Goal: Task Accomplishment & Management: Use online tool/utility

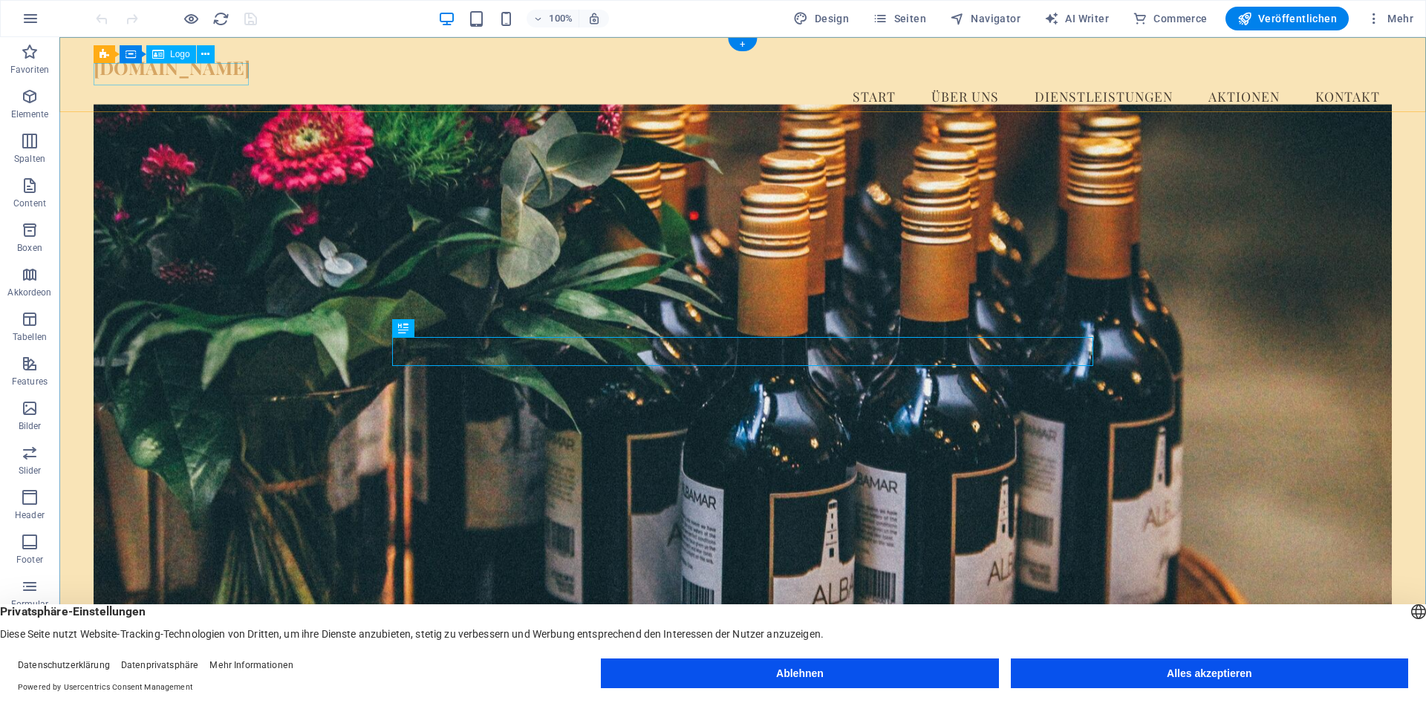
click at [151, 77] on div "[DOMAIN_NAME]" at bounding box center [743, 67] width 1298 height 22
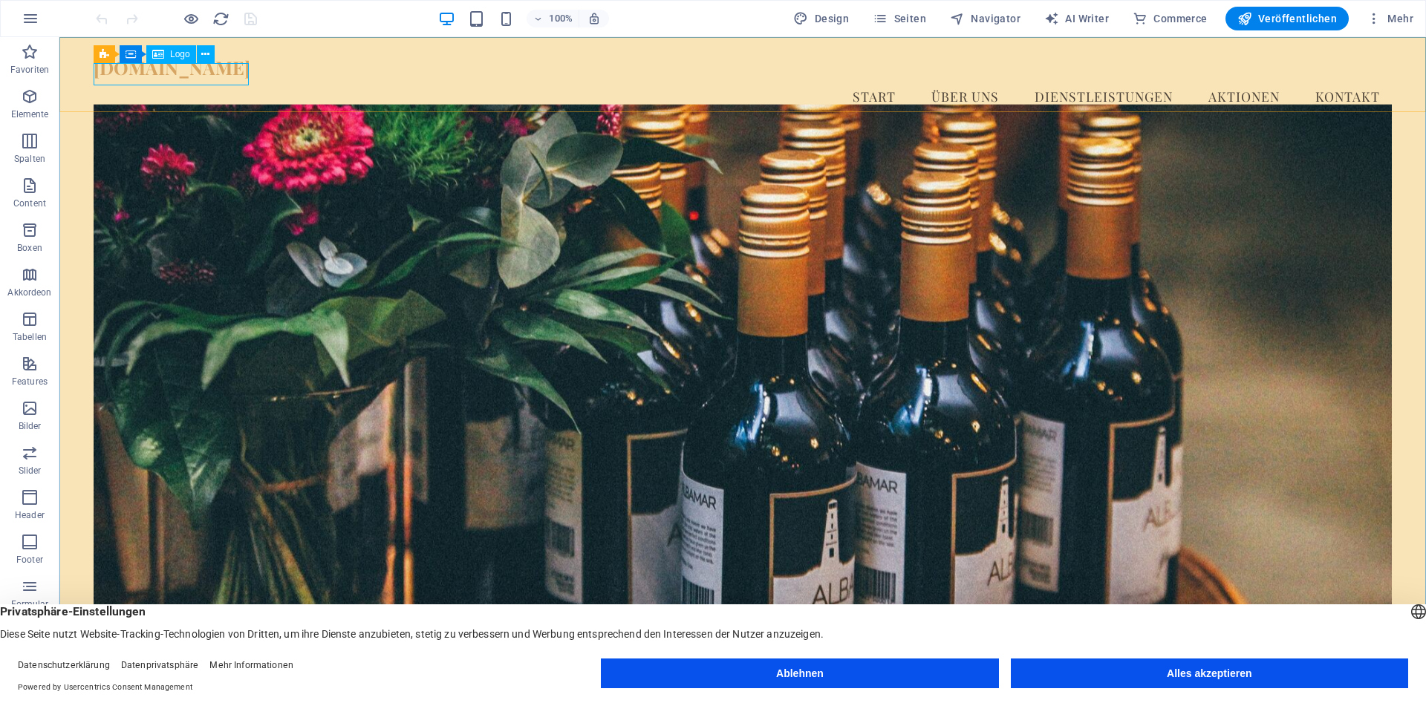
click at [178, 56] on span "Logo" at bounding box center [180, 54] width 20 height 9
click at [206, 55] on icon at bounding box center [205, 55] width 8 height 16
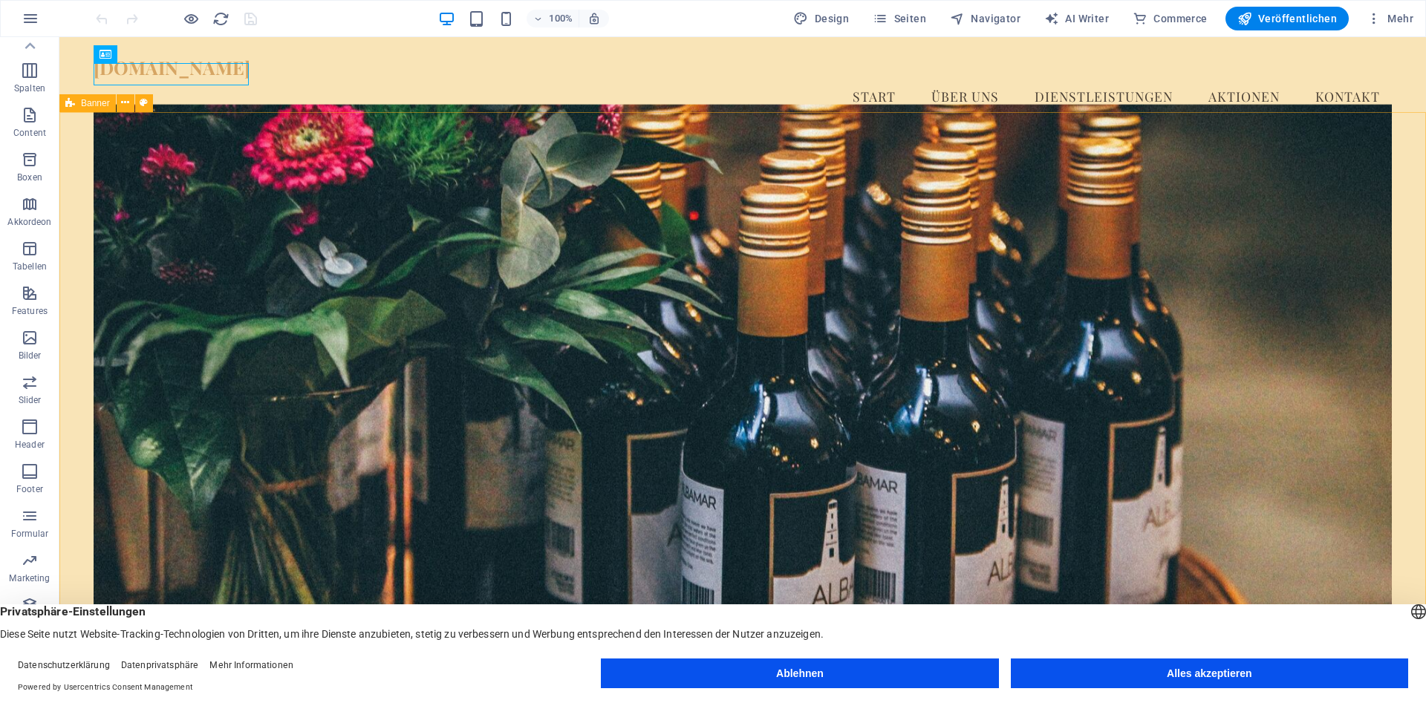
click at [1201, 673] on button "Alles akzeptieren" at bounding box center [1209, 674] width 397 height 30
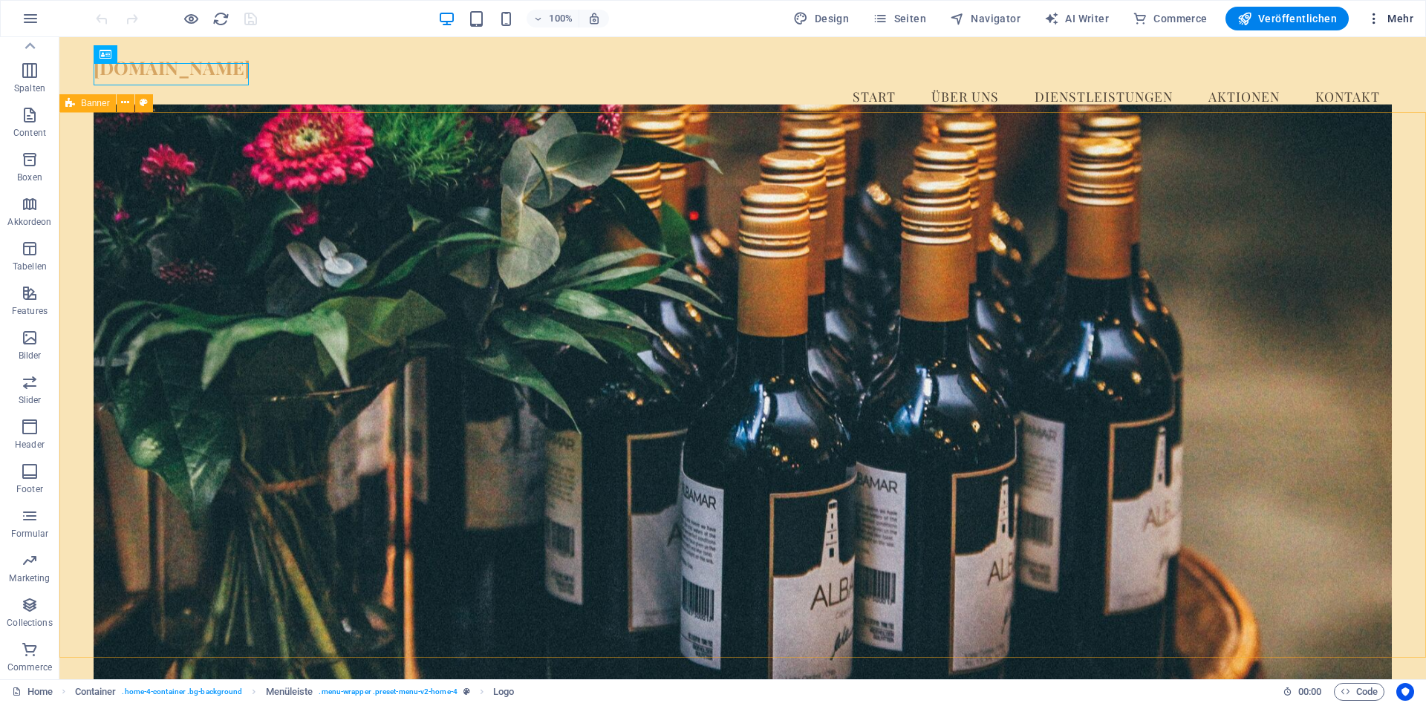
click at [1370, 19] on icon "button" at bounding box center [1374, 18] width 15 height 15
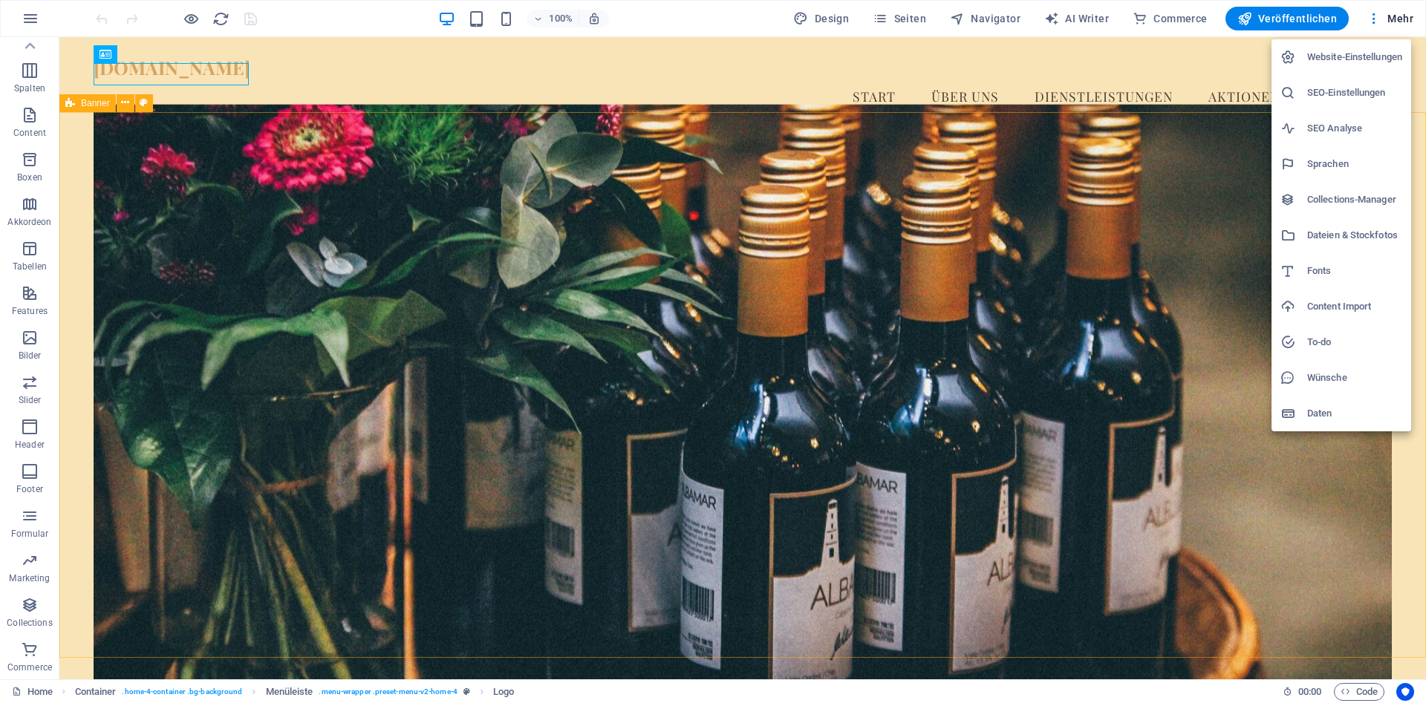
click at [1353, 61] on h6 "Website-Einstellungen" at bounding box center [1354, 57] width 95 height 18
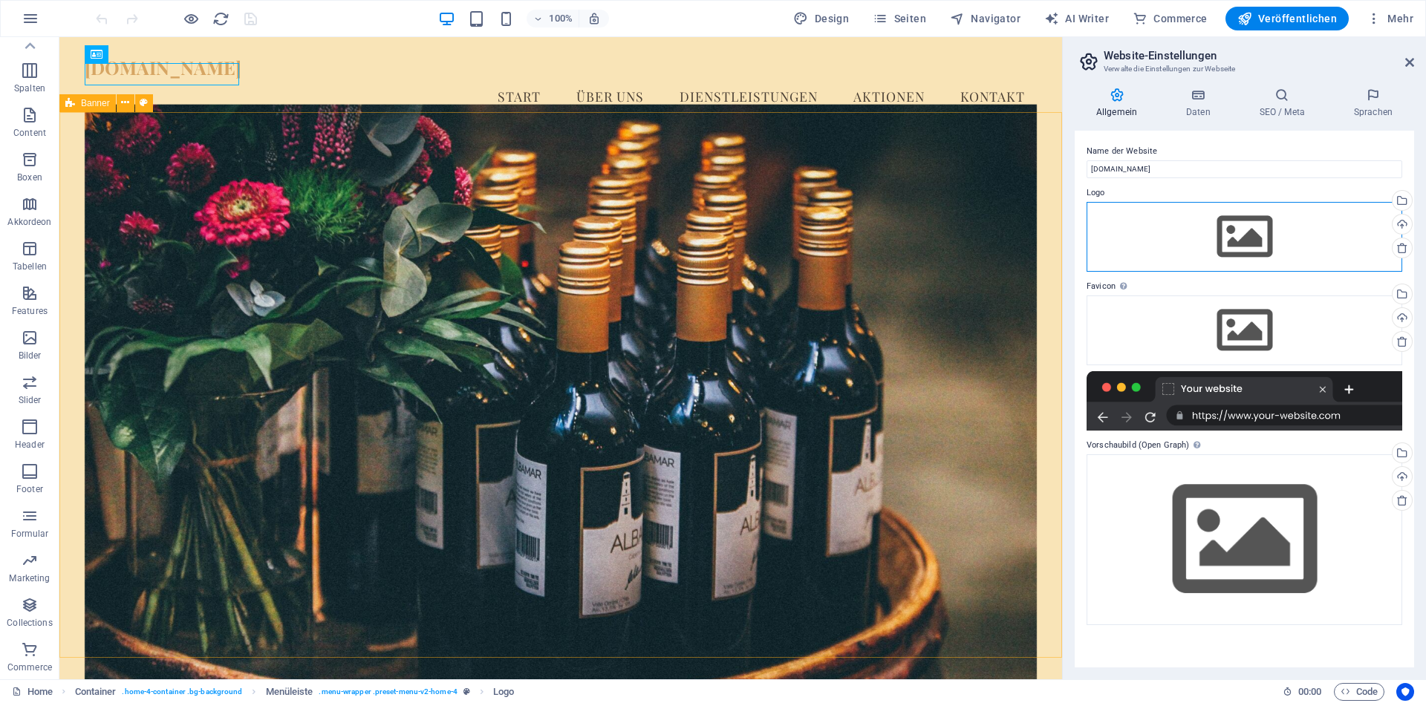
click at [1277, 240] on div "Ziehe Dateien zum Hochladen hierher oder klicke hier, um aus Dateien oder koste…" at bounding box center [1245, 237] width 316 height 70
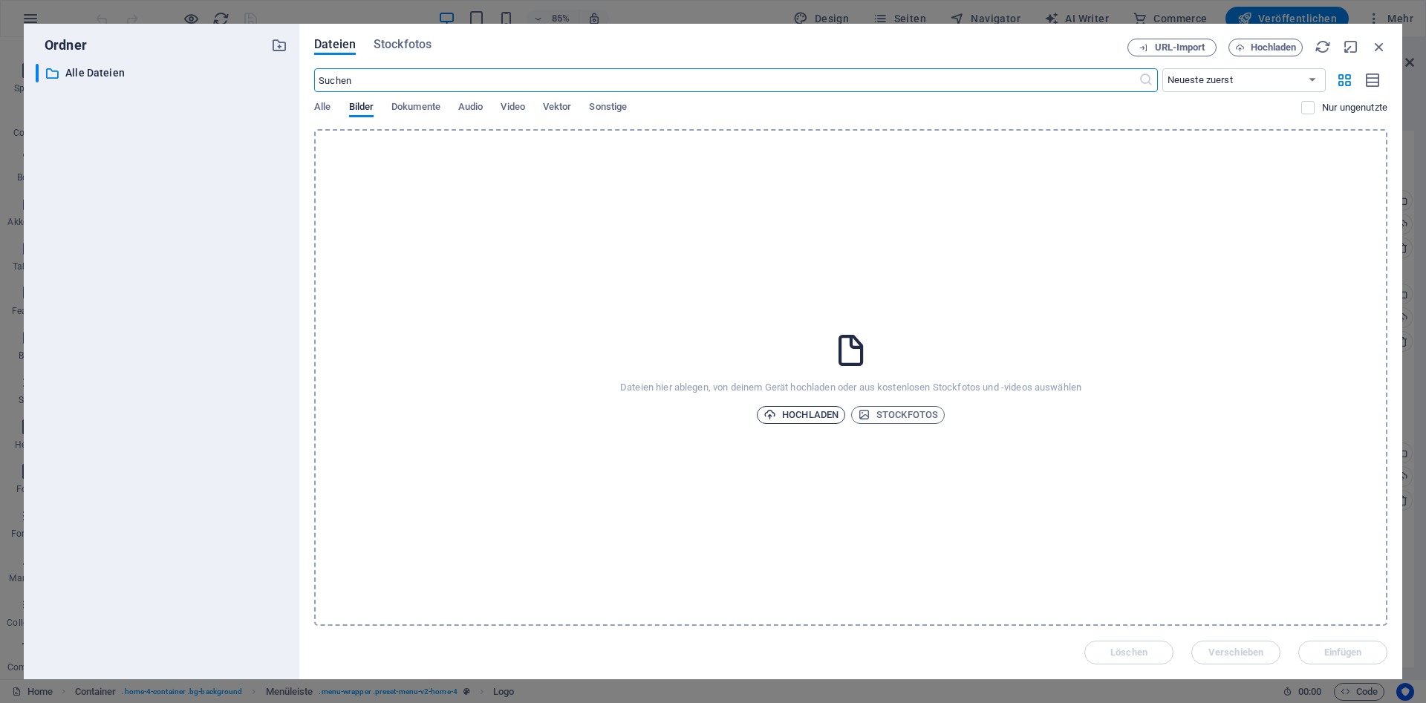
click at [804, 415] on span "Hochladen" at bounding box center [801, 415] width 75 height 18
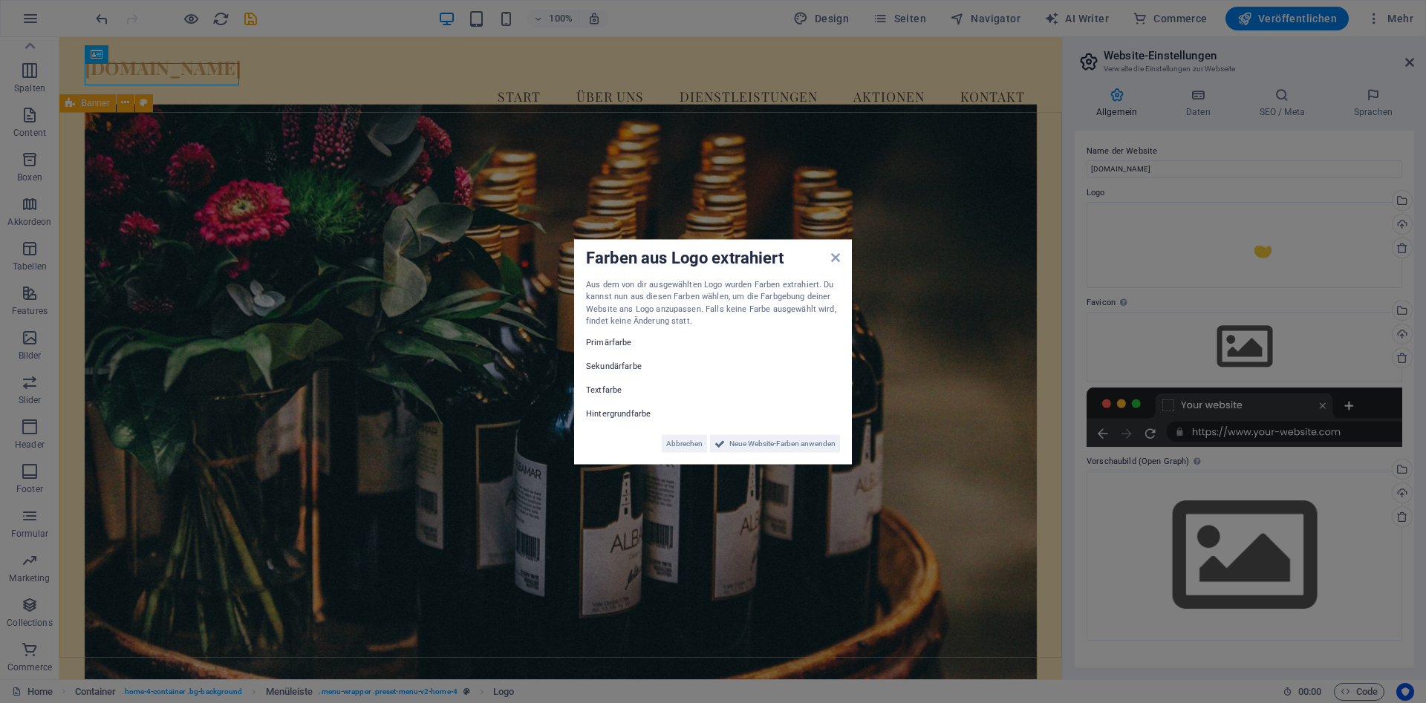
click at [606, 345] on label "Primärfarbe" at bounding box center [630, 343] width 89 height 18
click at [614, 362] on label "Sekundärfarbe" at bounding box center [630, 366] width 89 height 18
click at [638, 417] on label "Hintergrundfarbe" at bounding box center [630, 414] width 89 height 18
click at [599, 318] on div "Aus dem von dir ausgewählten Logo wurden Farben extrahiert. Du kannst nun aus d…" at bounding box center [713, 303] width 254 height 49
drag, startPoint x: 687, startPoint y: 325, endPoint x: 586, endPoint y: 276, distance: 112.0
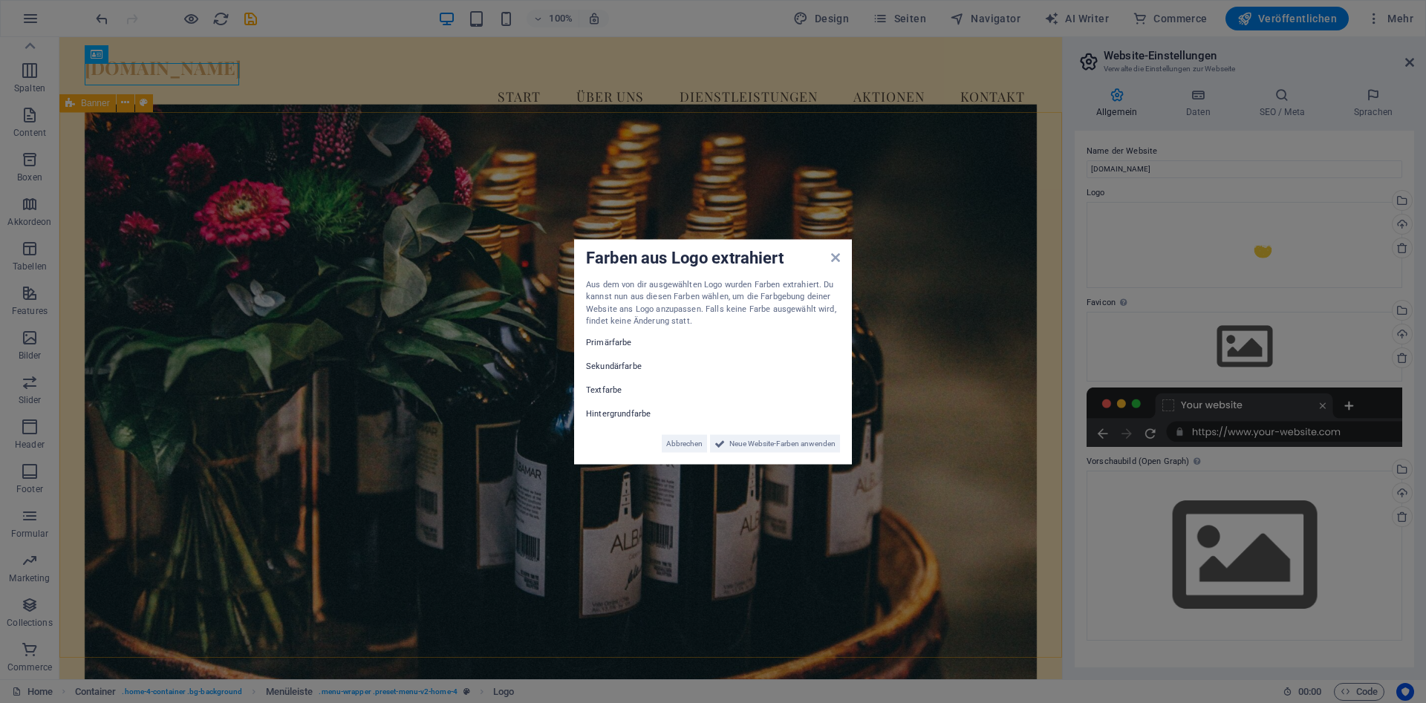
click at [586, 276] on div "Farben aus Logo extrahiert Aus dem von dir ausgewählten Logo wurden Farben extr…" at bounding box center [713, 351] width 278 height 225
copy div "Aus dem von dir ausgewählten Logo wurden Farben extrahiert. Du kannst nun aus d…"
click at [737, 445] on span "Neue Website-Farben anwenden" at bounding box center [782, 444] width 106 height 18
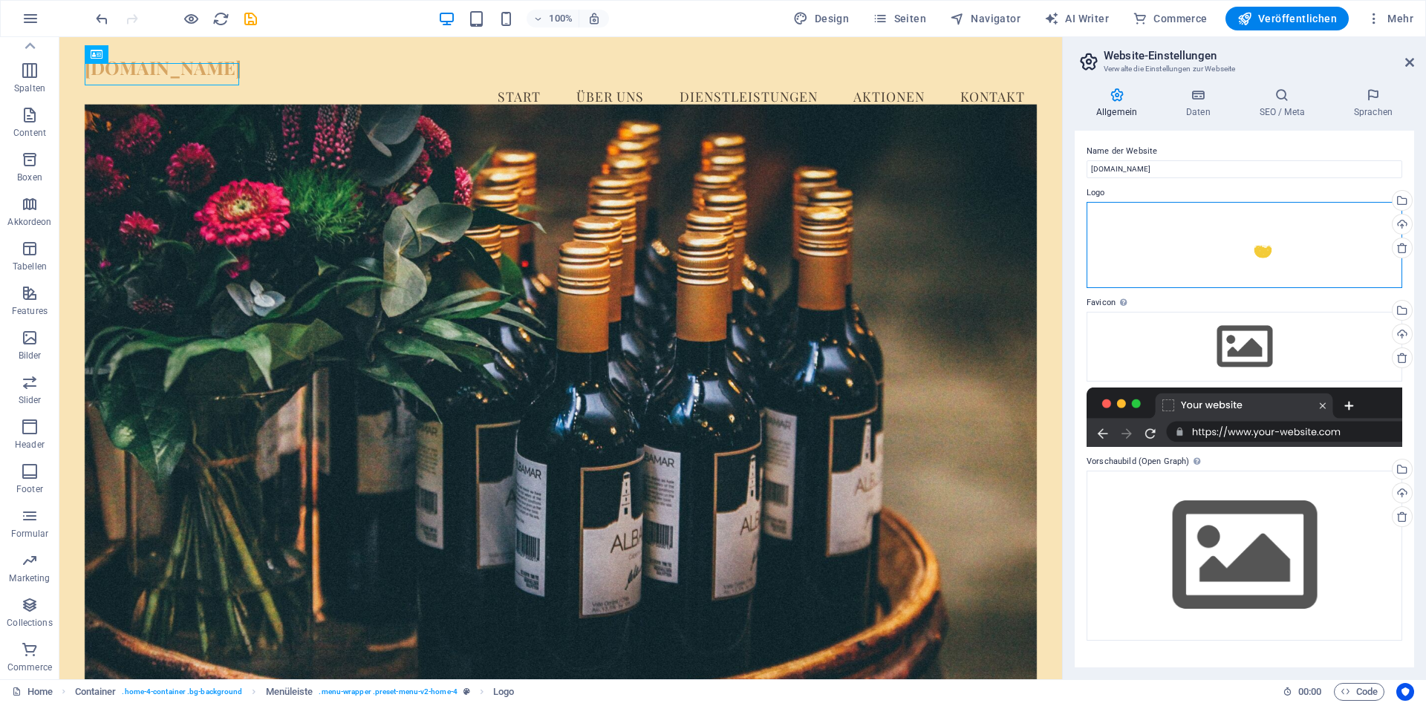
click at [1256, 253] on div "Ziehe Dateien zum Hochladen hierher oder klicke hier, um aus Dateien oder koste…" at bounding box center [1245, 245] width 316 height 86
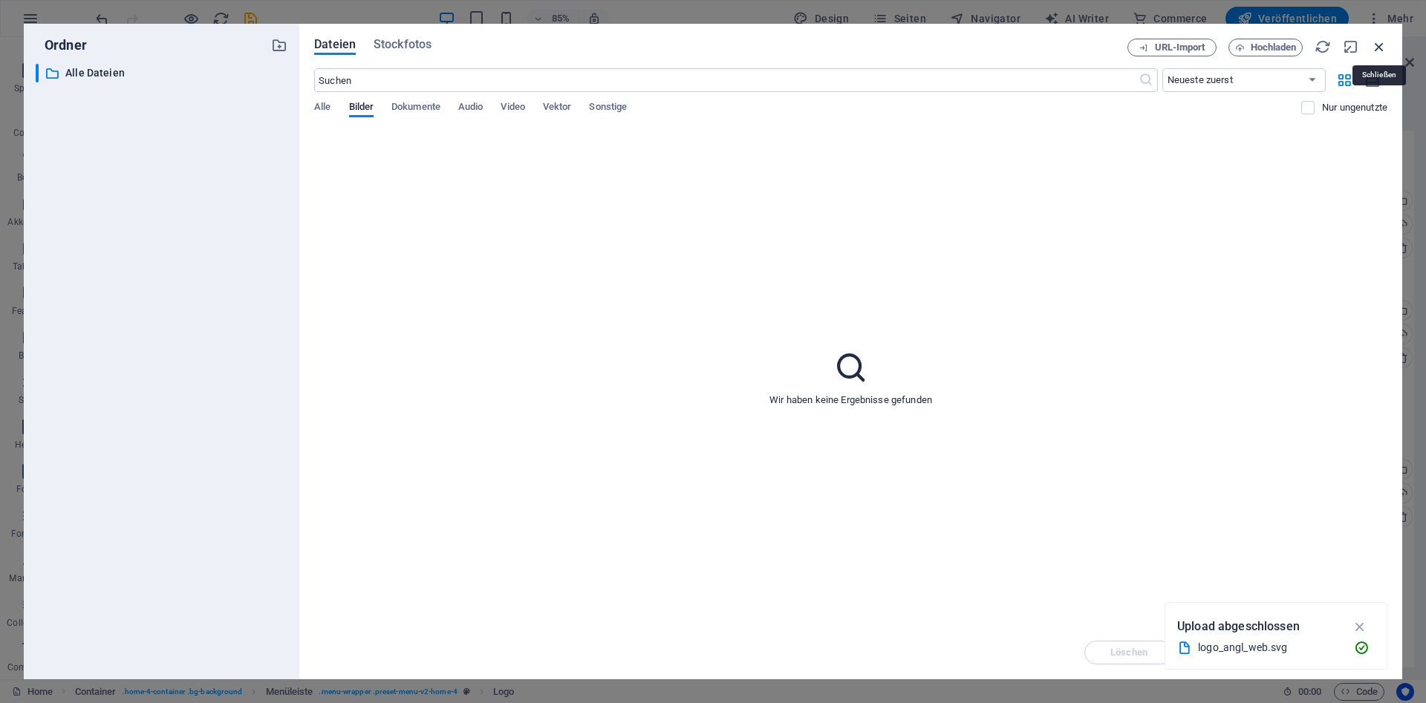
click at [1380, 51] on icon "button" at bounding box center [1379, 47] width 16 height 16
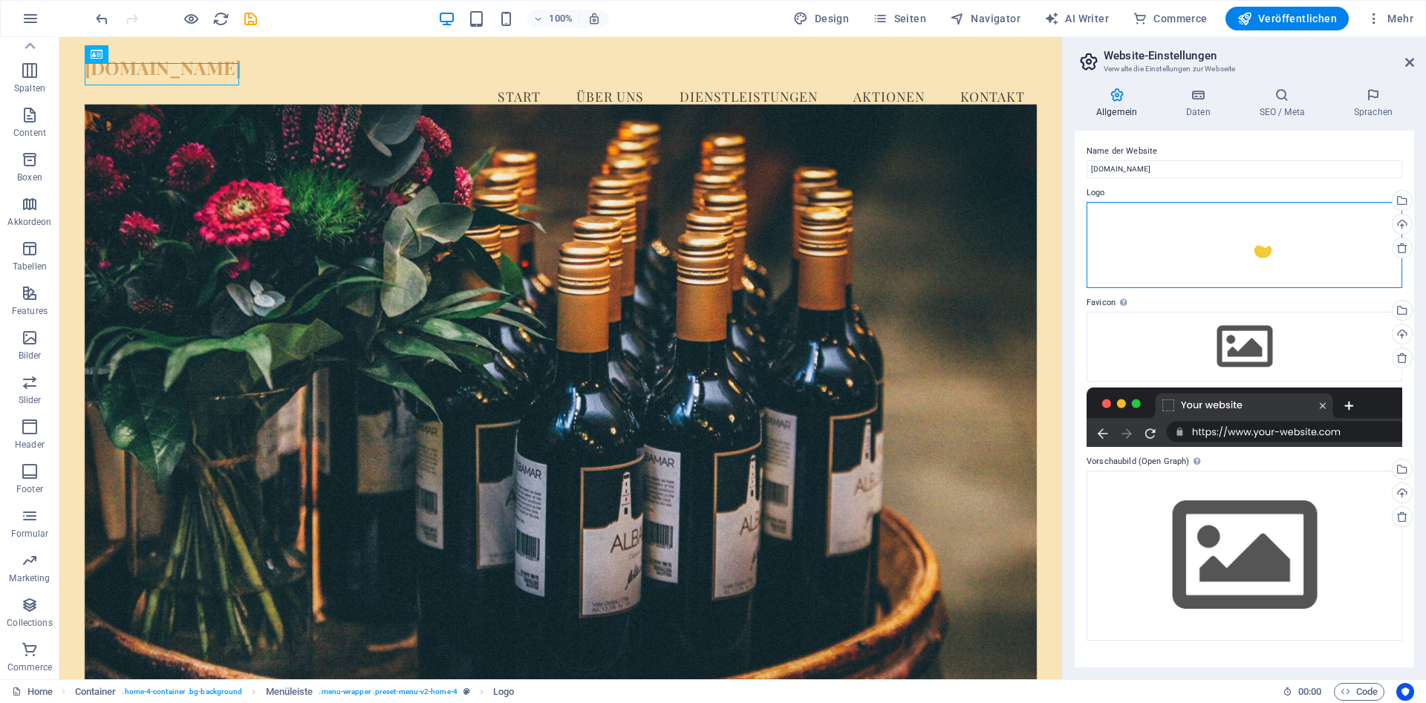
click at [1307, 247] on div "Ziehe Dateien zum Hochladen hierher oder klicke hier, um aus Dateien oder koste…" at bounding box center [1245, 245] width 316 height 86
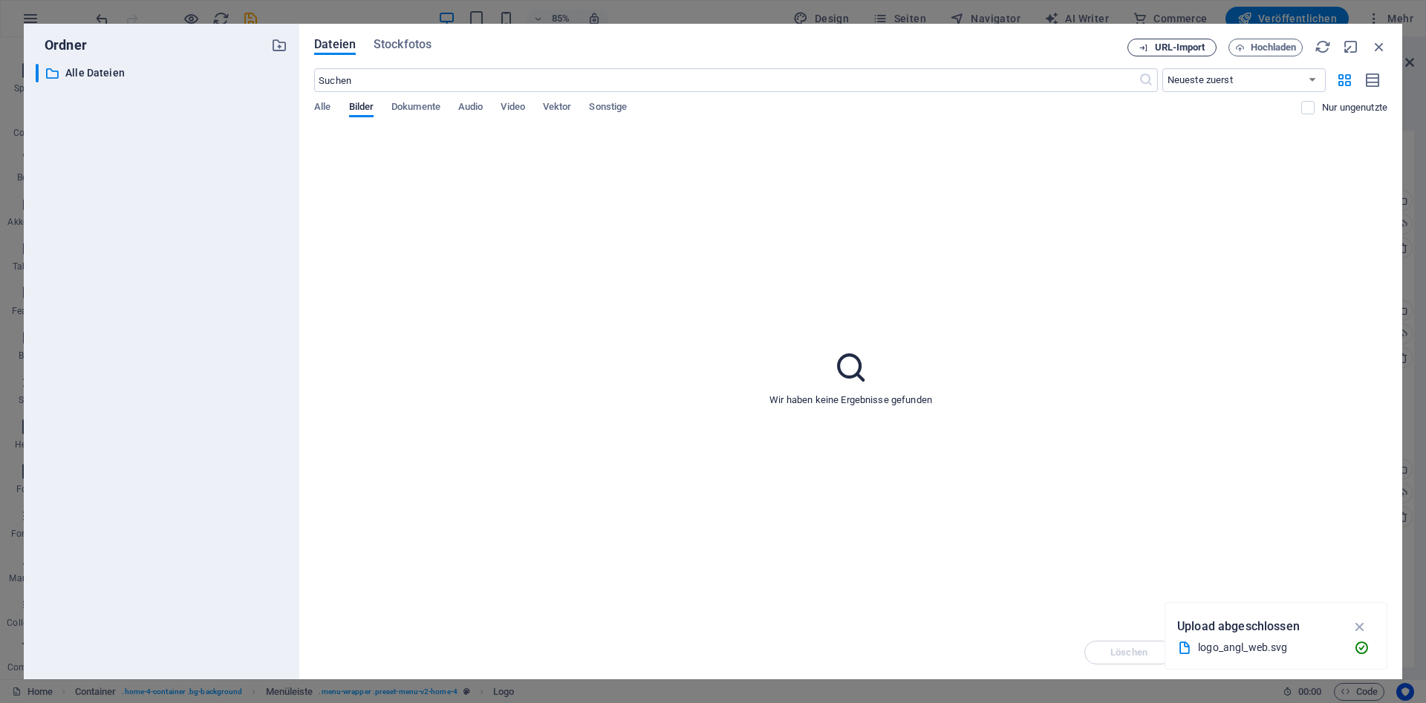
click at [1174, 50] on span "URL-Import" at bounding box center [1180, 47] width 51 height 9
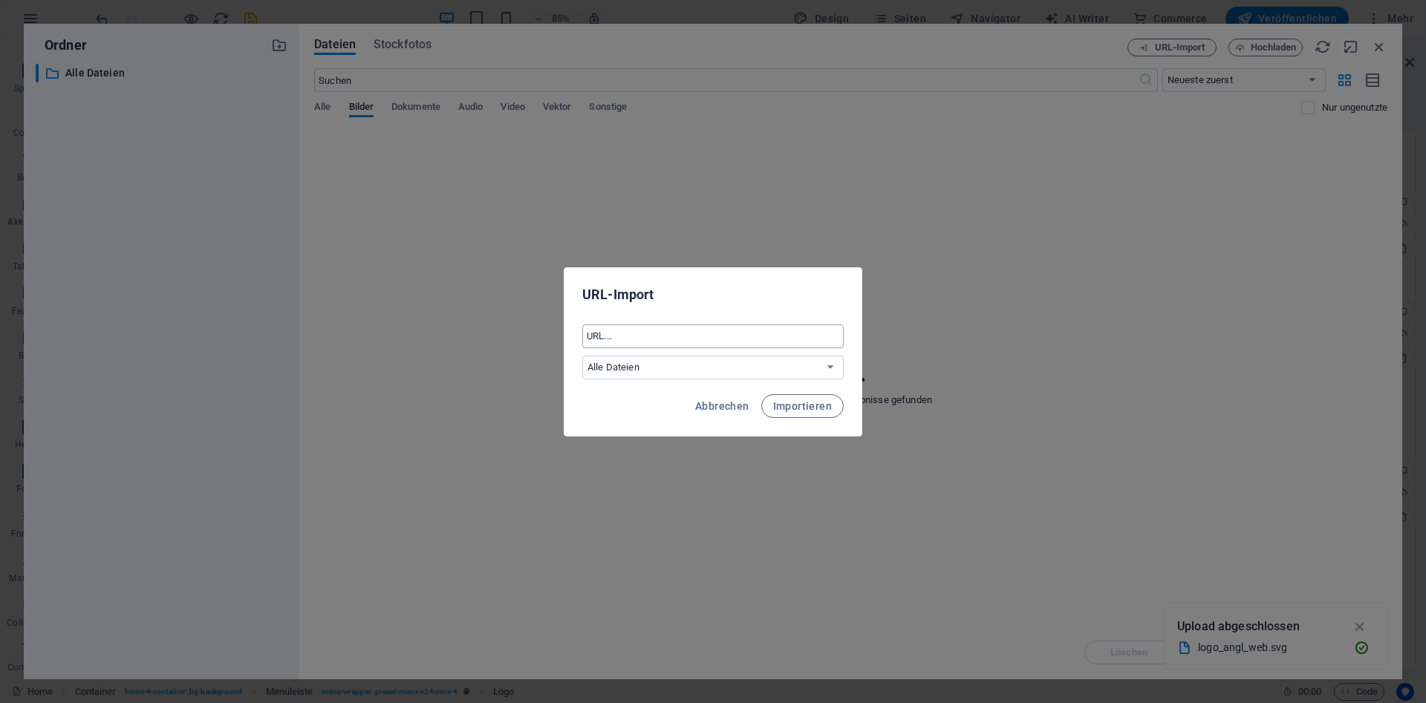
click at [705, 336] on input "text" at bounding box center [712, 337] width 261 height 24
paste input "[URL][DOMAIN_NAME]"
type input "[URL][DOMAIN_NAME]"
click at [582, 356] on select "Alle Dateien" at bounding box center [712, 368] width 261 height 24
click option "Alle Dateien" at bounding box center [0, 0] width 0 height 0
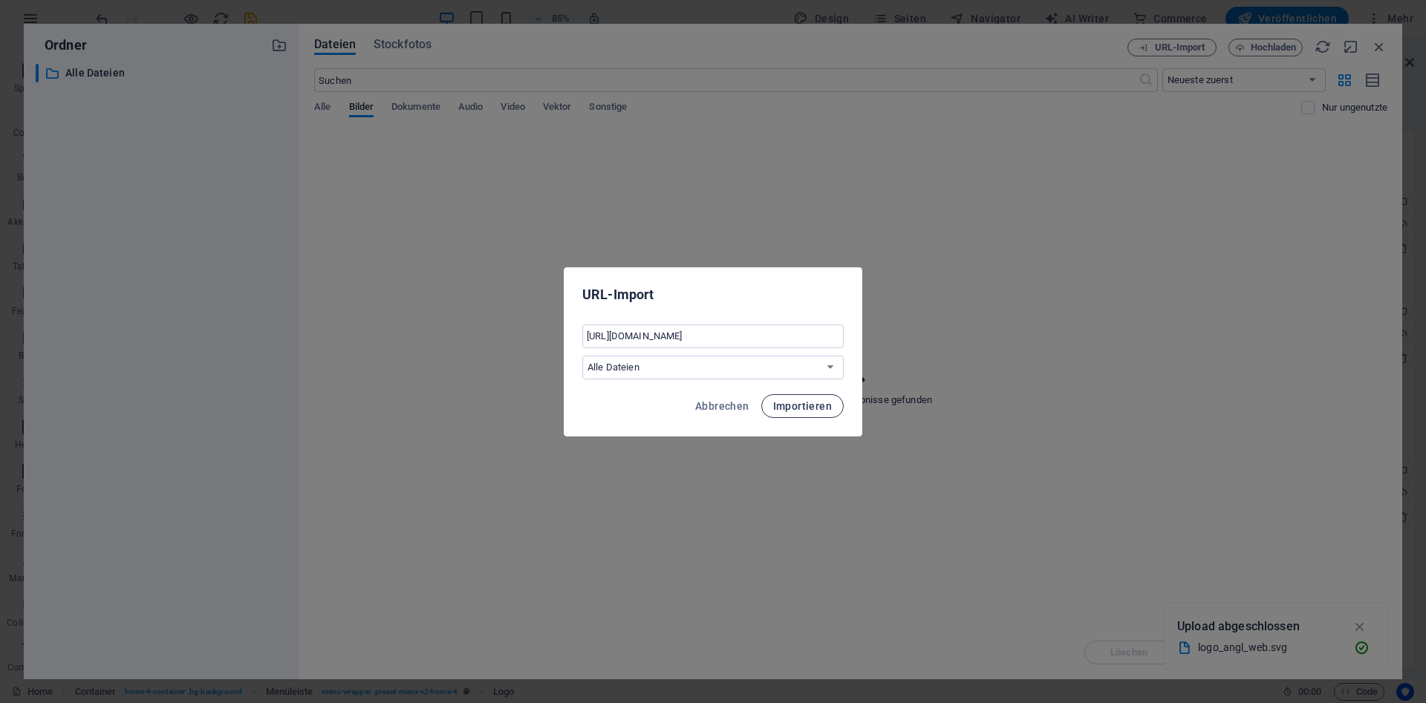
click at [798, 406] on span "Importieren" at bounding box center [802, 406] width 59 height 12
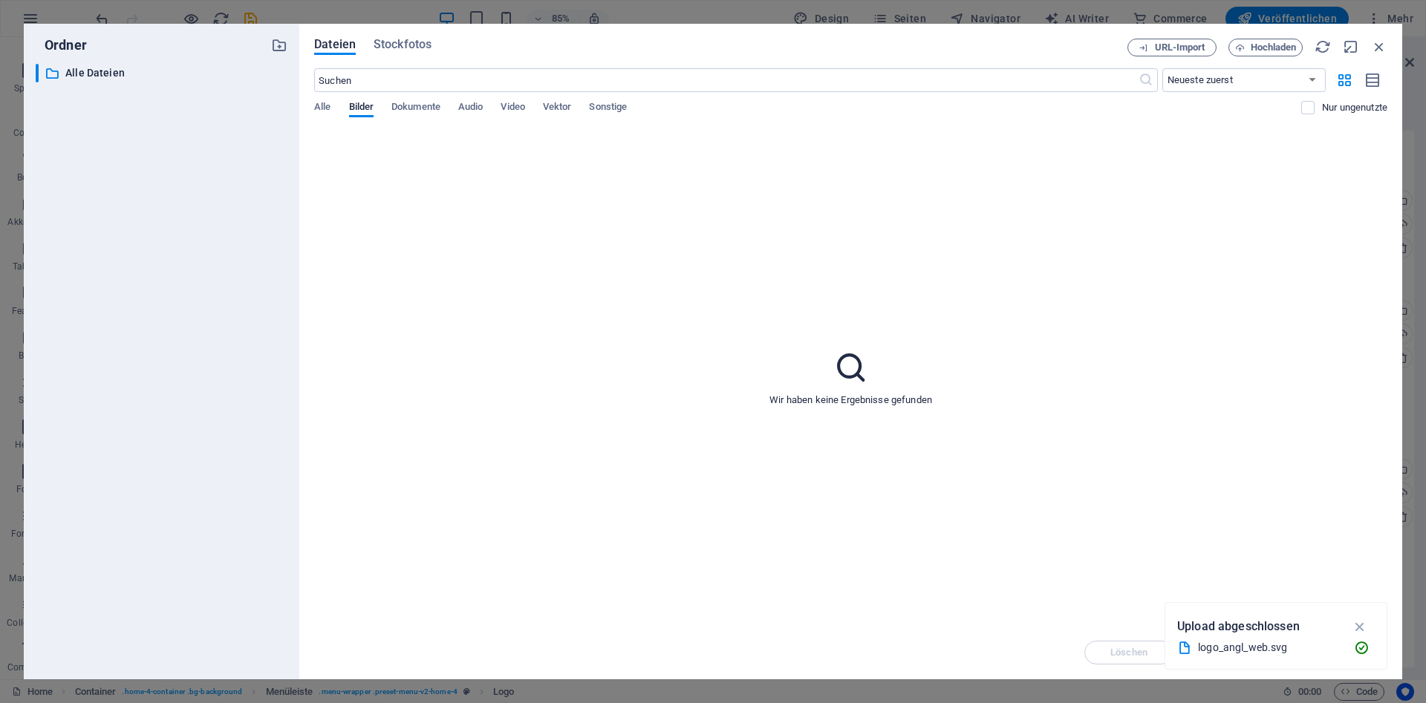
click at [1263, 630] on p "Upload abgeschlossen" at bounding box center [1238, 626] width 123 height 19
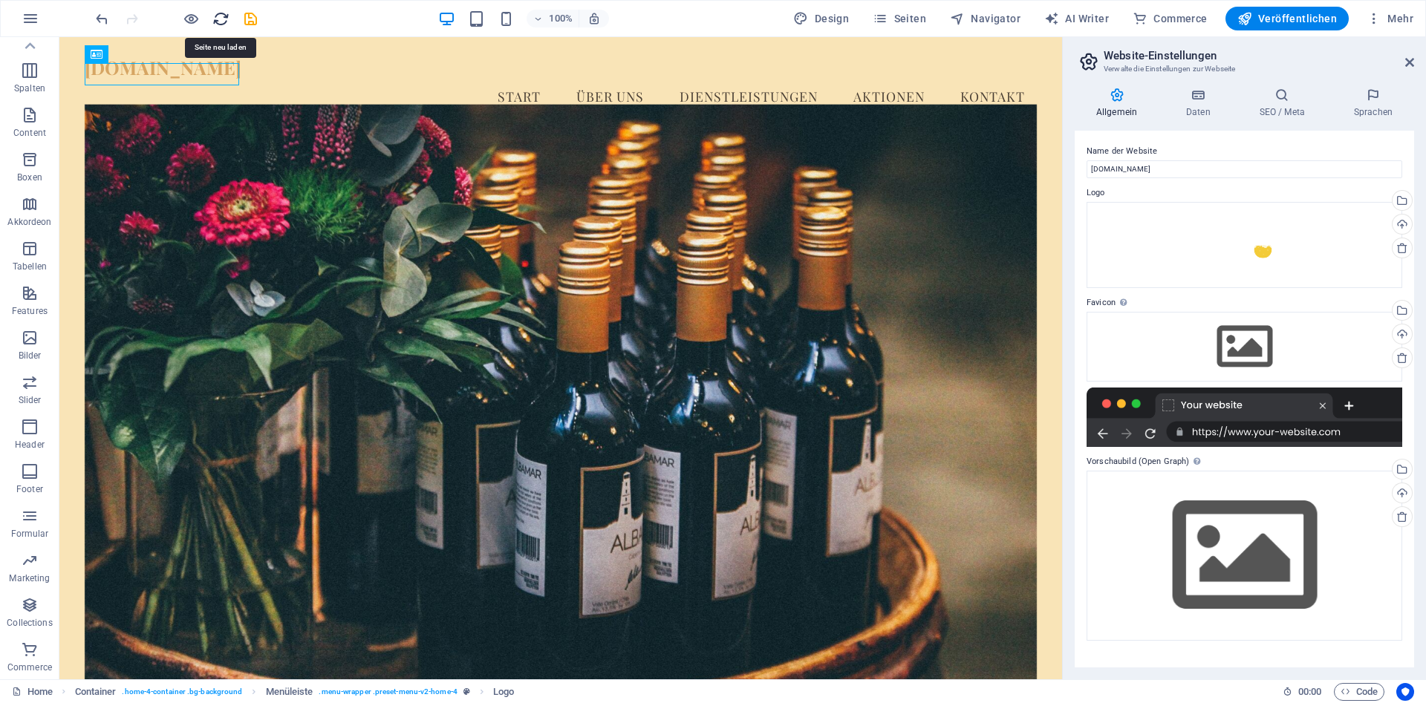
click at [224, 22] on icon "reload" at bounding box center [220, 18] width 17 height 17
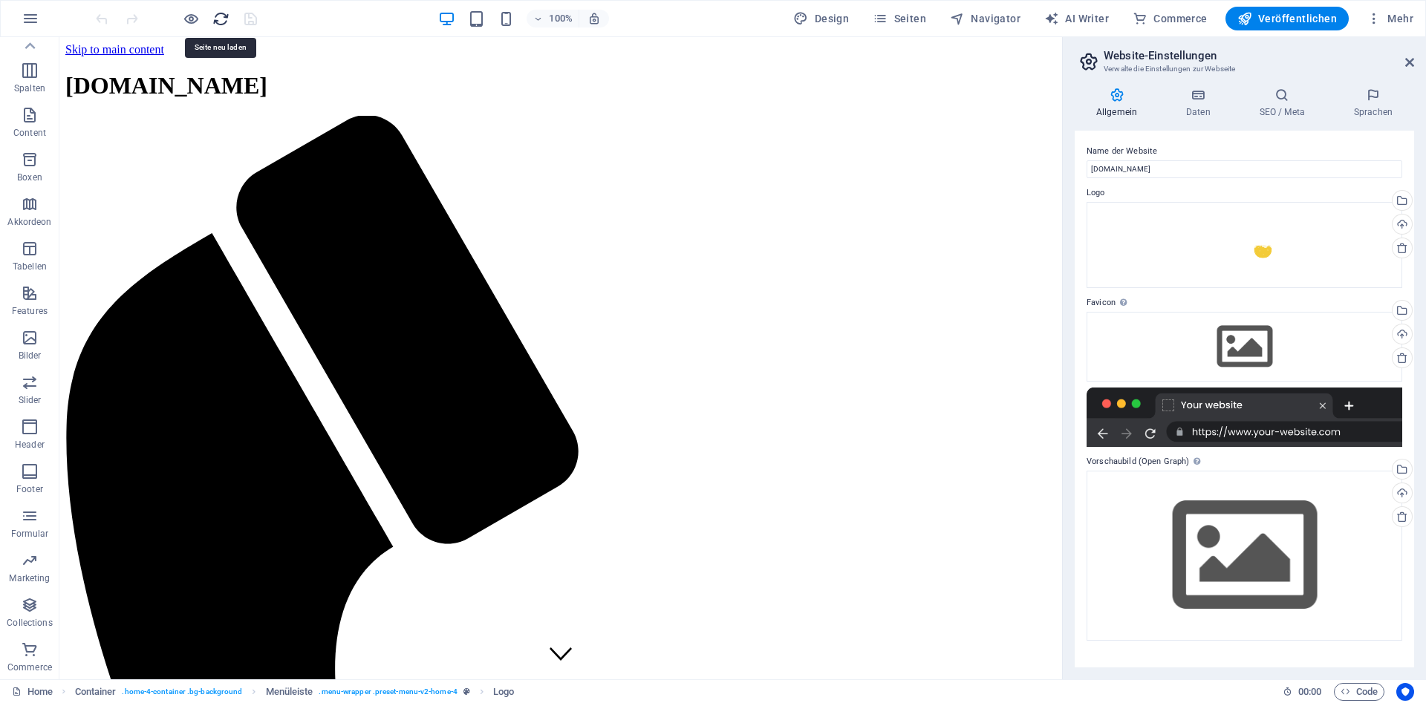
scroll to position [0, 0]
click at [225, 21] on icon "reload" at bounding box center [220, 18] width 17 height 17
click at [160, 52] on div "Logo" at bounding box center [162, 54] width 50 height 18
click at [1193, 100] on icon at bounding box center [1199, 95] width 68 height 15
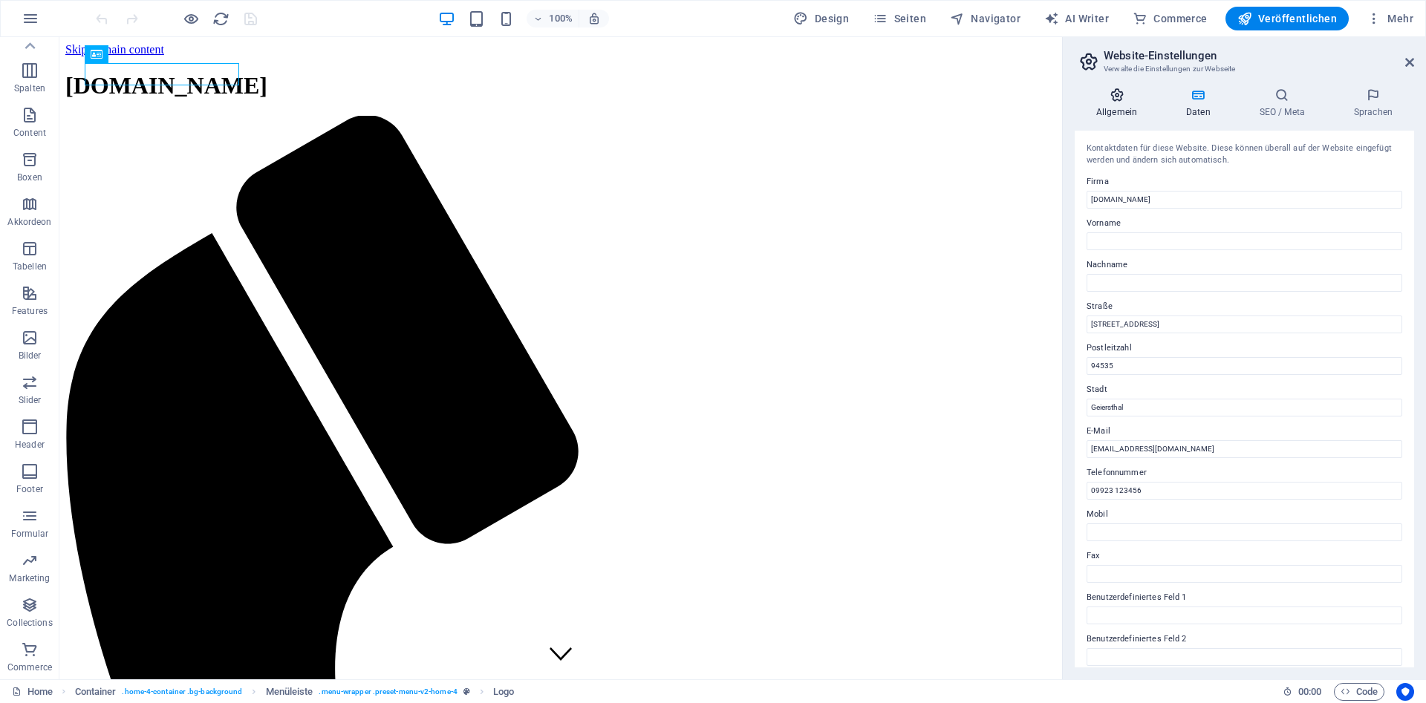
click at [1128, 100] on icon at bounding box center [1117, 95] width 84 height 15
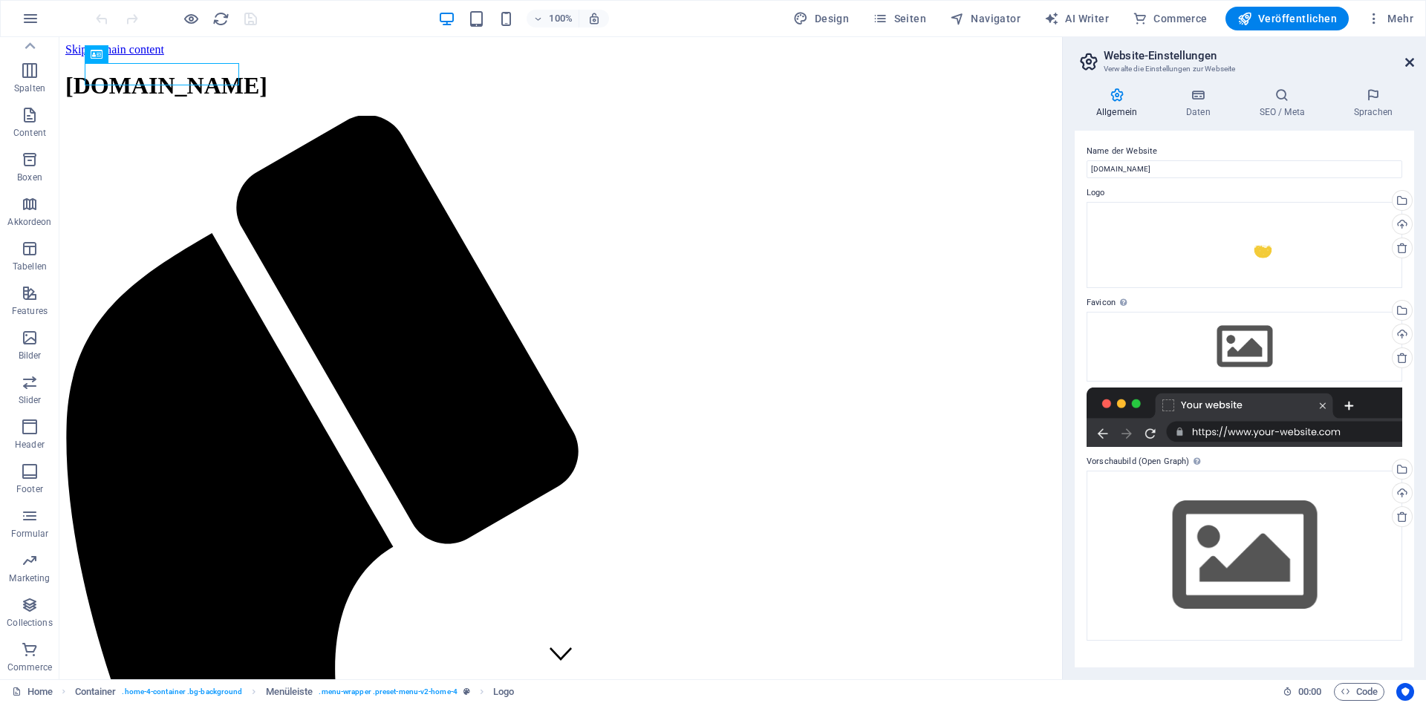
click at [1409, 64] on icon at bounding box center [1409, 62] width 9 height 12
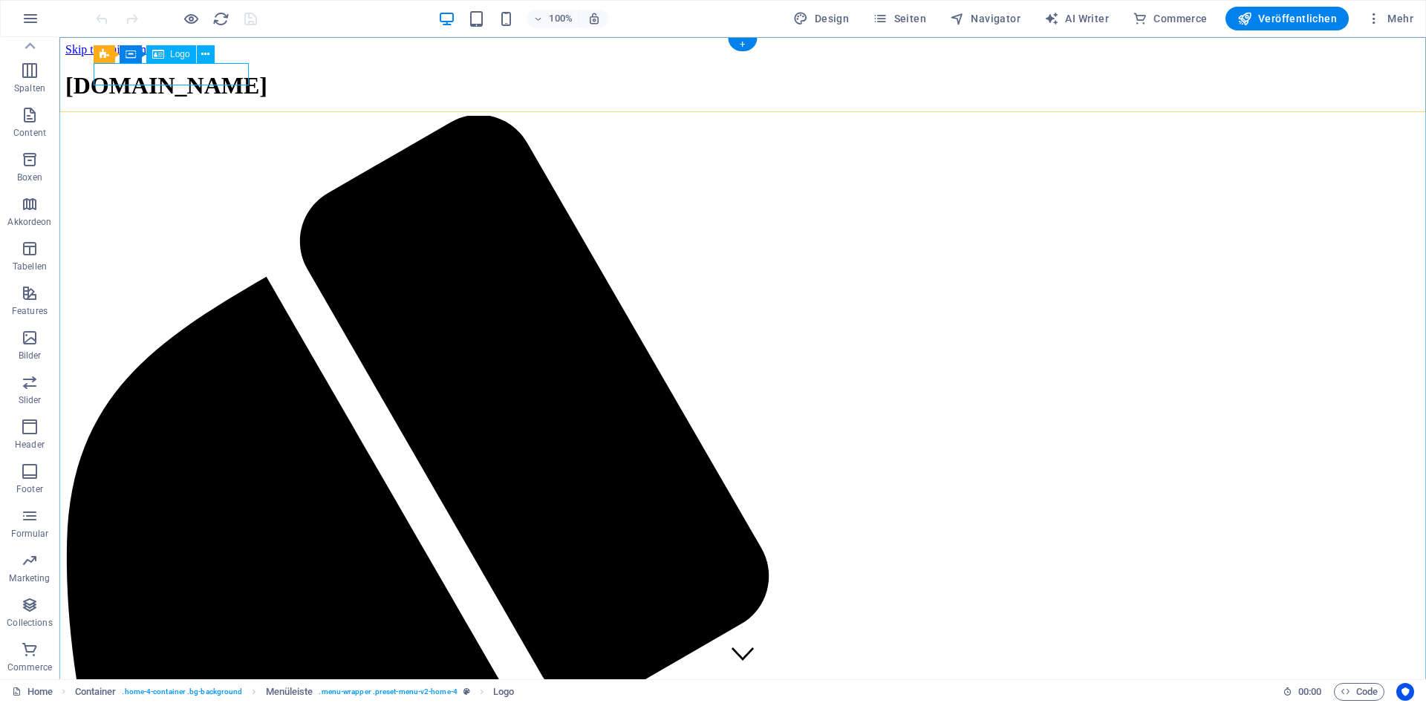
click at [145, 75] on div "[DOMAIN_NAME]" at bounding box center [742, 85] width 1355 height 27
click at [167, 55] on div "Logo" at bounding box center [171, 54] width 50 height 18
click at [205, 53] on icon at bounding box center [205, 55] width 8 height 16
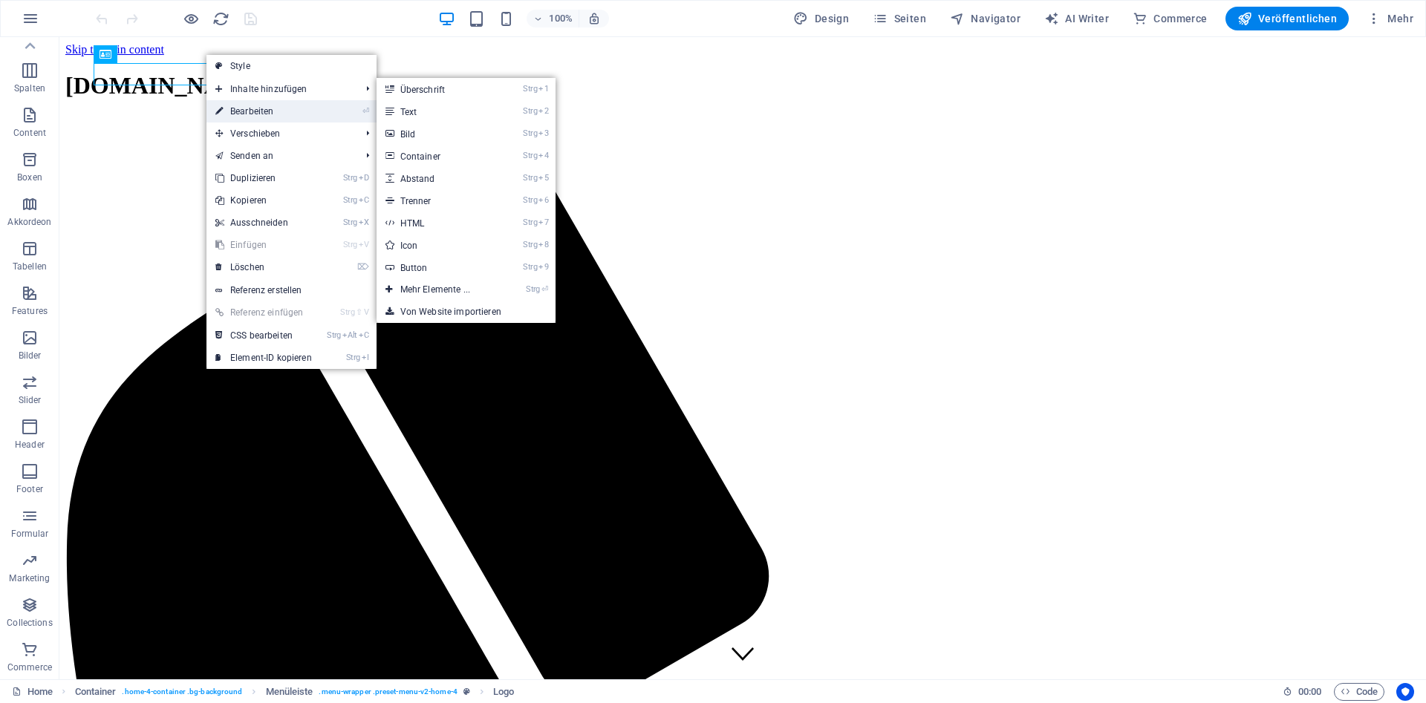
click at [248, 108] on link "⏎ Bearbeiten" at bounding box center [263, 111] width 114 height 22
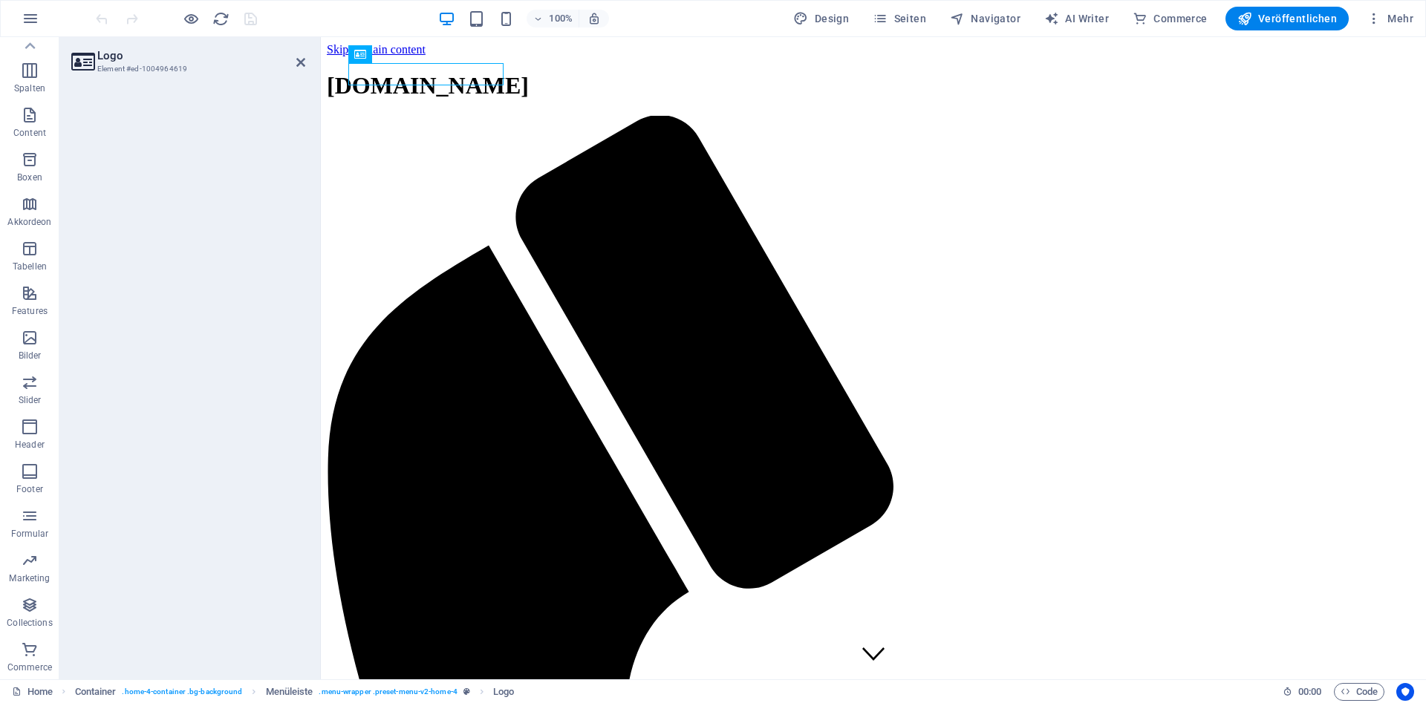
click at [109, 65] on h3 "Element #ed-1004964619" at bounding box center [186, 68] width 178 height 13
click at [296, 62] on icon at bounding box center [300, 62] width 9 height 12
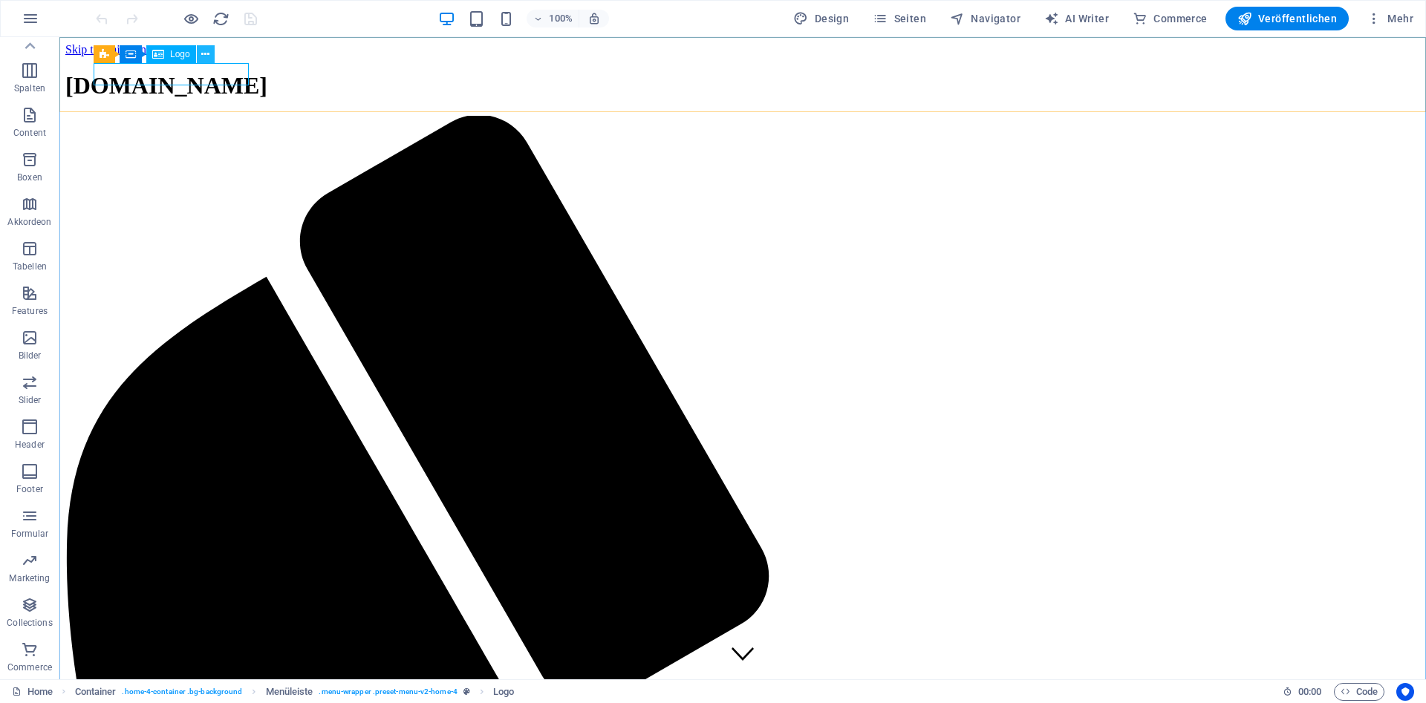
click at [201, 53] on button at bounding box center [206, 54] width 18 height 18
click at [842, 22] on span "Design" at bounding box center [821, 18] width 56 height 15
select select "px"
select select "200"
select select "px"
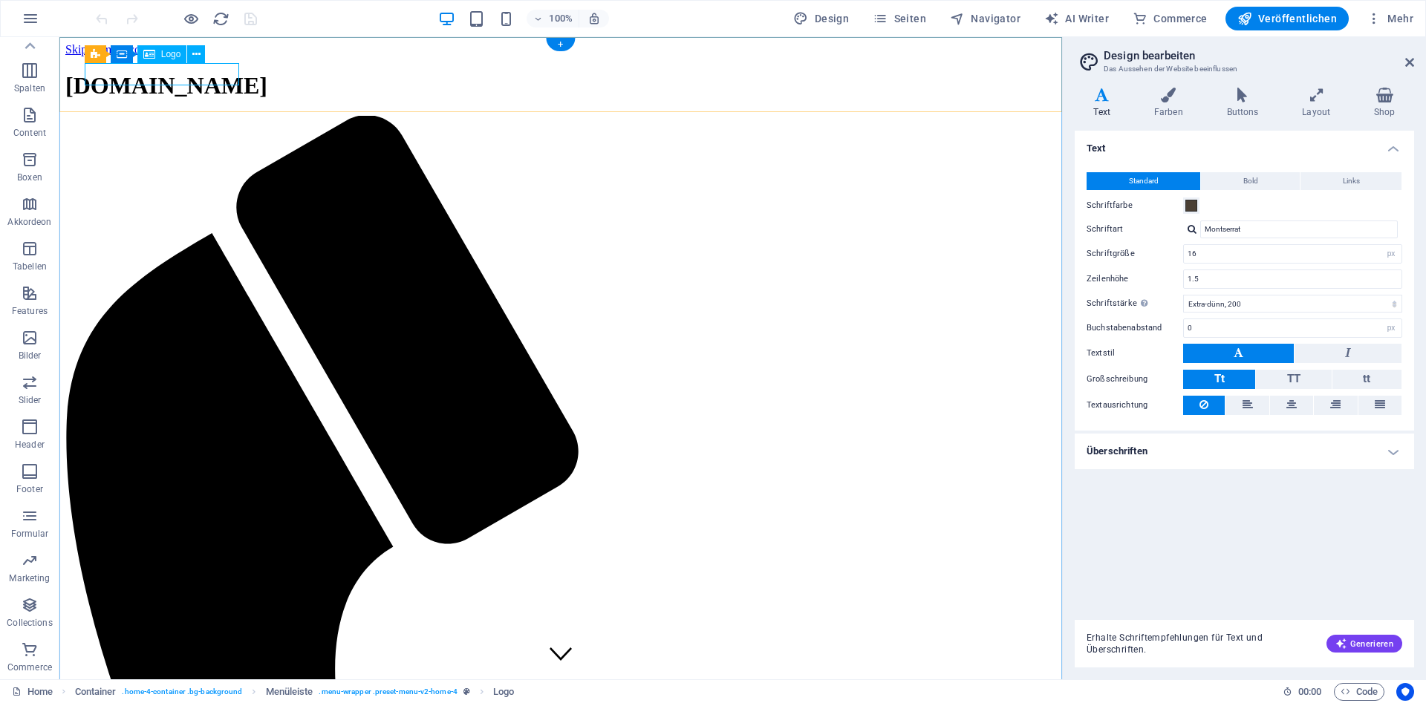
click at [151, 79] on div "[DOMAIN_NAME]" at bounding box center [560, 85] width 991 height 27
click at [198, 53] on icon at bounding box center [196, 55] width 8 height 16
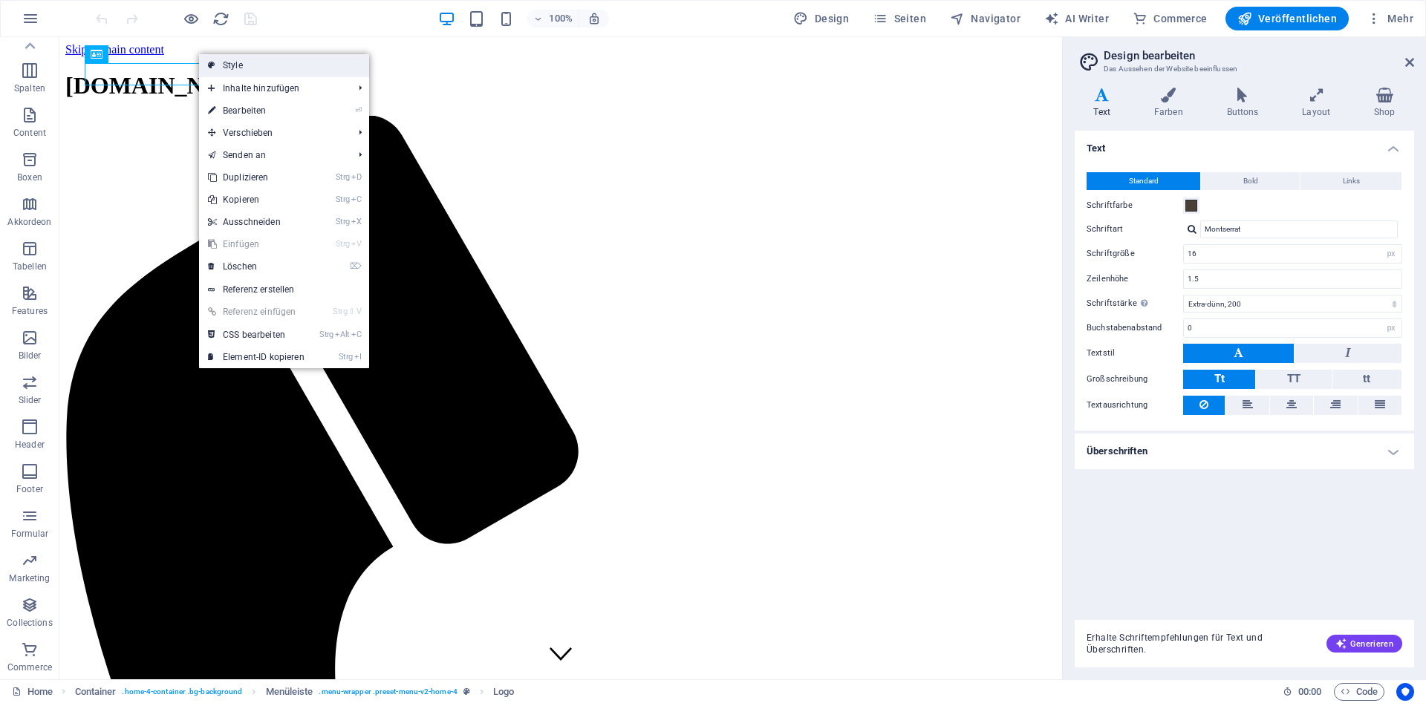
click at [232, 64] on link "Style" at bounding box center [284, 65] width 170 height 22
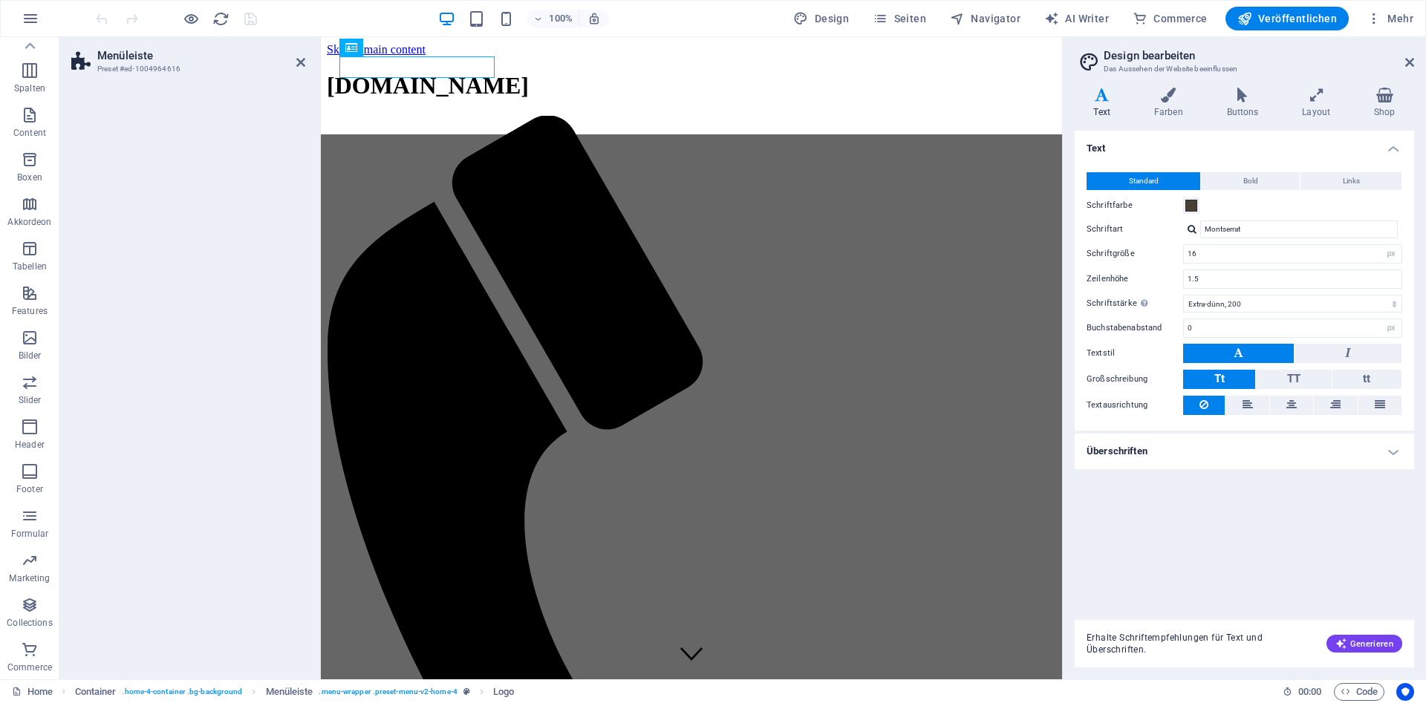
click at [130, 59] on h2 "Menüleiste" at bounding box center [201, 55] width 208 height 13
click at [1175, 105] on h4 "Farben" at bounding box center [1171, 103] width 73 height 31
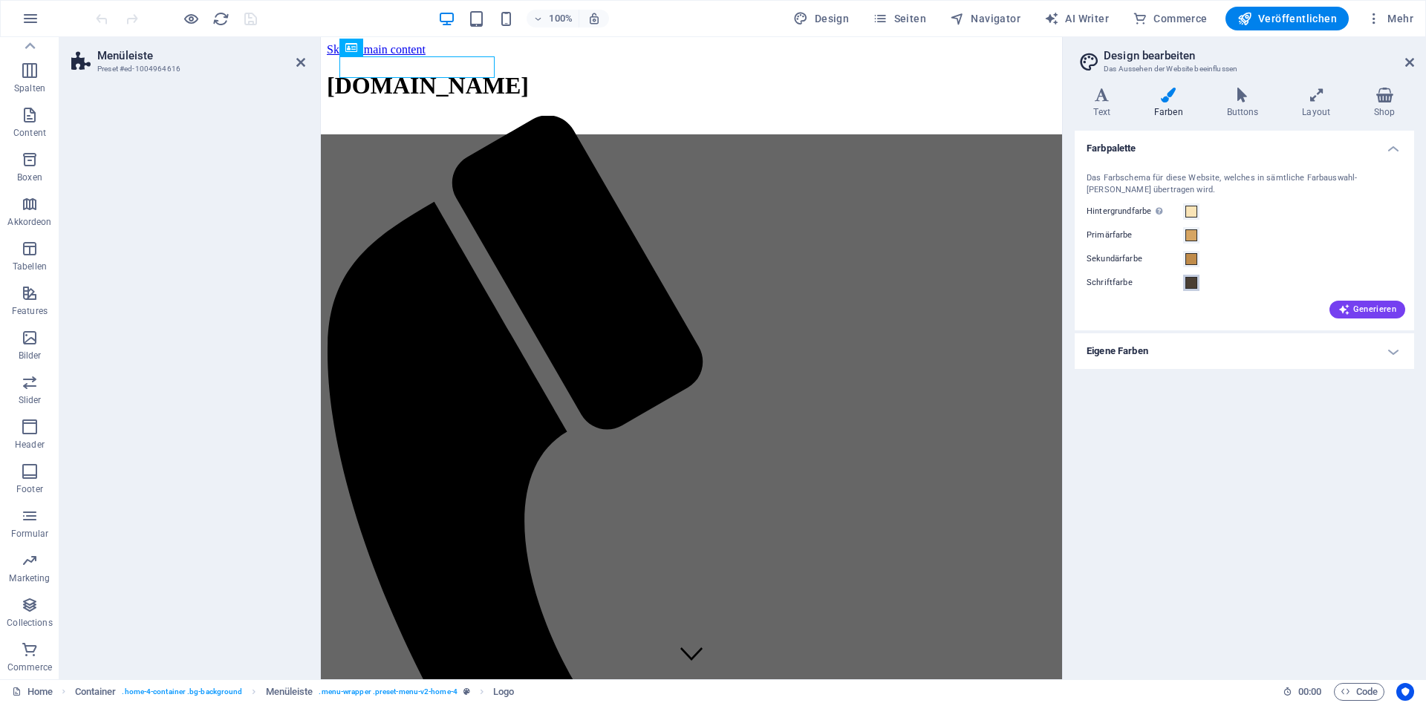
click at [1188, 281] on span at bounding box center [1191, 283] width 12 height 12
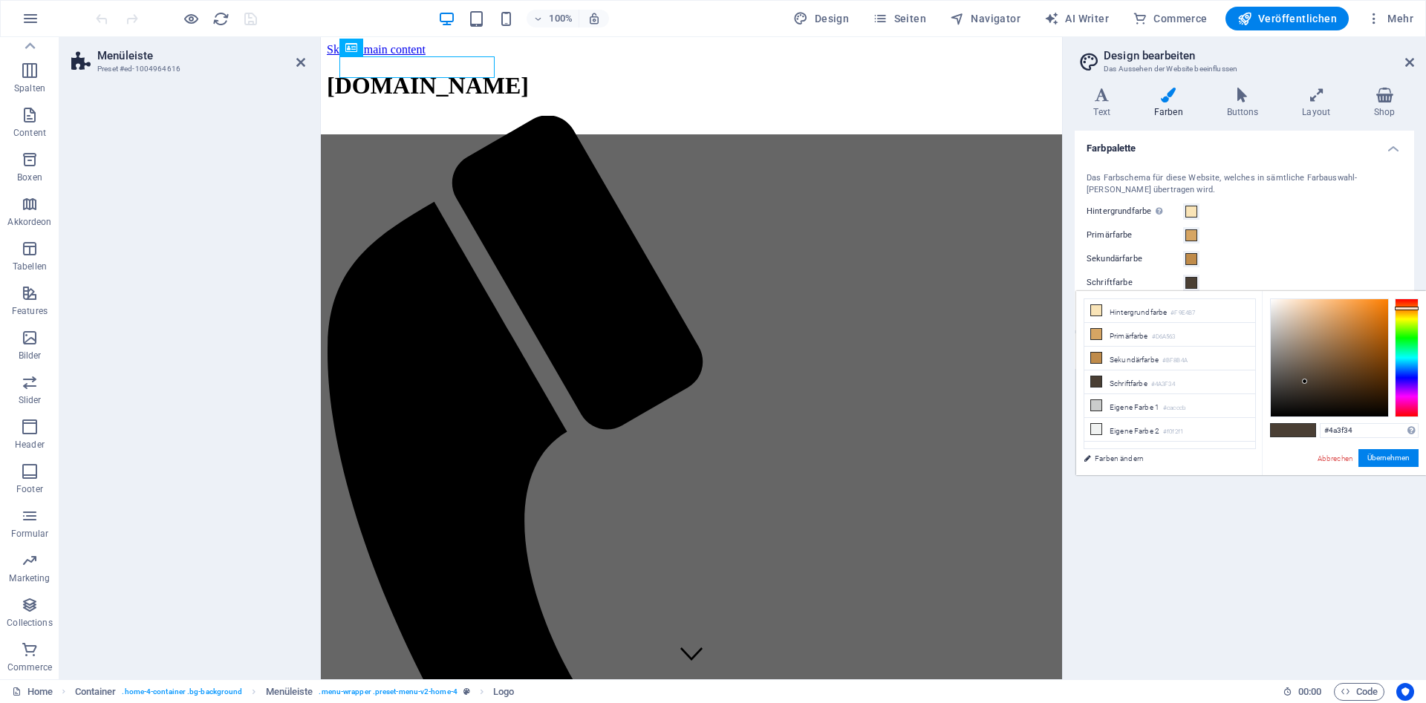
click at [1186, 281] on span at bounding box center [1191, 283] width 12 height 12
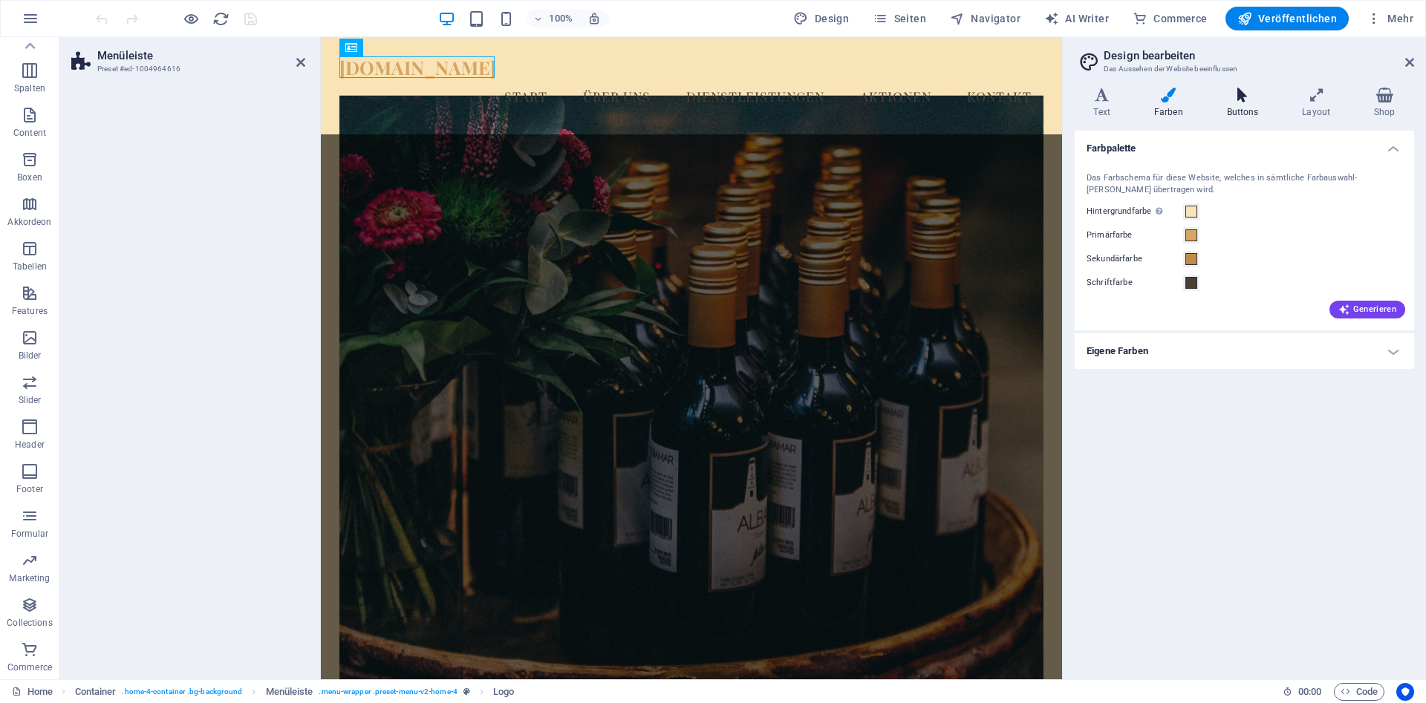
click at [1231, 96] on icon at bounding box center [1243, 95] width 70 height 15
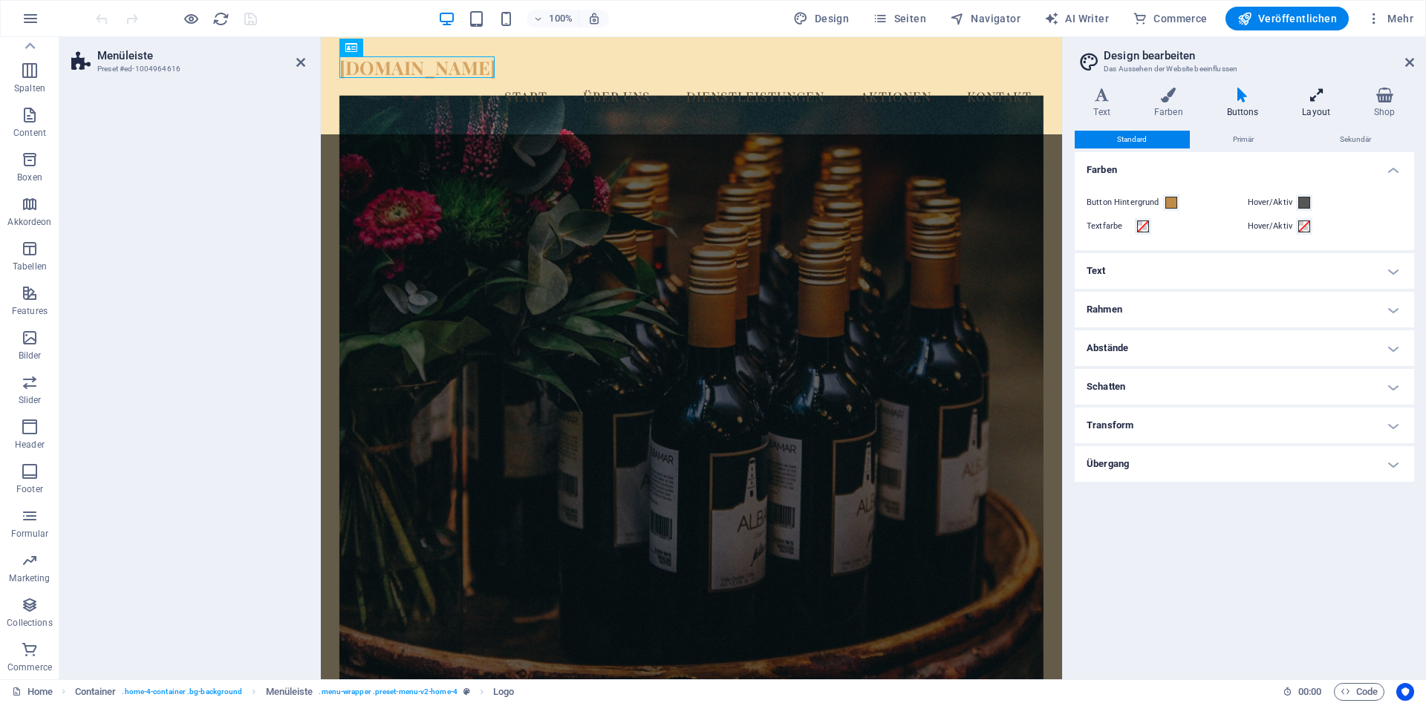
click at [1315, 97] on icon at bounding box center [1317, 95] width 66 height 15
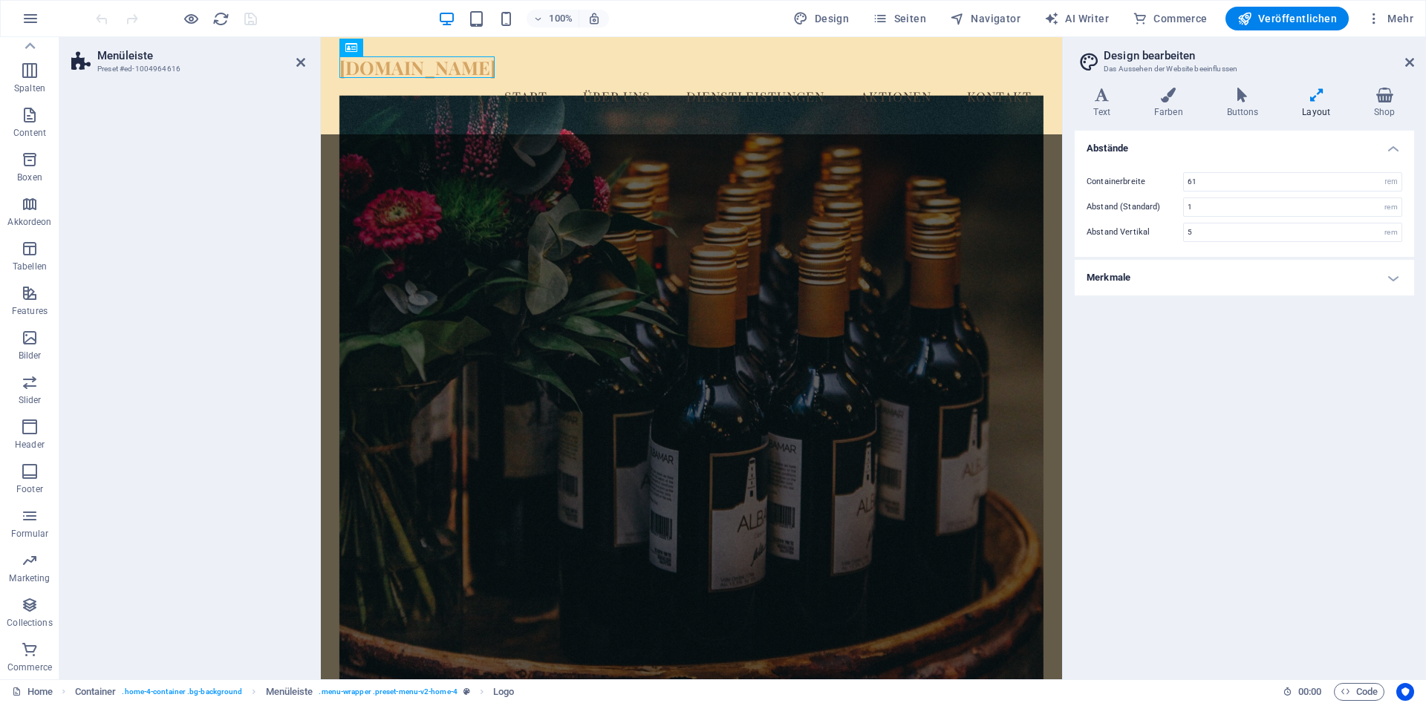
click at [1419, 58] on aside "Design bearbeiten Das Aussehen der Website beeinflussen Varianten Text Farben B…" at bounding box center [1244, 358] width 364 height 643
drag, startPoint x: 1410, startPoint y: 64, endPoint x: 1089, endPoint y: 27, distance: 322.9
click at [1410, 64] on icon at bounding box center [1409, 62] width 9 height 12
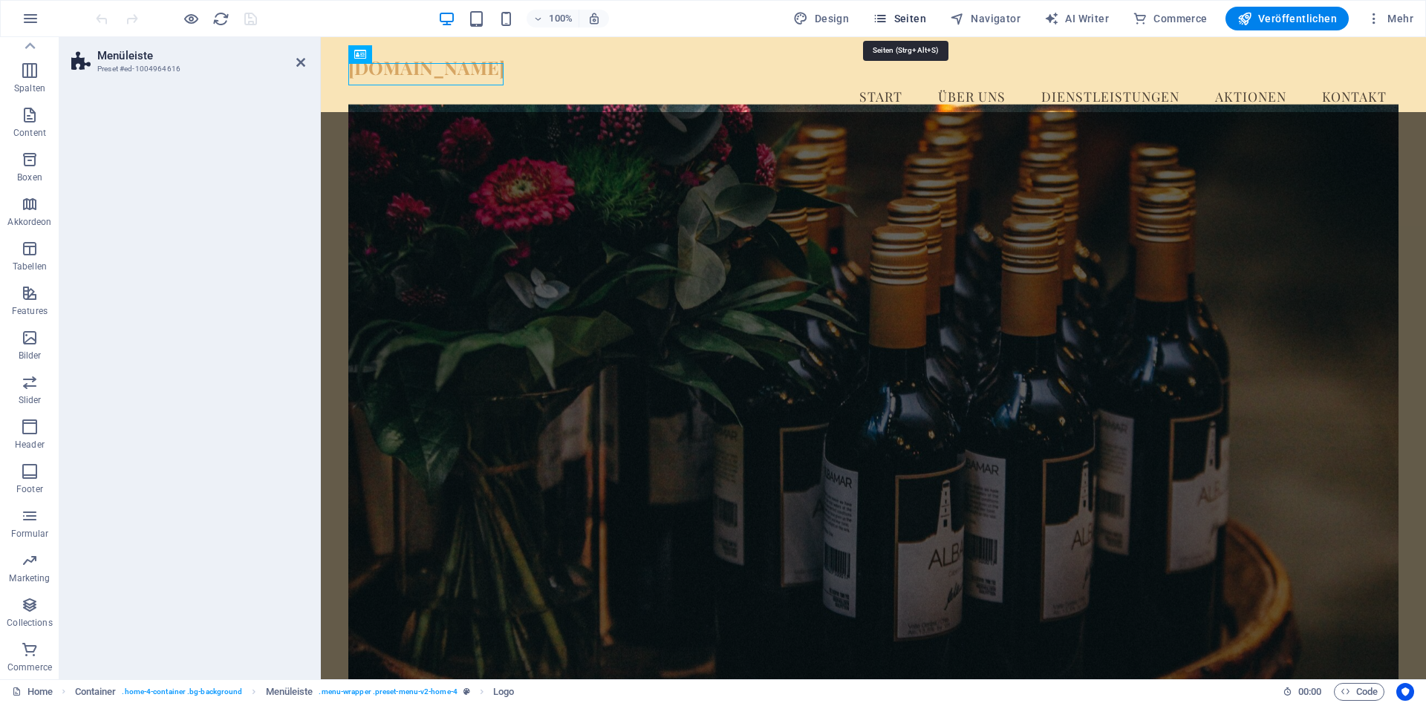
click at [908, 19] on span "Seiten" at bounding box center [899, 18] width 53 height 15
click at [888, 19] on icon "button" at bounding box center [880, 18] width 15 height 15
click at [998, 16] on span "Navigator" at bounding box center [985, 18] width 71 height 15
click at [829, 21] on span "Design" at bounding box center [821, 18] width 56 height 15
click at [442, 71] on div "[DOMAIN_NAME]" at bounding box center [873, 67] width 1050 height 22
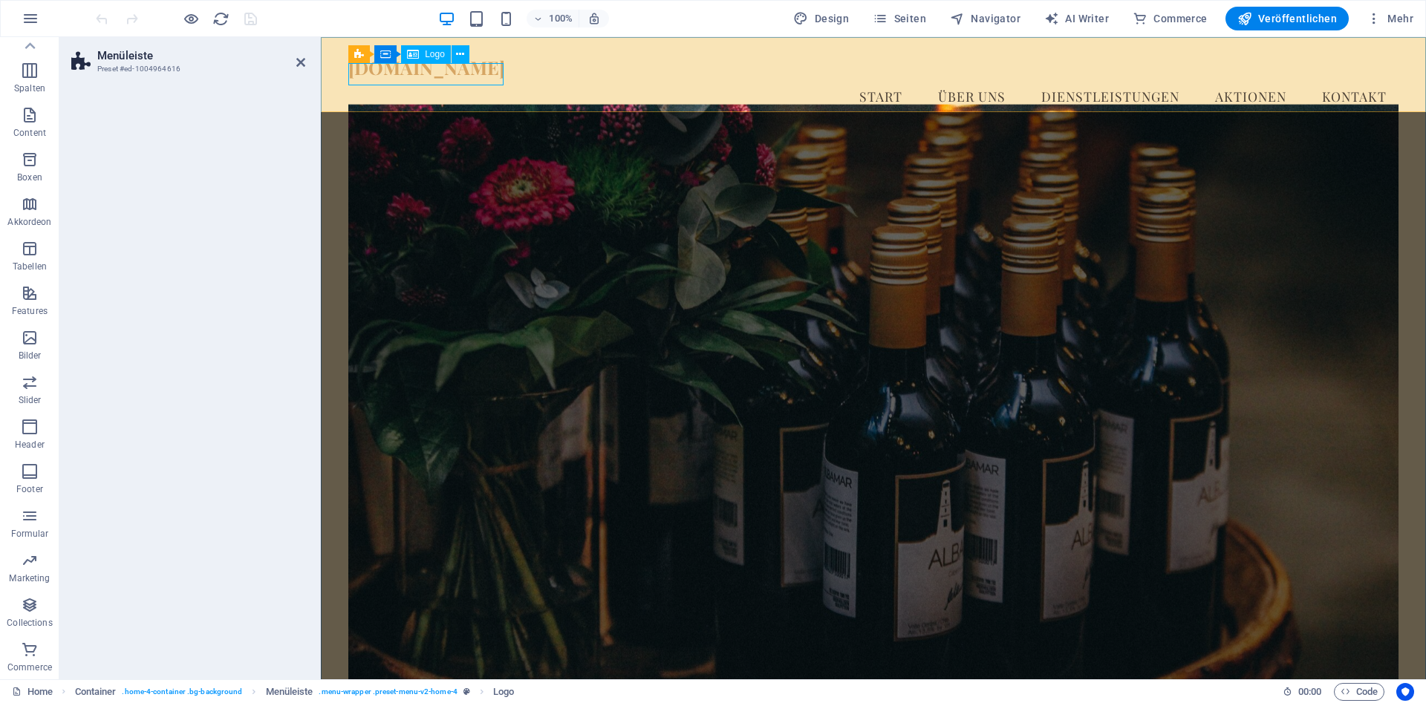
click at [442, 71] on div "[DOMAIN_NAME]" at bounding box center [873, 67] width 1050 height 22
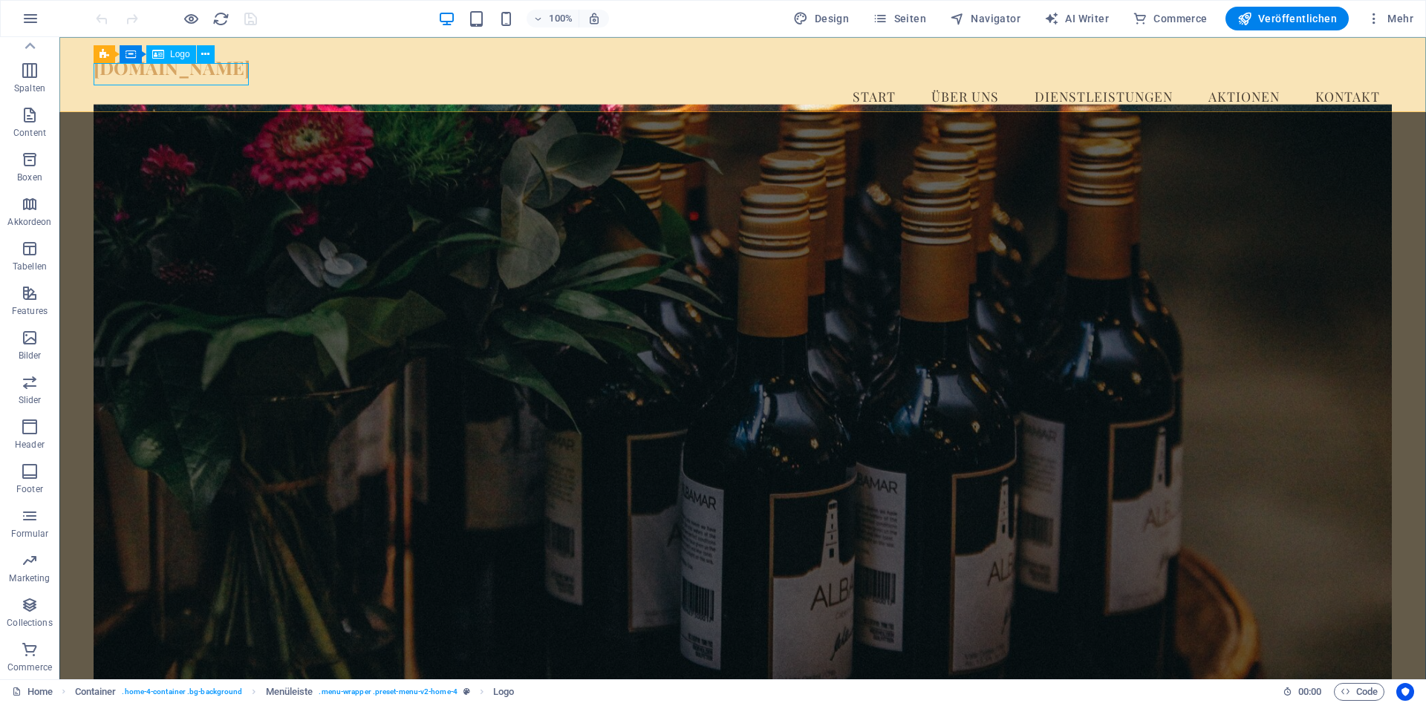
click at [214, 79] on div "[DOMAIN_NAME]" at bounding box center [743, 67] width 1298 height 22
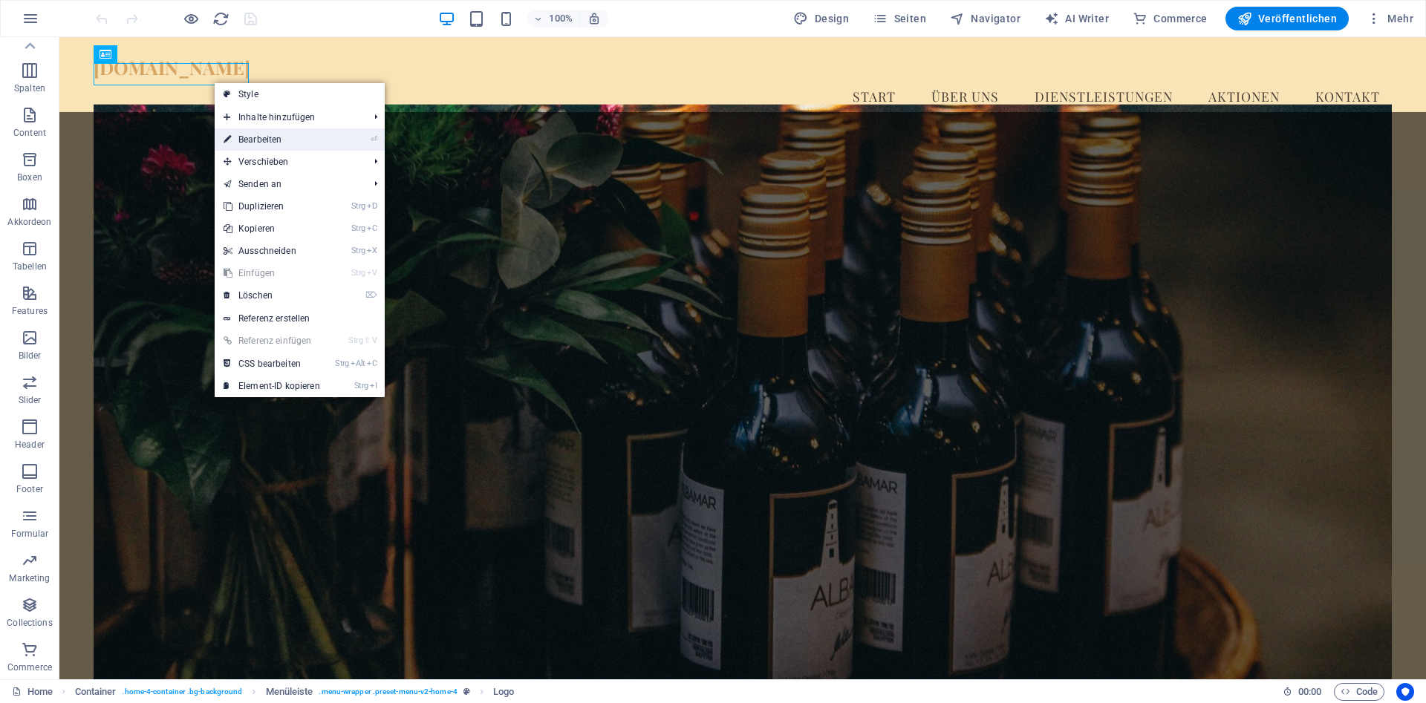
click at [287, 131] on link "⏎ Bearbeiten" at bounding box center [272, 140] width 114 height 22
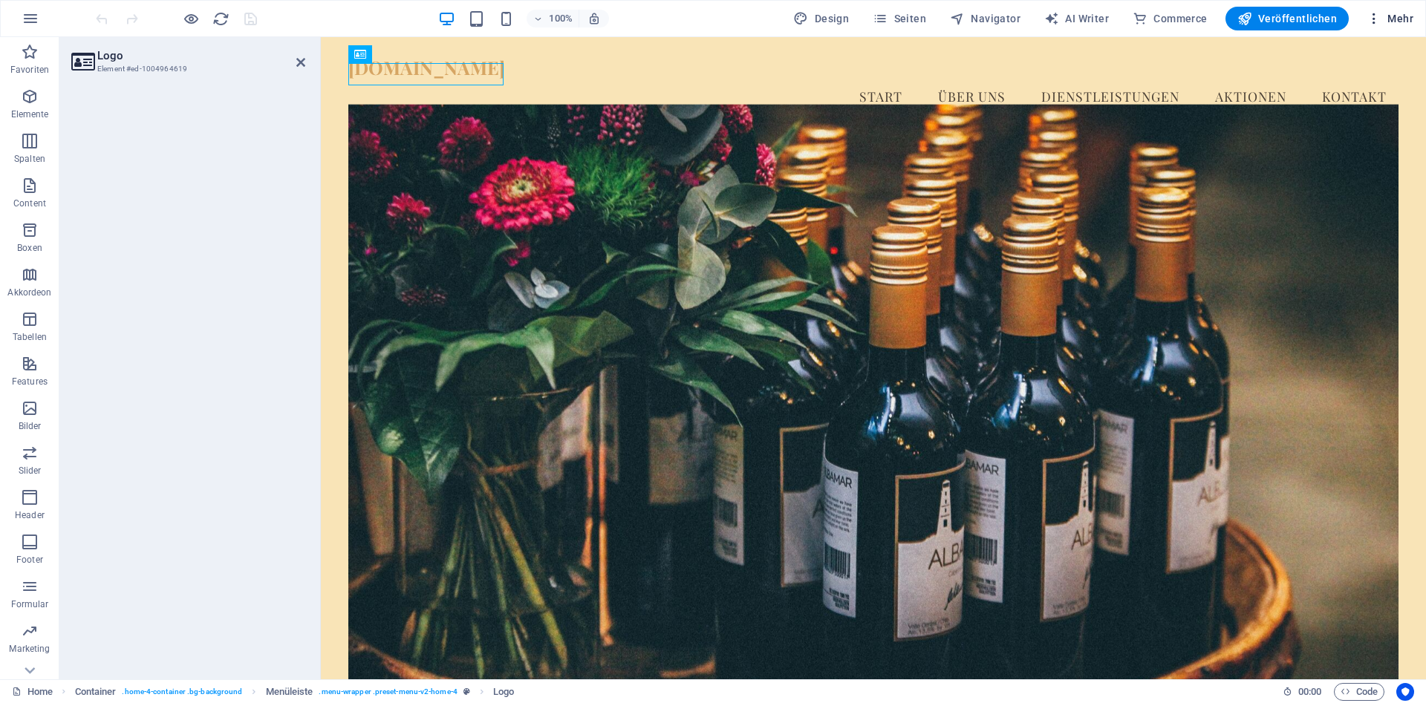
click at [1378, 17] on icon "button" at bounding box center [1374, 18] width 15 height 15
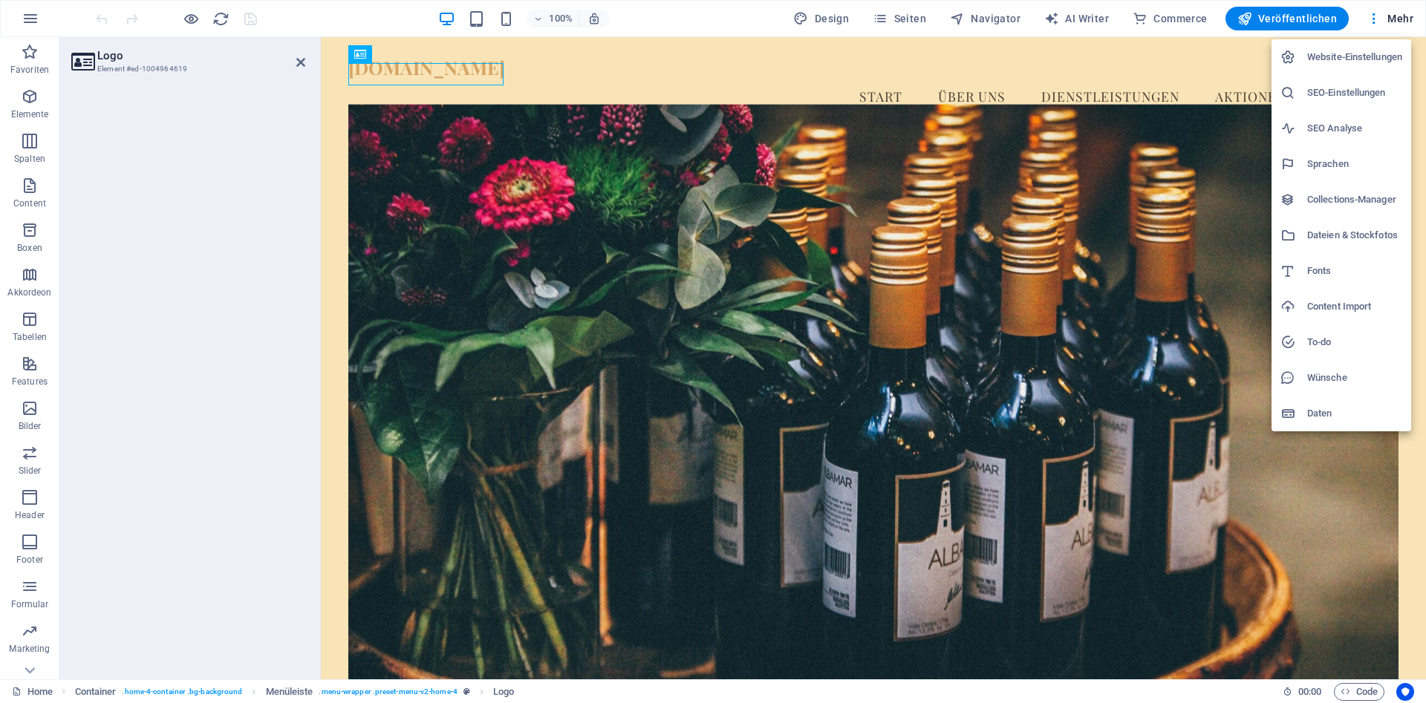
click at [1397, 18] on div at bounding box center [713, 351] width 1426 height 703
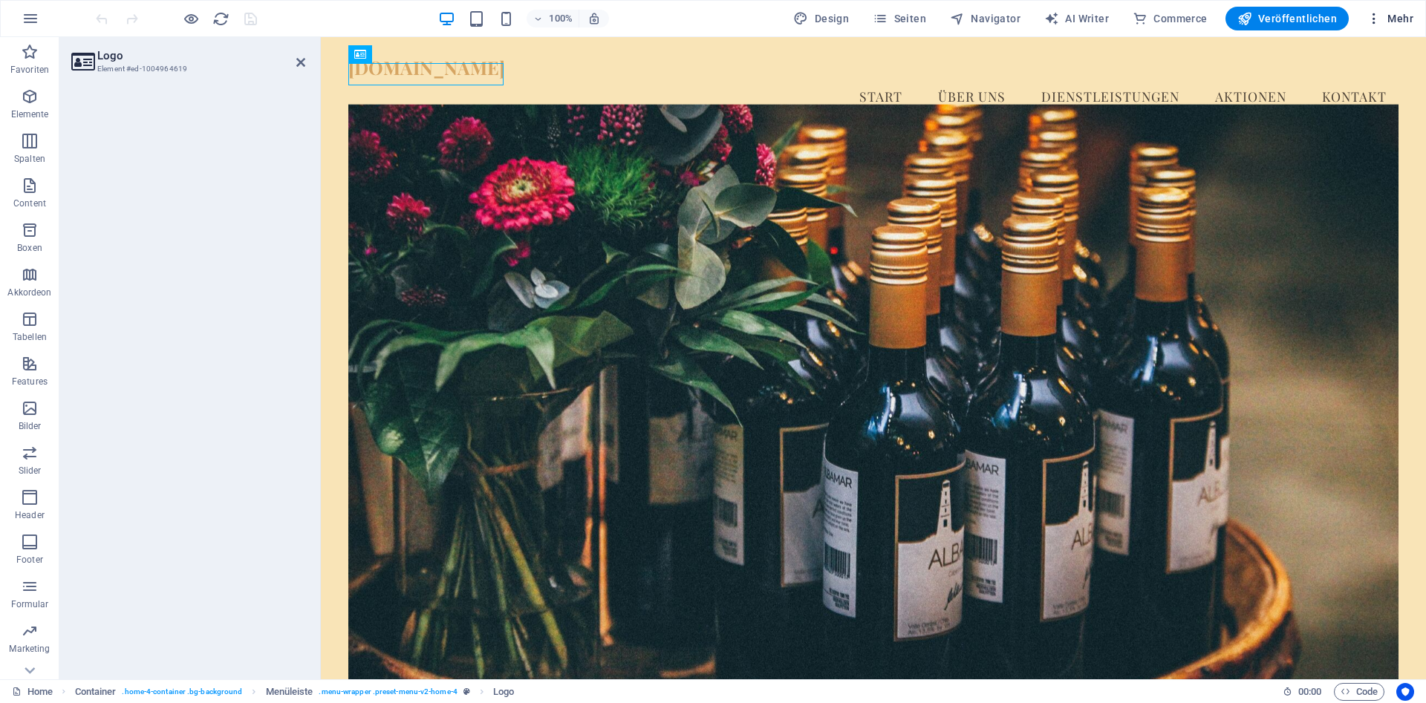
click at [1405, 19] on span "Mehr" at bounding box center [1390, 18] width 47 height 15
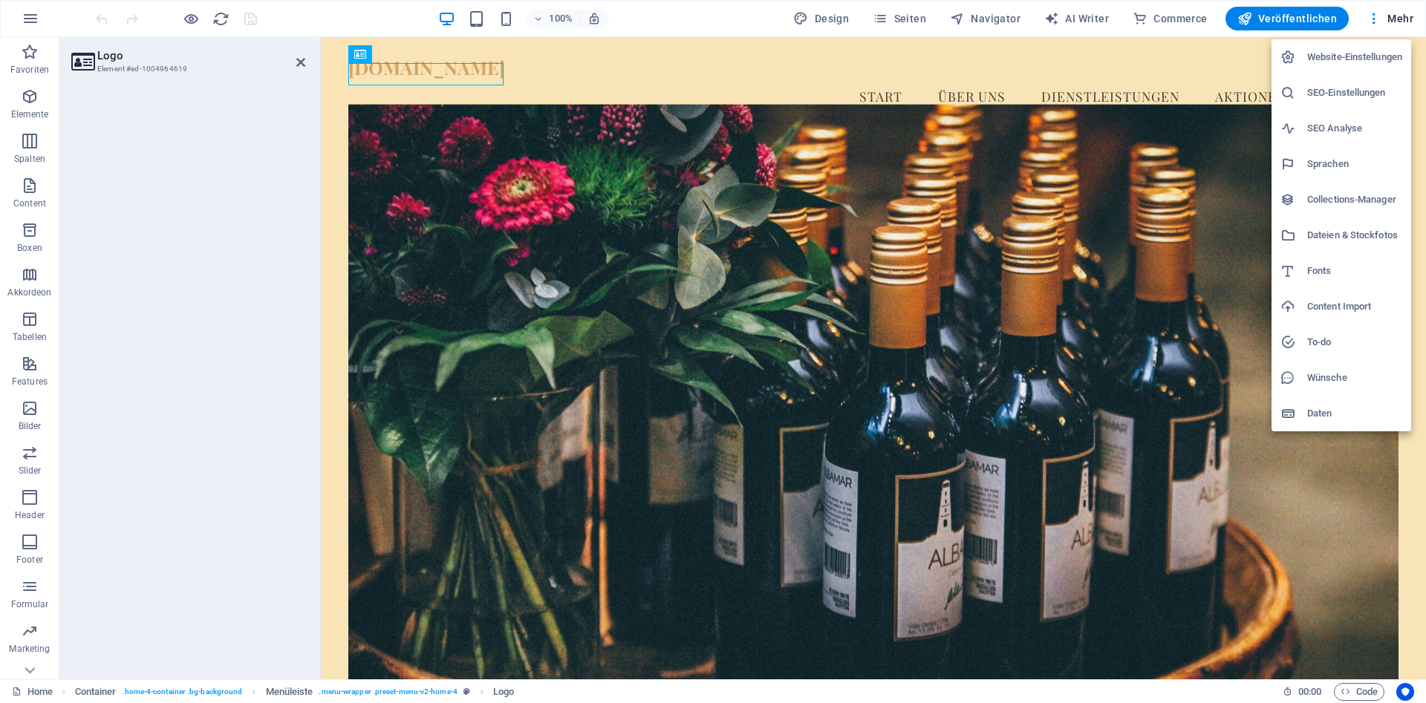
click at [1407, 15] on div at bounding box center [713, 351] width 1426 height 703
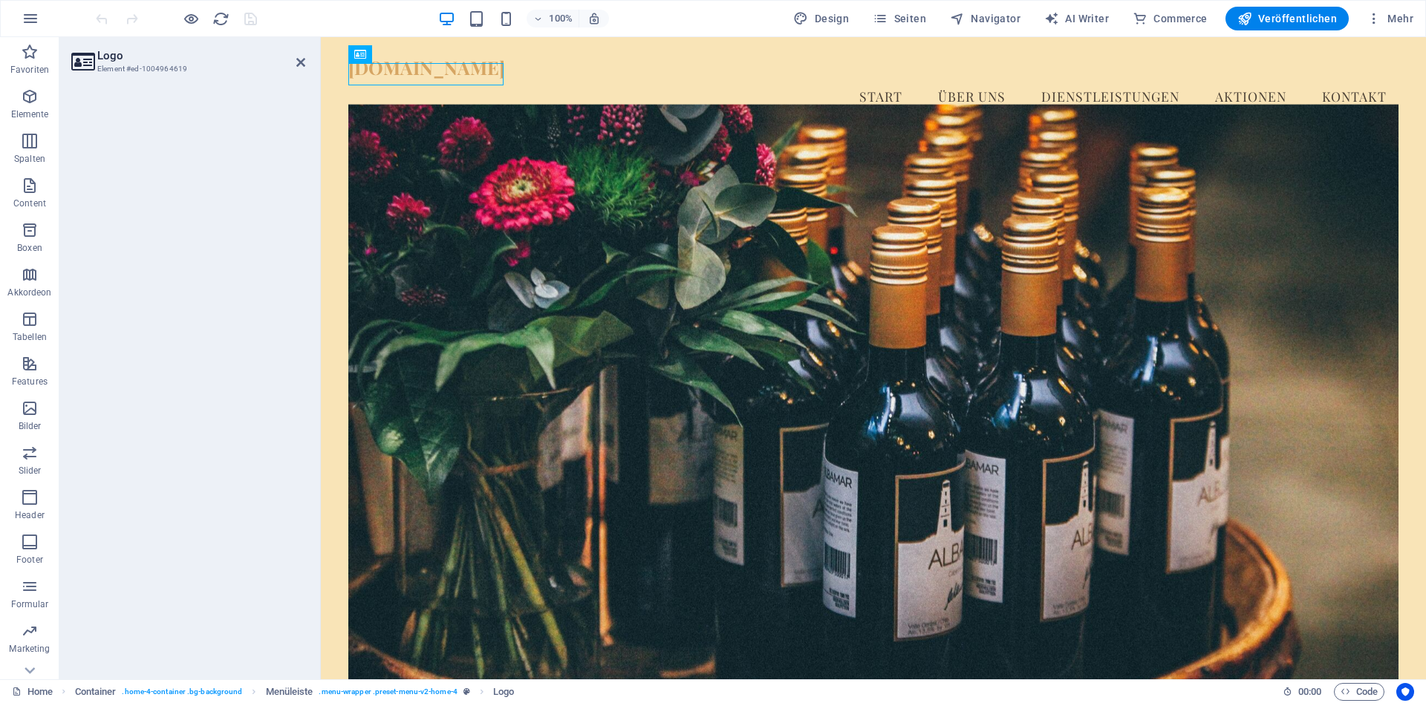
click at [1370, 15] on icon "button" at bounding box center [1374, 18] width 15 height 15
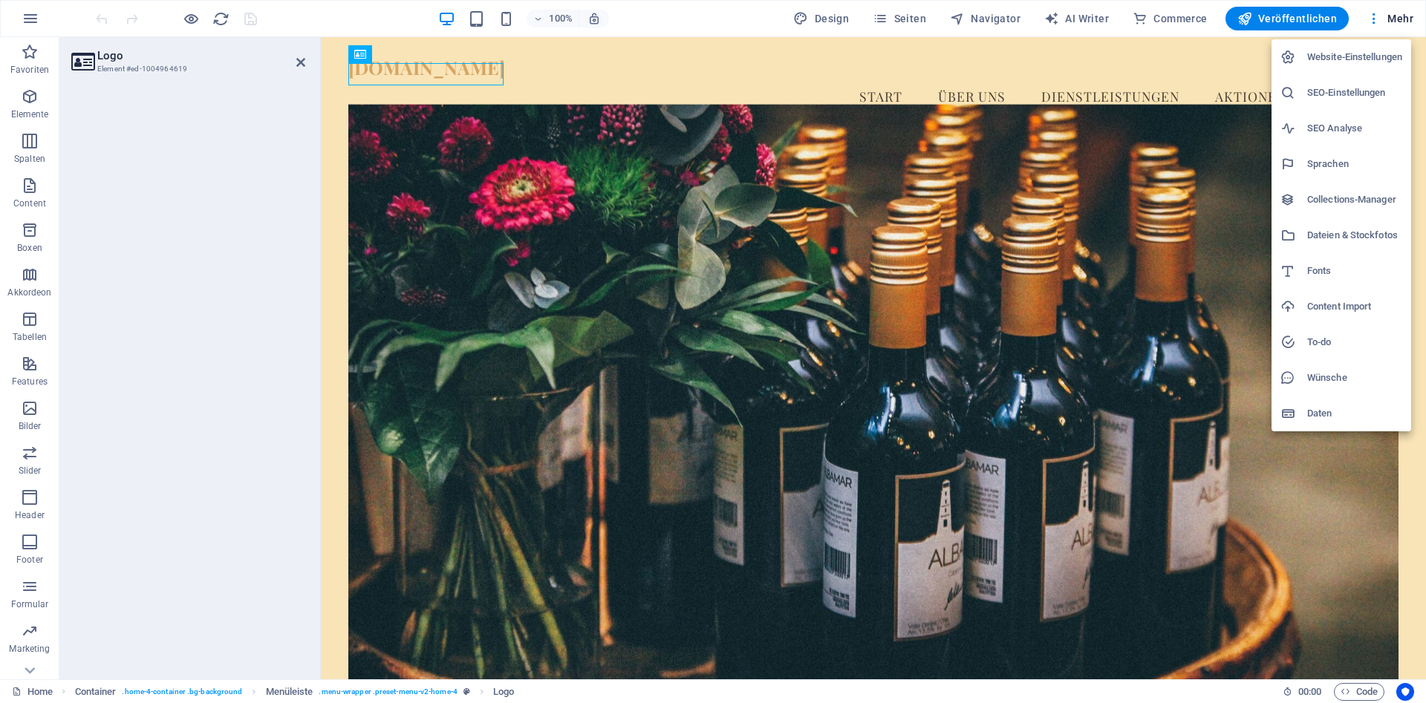
click at [1370, 15] on div at bounding box center [713, 351] width 1426 height 703
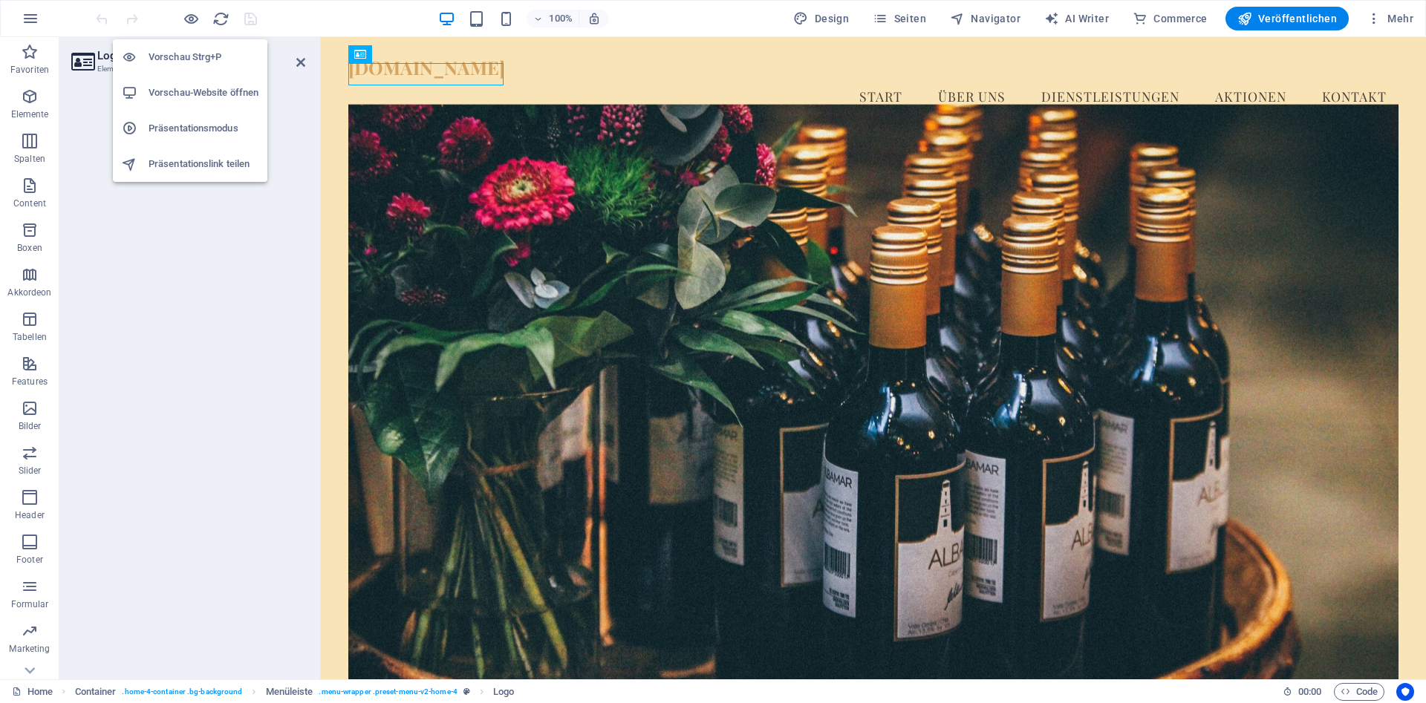
click at [186, 63] on h6 "Vorschau Strg+P" at bounding box center [204, 57] width 110 height 18
drag, startPoint x: 299, startPoint y: 61, endPoint x: 260, endPoint y: 24, distance: 54.1
click at [299, 61] on icon at bounding box center [300, 62] width 9 height 12
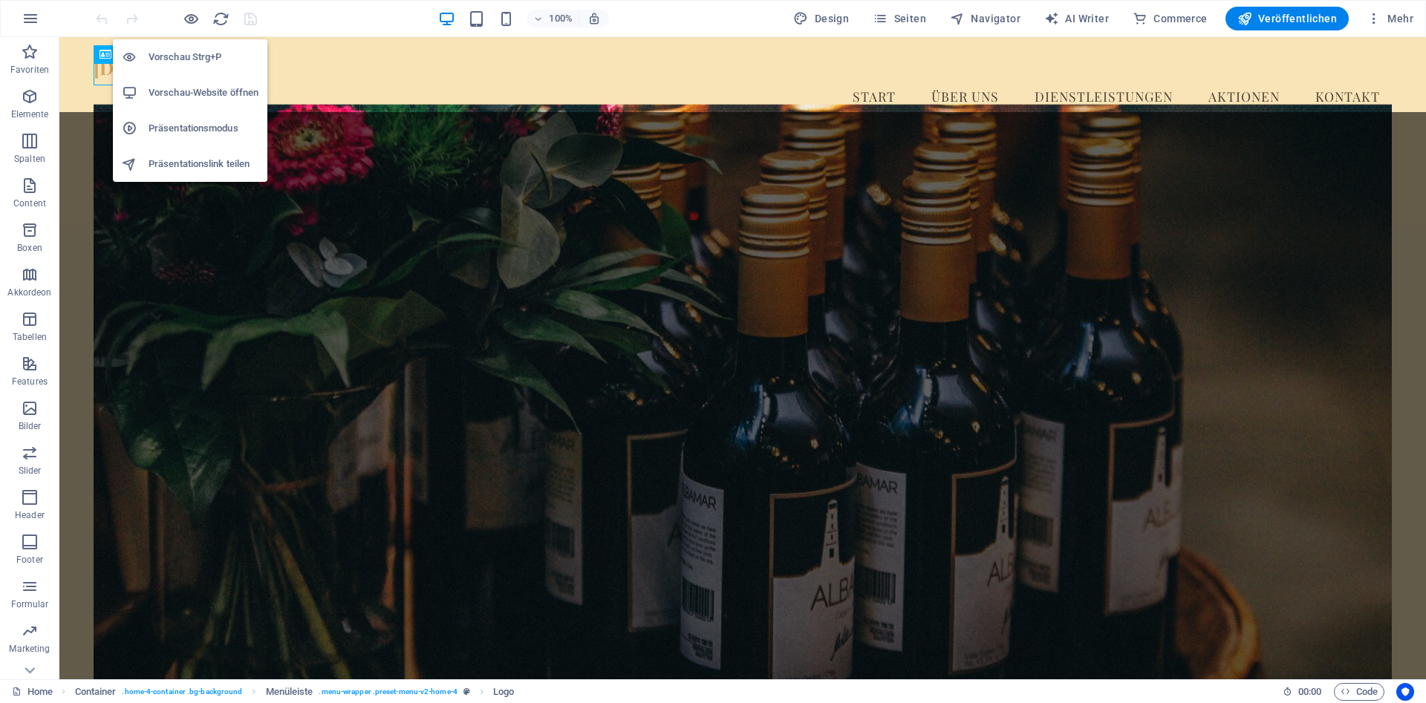
click at [211, 93] on h6 "Vorschau-Website öffnen" at bounding box center [204, 93] width 110 height 18
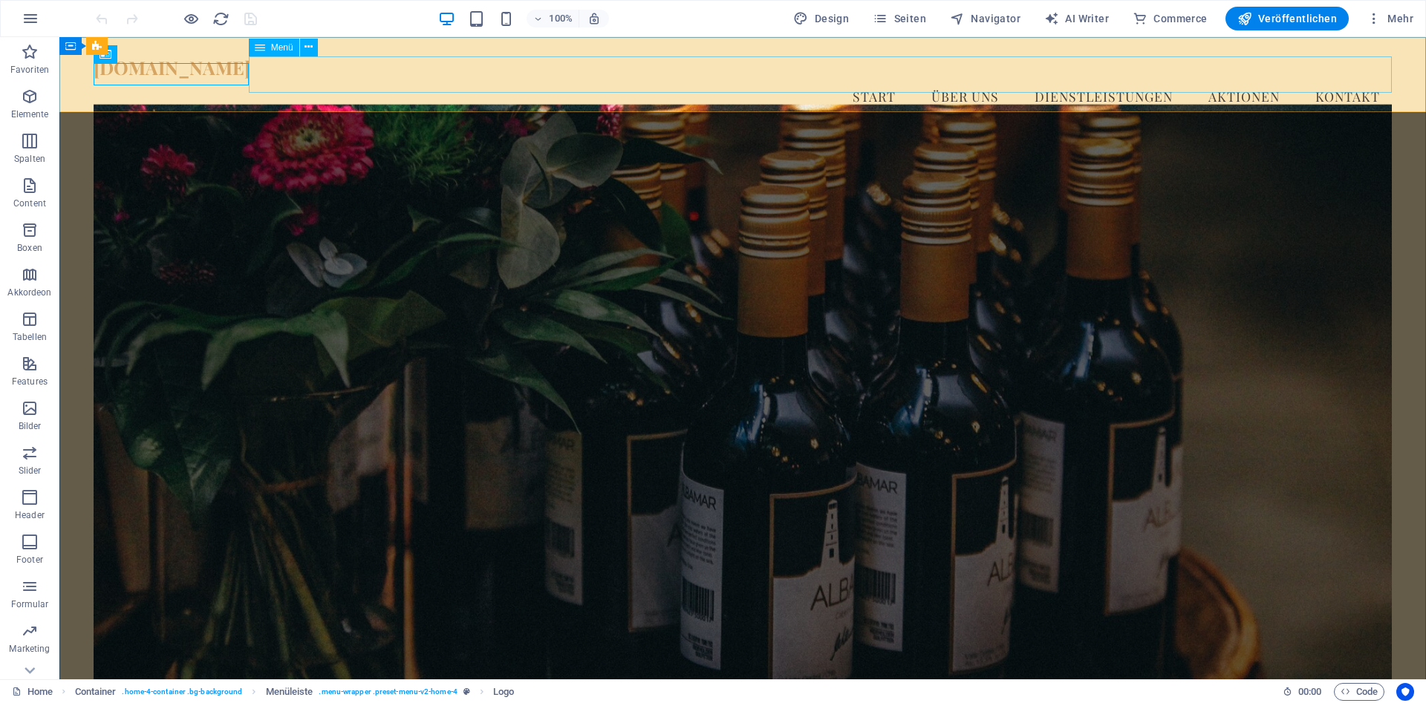
click at [446, 78] on nav "Start Über uns Dienstleistungen Aktionen Kontakt" at bounding box center [743, 96] width 1298 height 37
click at [307, 135] on figure at bounding box center [743, 396] width 1298 height 585
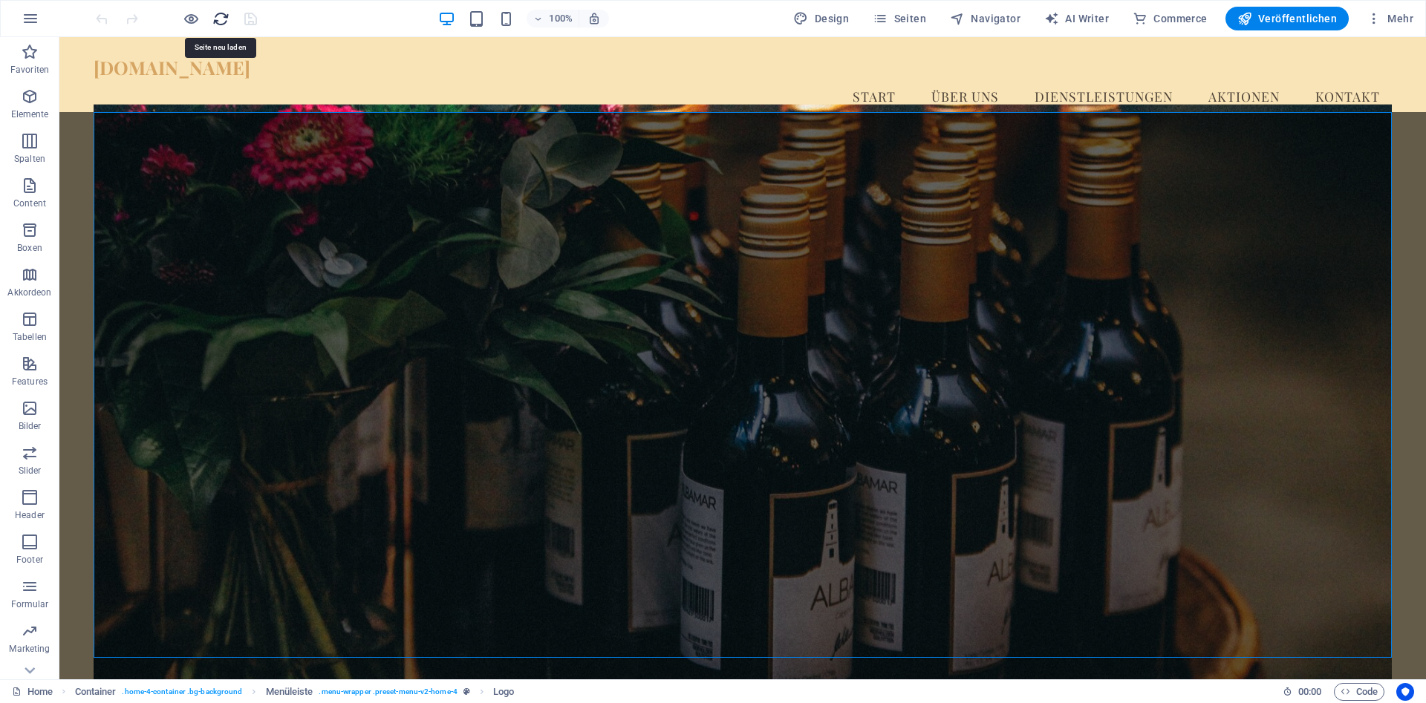
click at [221, 25] on icon "reload" at bounding box center [220, 18] width 17 height 17
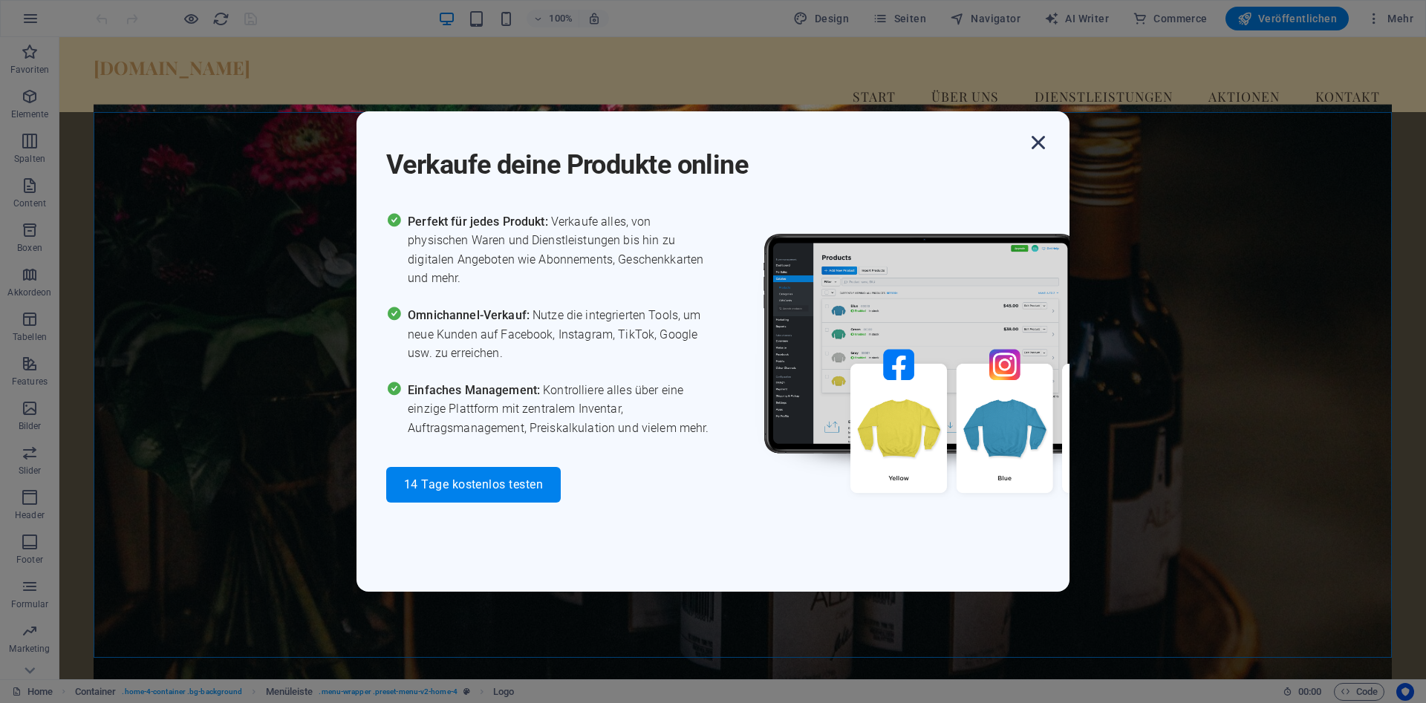
click at [1032, 149] on icon "button" at bounding box center [1038, 142] width 27 height 27
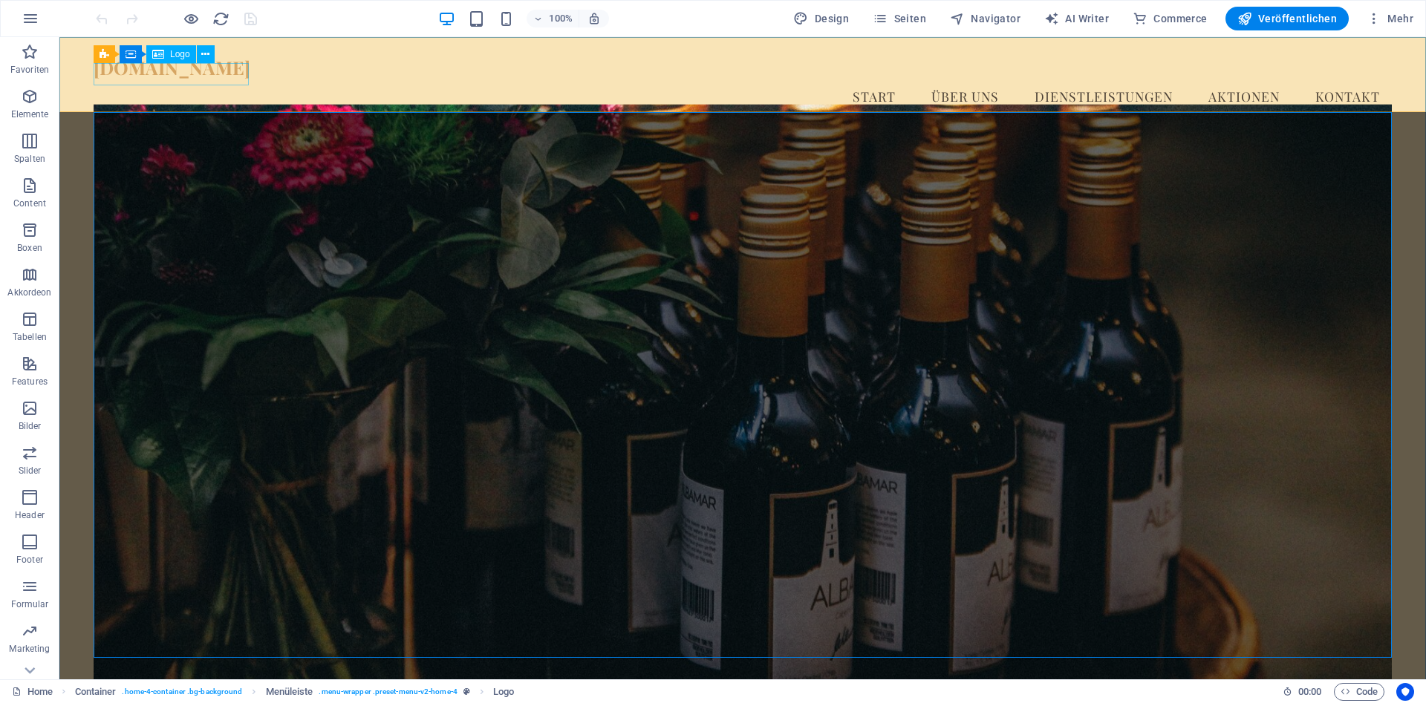
click at [176, 77] on div "[DOMAIN_NAME]" at bounding box center [743, 67] width 1298 height 22
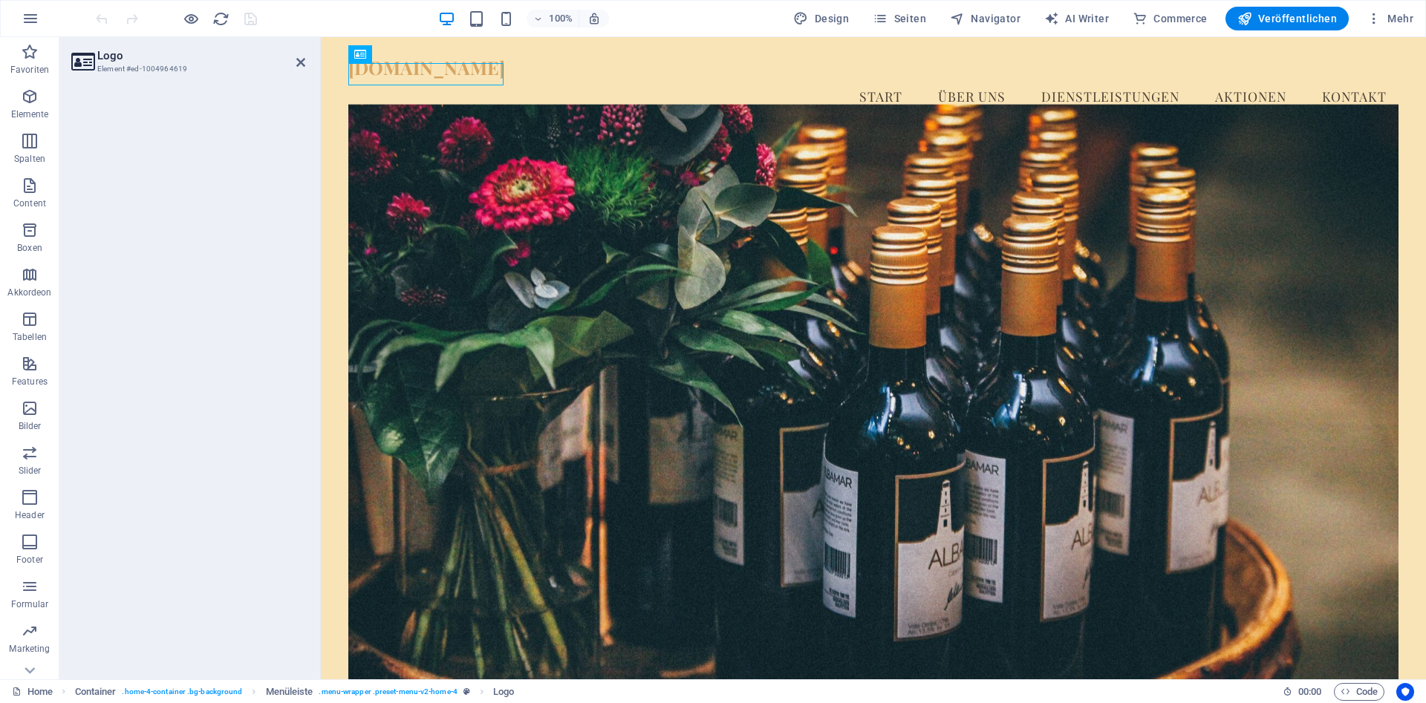
click at [146, 62] on h2 "Logo" at bounding box center [201, 55] width 208 height 13
click at [117, 65] on h3 "Element #ed-1004964619" at bounding box center [186, 68] width 178 height 13
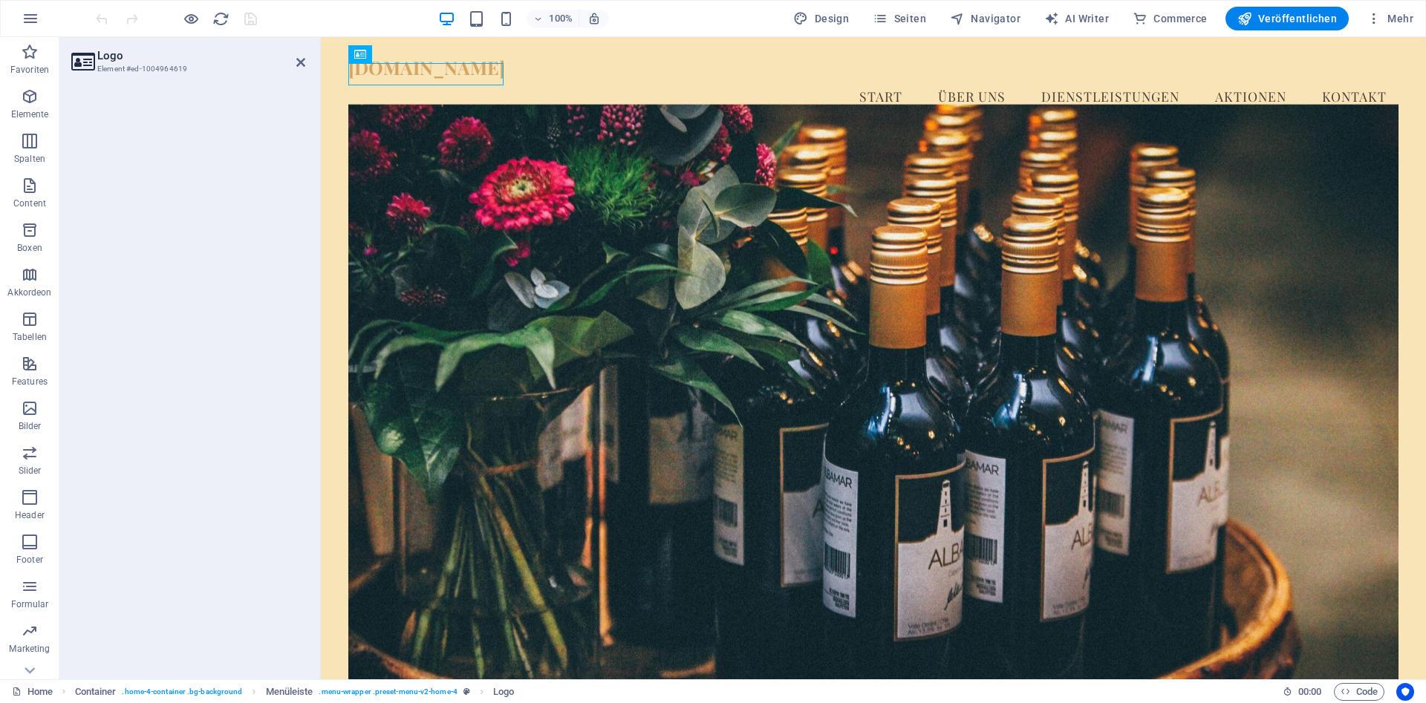
click at [85, 62] on icon at bounding box center [82, 61] width 22 height 21
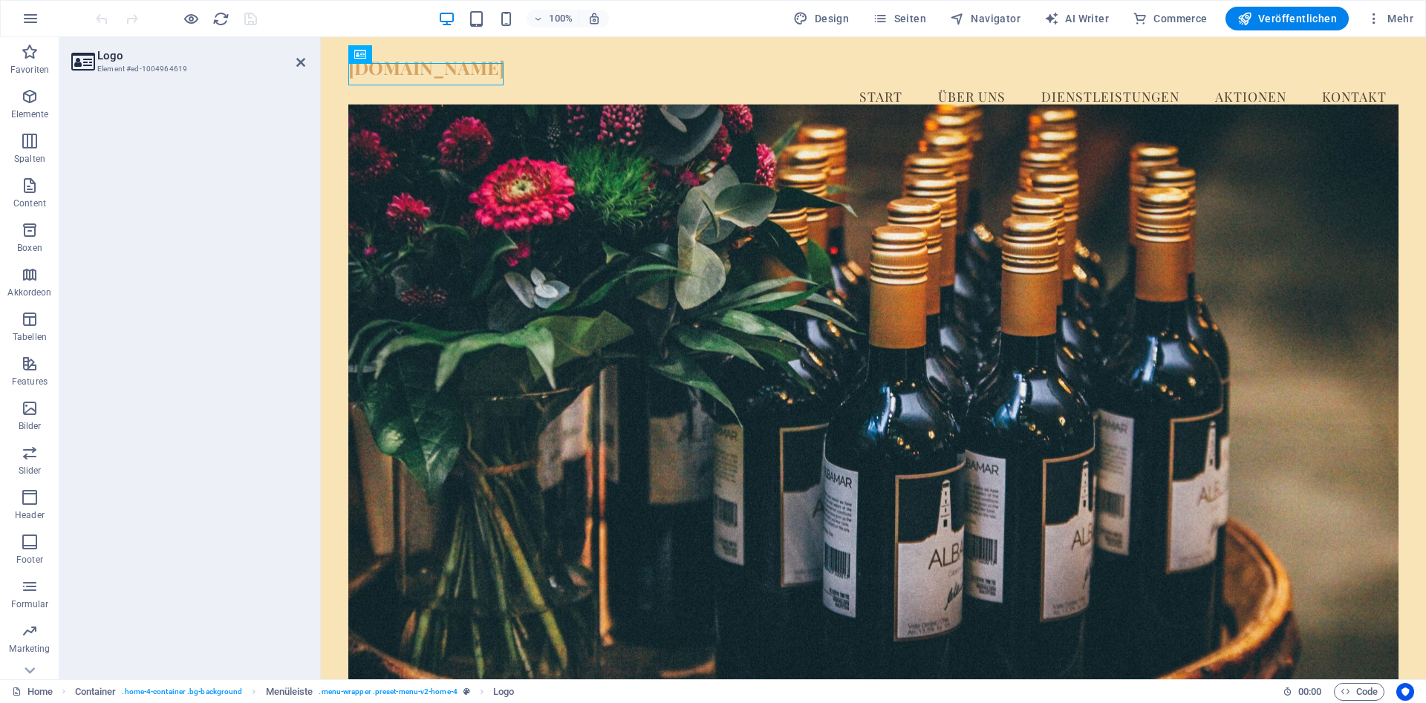
click at [85, 62] on icon at bounding box center [82, 61] width 22 height 21
drag, startPoint x: 85, startPoint y: 62, endPoint x: 139, endPoint y: 41, distance: 58.1
click at [85, 61] on icon at bounding box center [82, 61] width 22 height 21
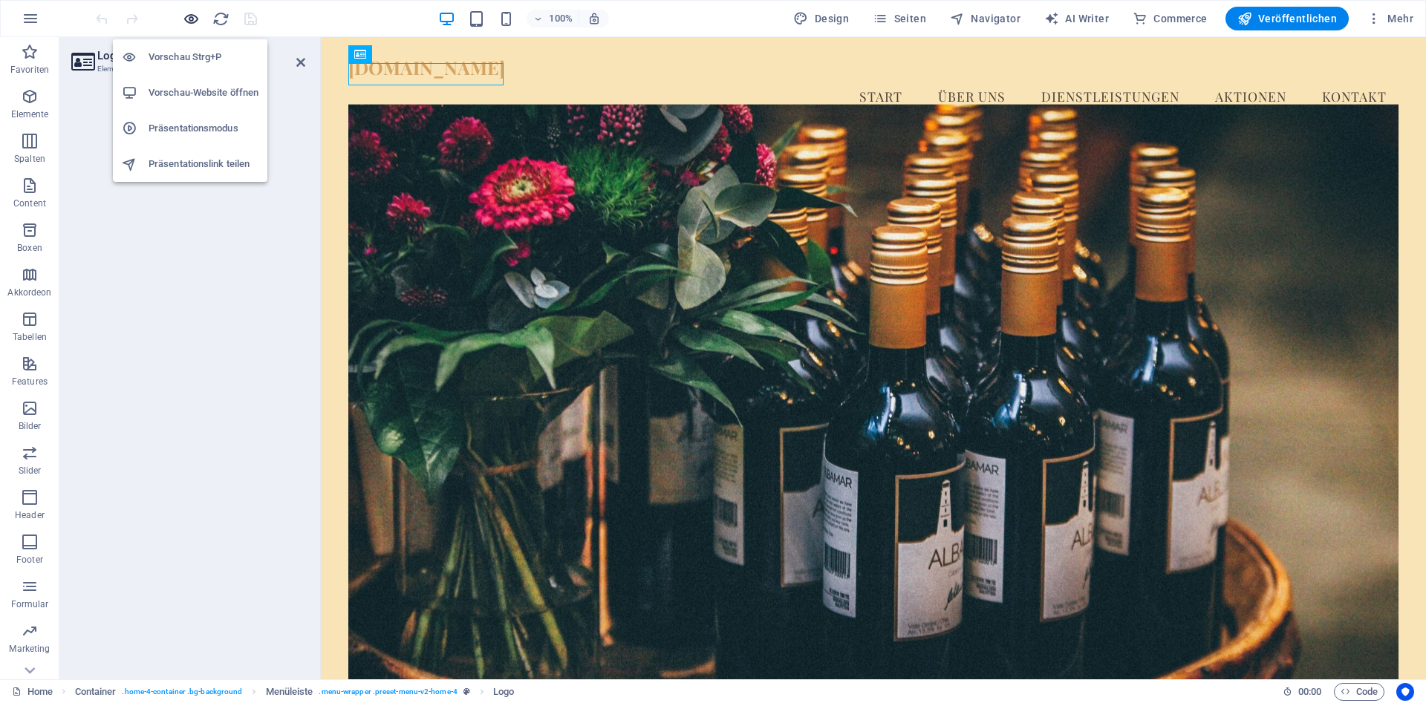
click at [195, 16] on icon "button" at bounding box center [191, 18] width 17 height 17
click at [229, 16] on icon "reload" at bounding box center [220, 18] width 17 height 17
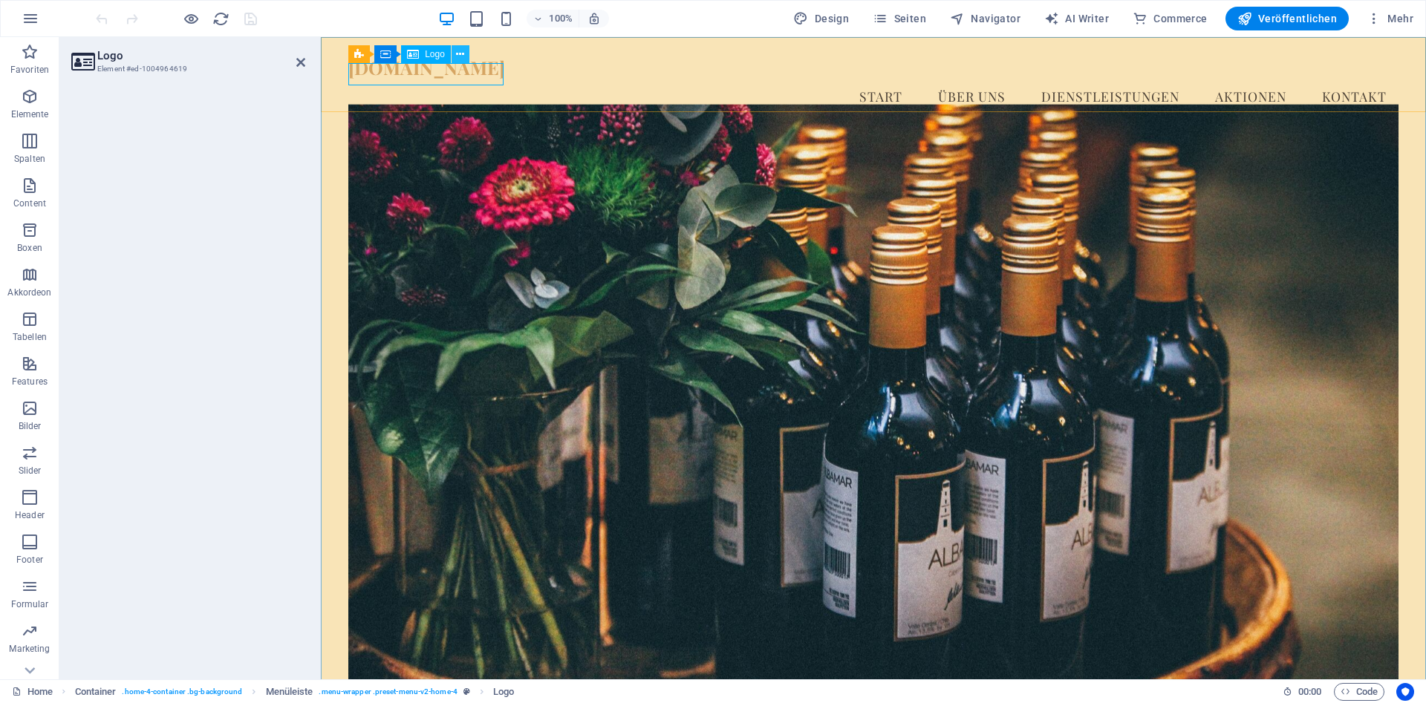
click at [460, 47] on icon at bounding box center [460, 55] width 8 height 16
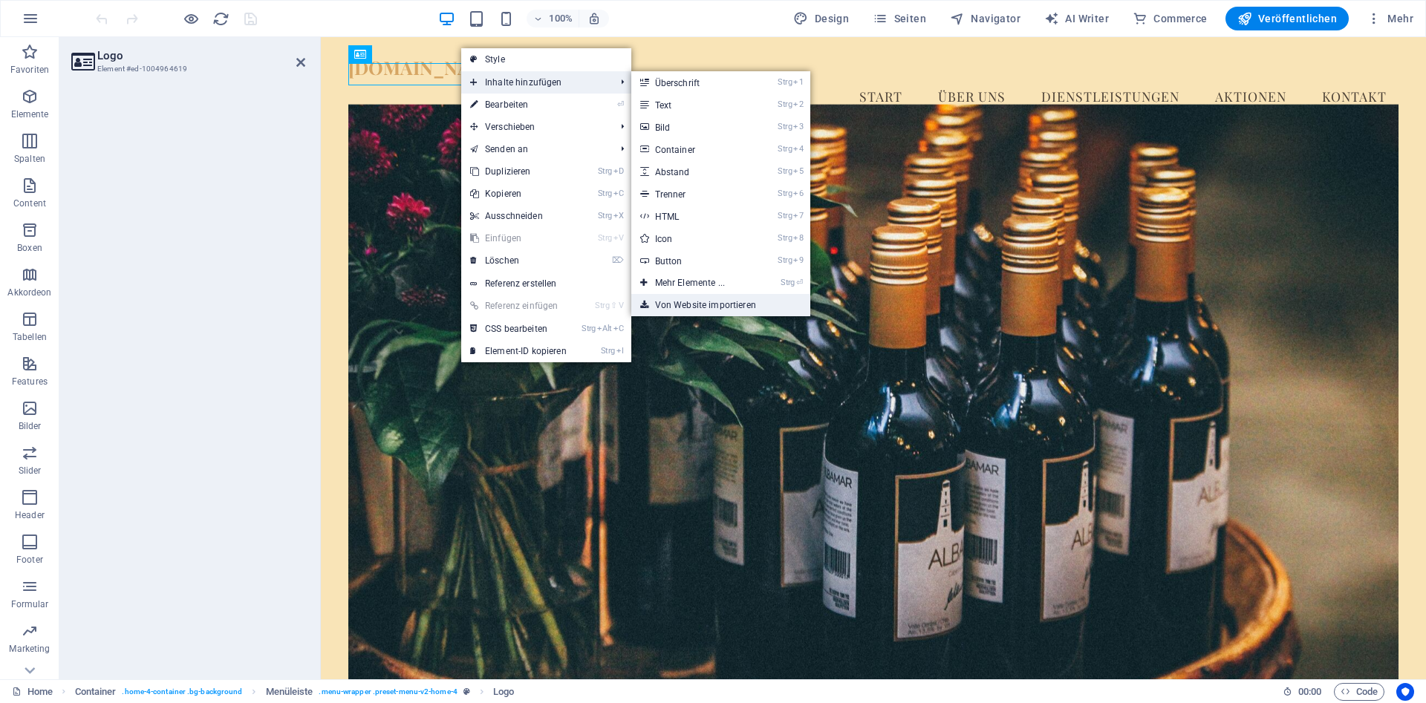
click at [723, 308] on link "Von Website importieren" at bounding box center [720, 305] width 179 height 22
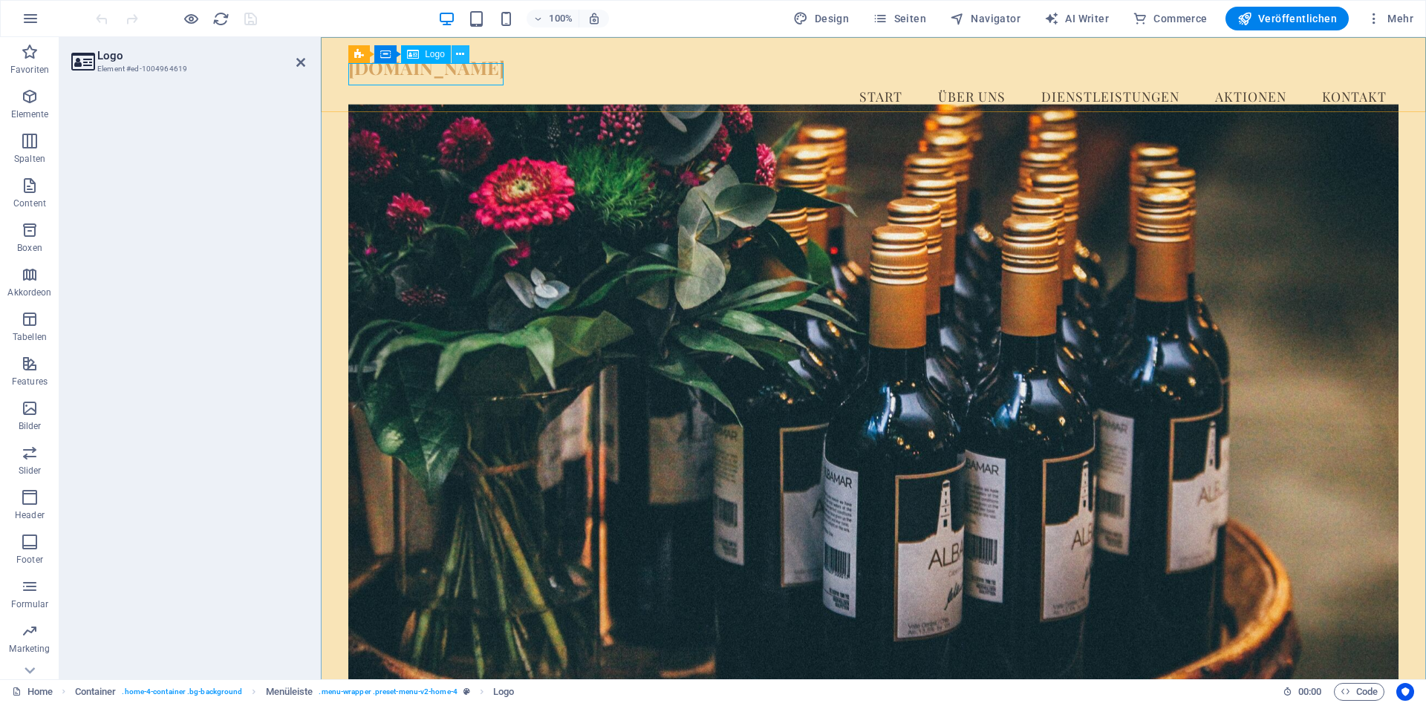
click at [456, 52] on button at bounding box center [461, 54] width 18 height 18
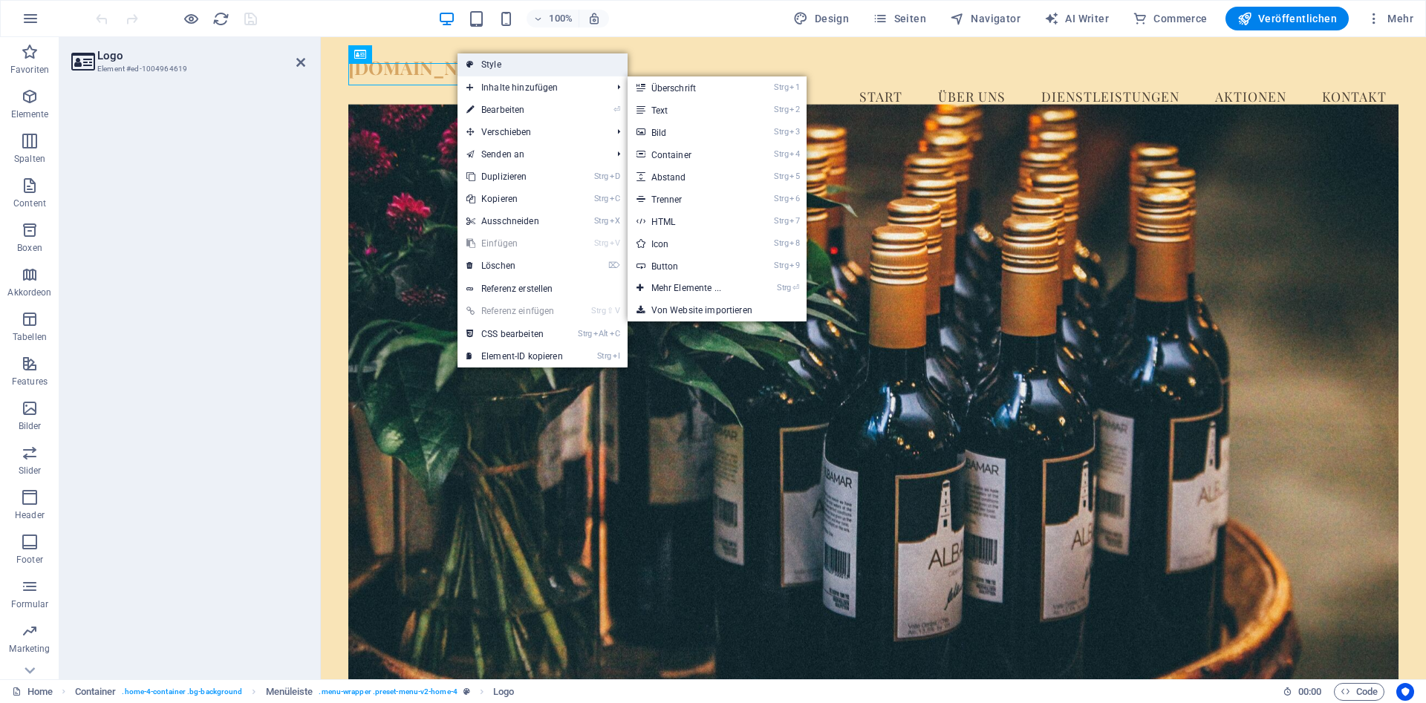
click at [515, 67] on link "Style" at bounding box center [543, 64] width 170 height 22
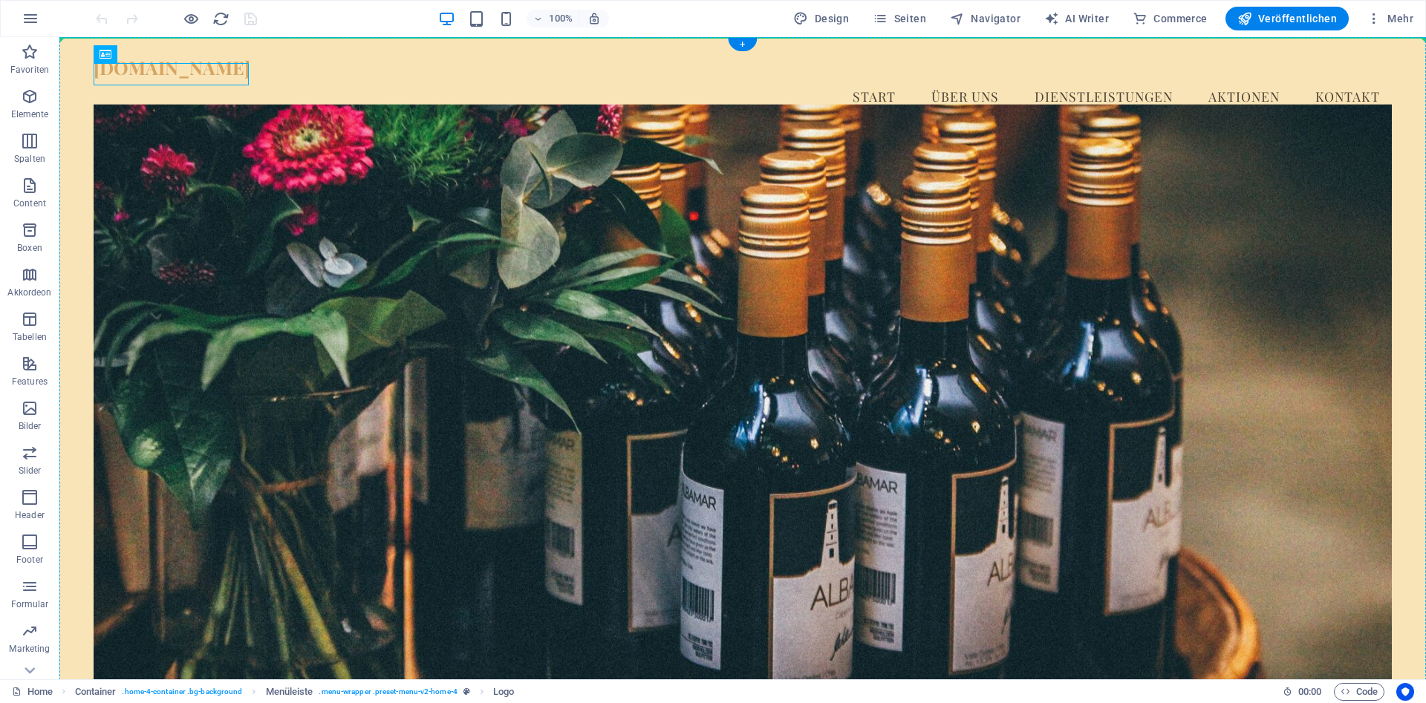
drag, startPoint x: 240, startPoint y: 91, endPoint x: 339, endPoint y: 53, distance: 105.8
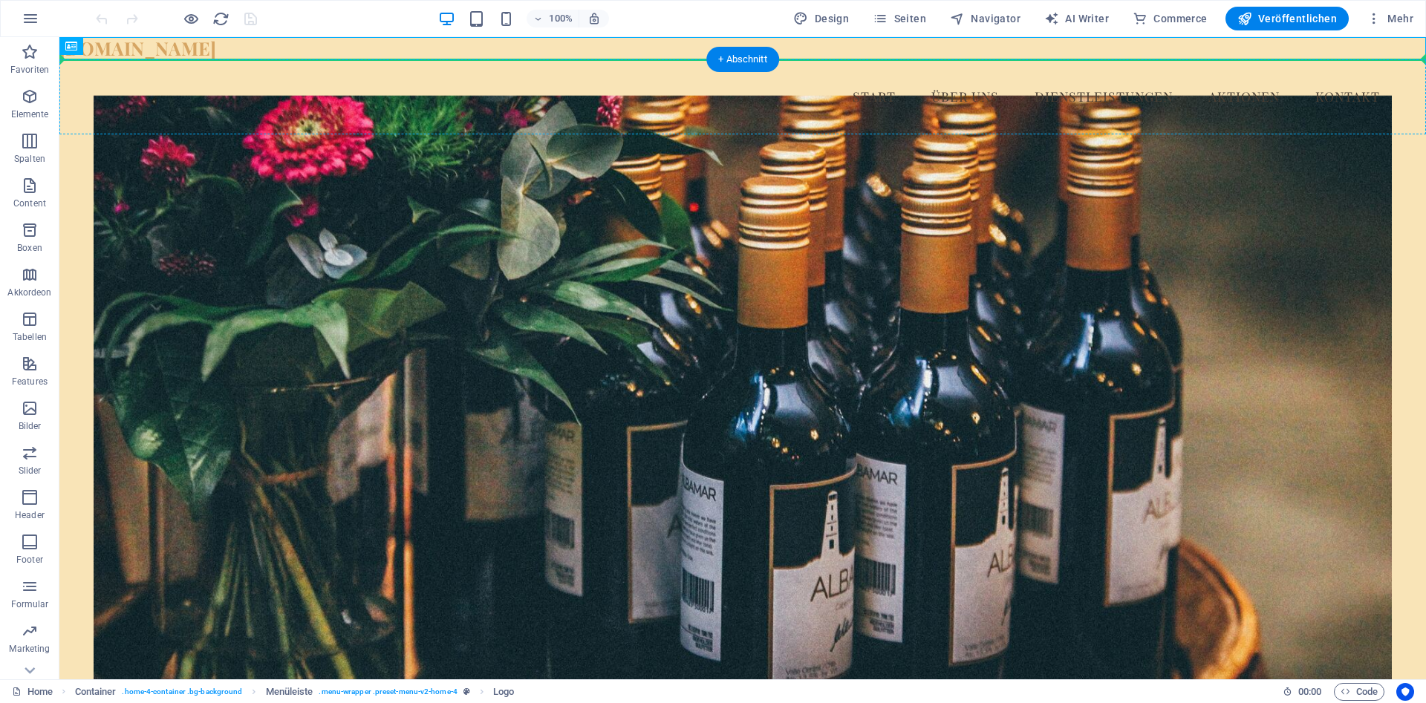
drag, startPoint x: 230, startPoint y: 48, endPoint x: 233, endPoint y: 91, distance: 43.9
drag, startPoint x: 224, startPoint y: 45, endPoint x: 225, endPoint y: 112, distance: 66.9
drag, startPoint x: 149, startPoint y: 83, endPoint x: 201, endPoint y: 101, distance: 55.7
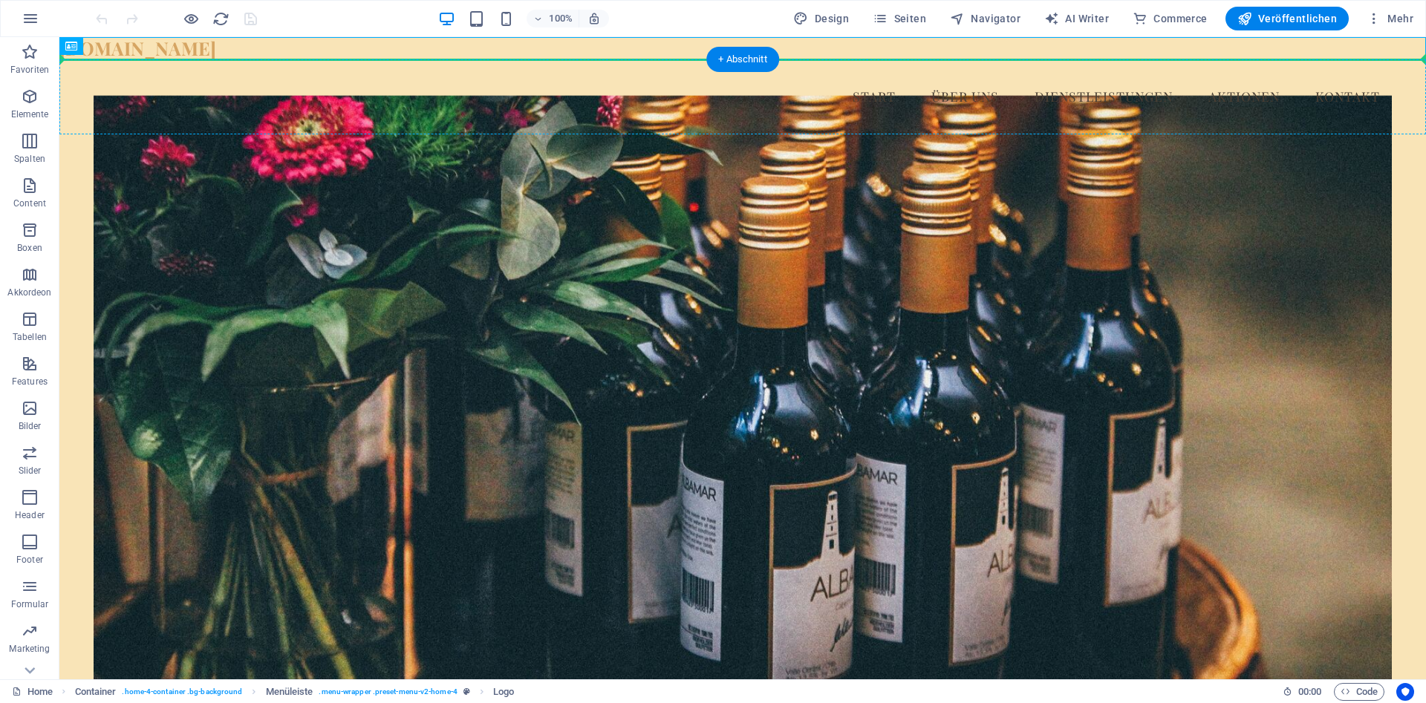
drag, startPoint x: 140, startPoint y: 82, endPoint x: 143, endPoint y: 97, distance: 15.3
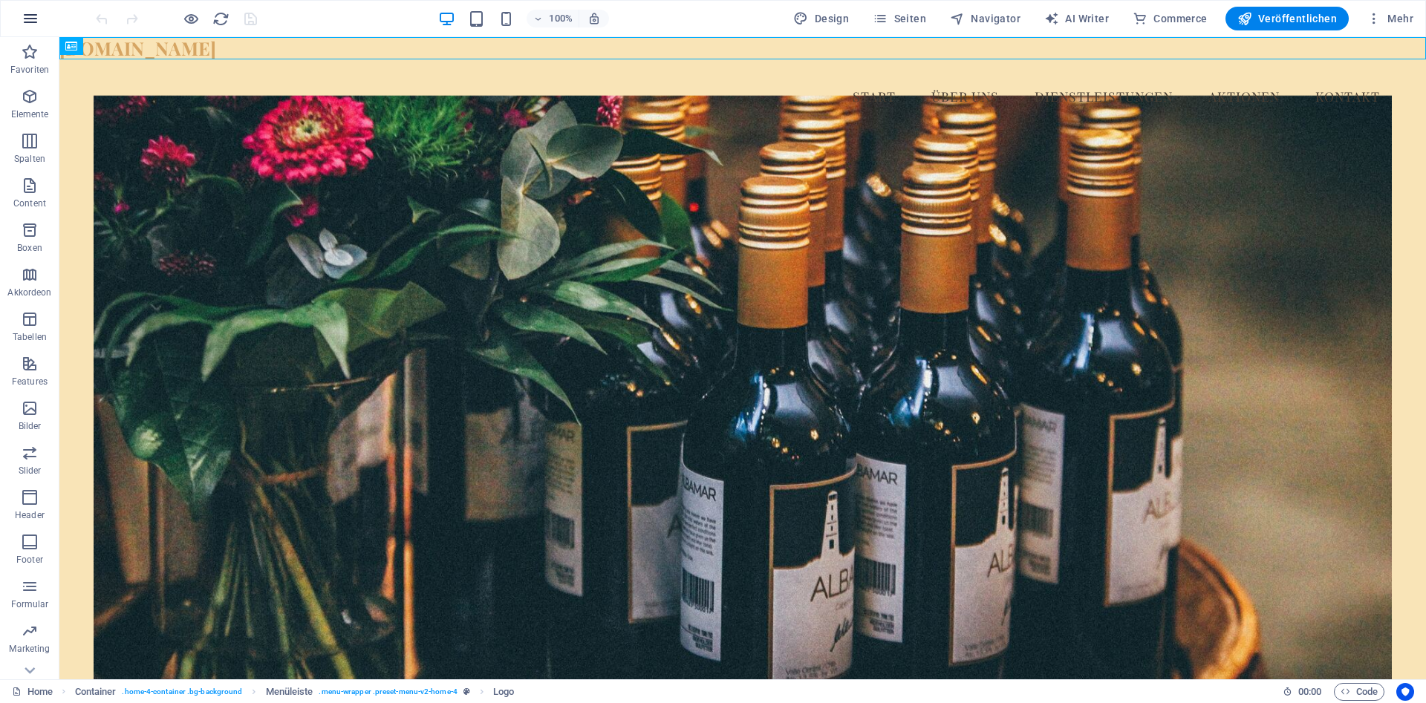
click at [17, 15] on button "button" at bounding box center [31, 19] width 36 height 36
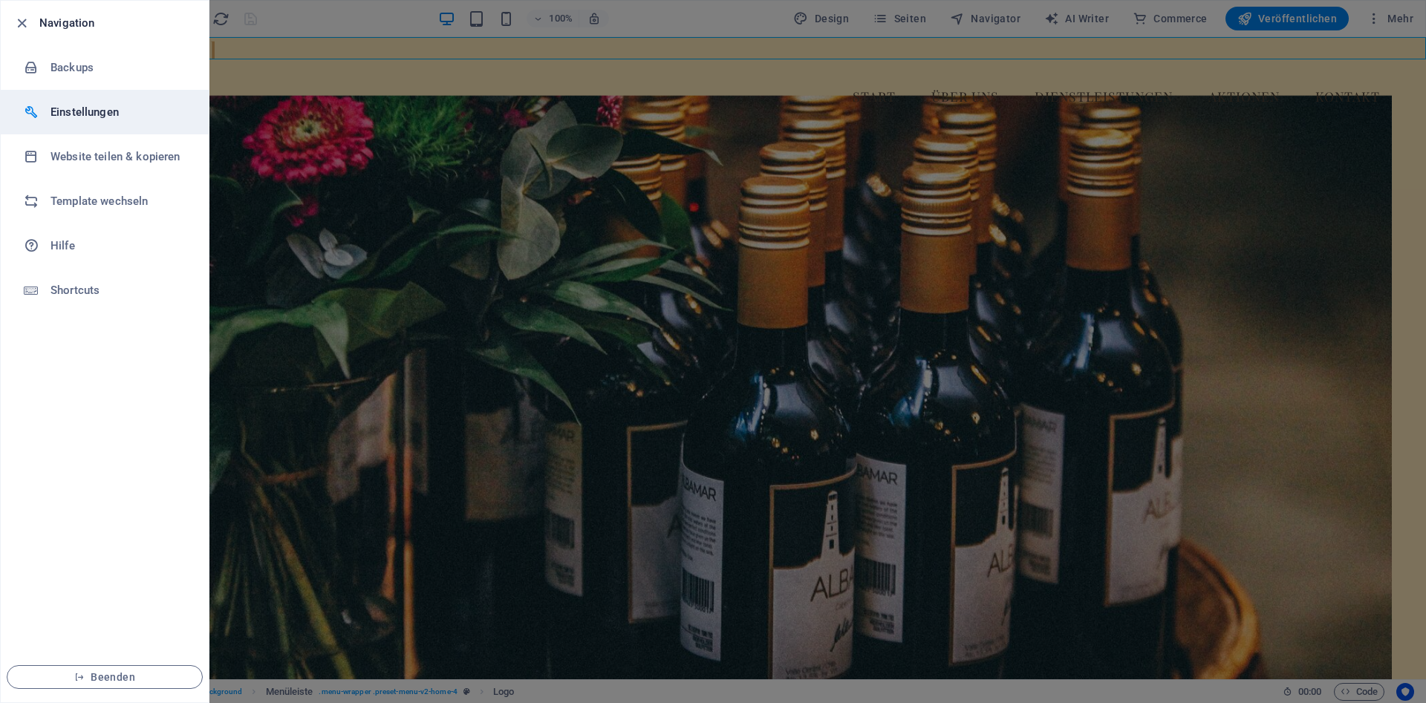
click at [105, 118] on h6 "Einstellungen" at bounding box center [119, 112] width 137 height 18
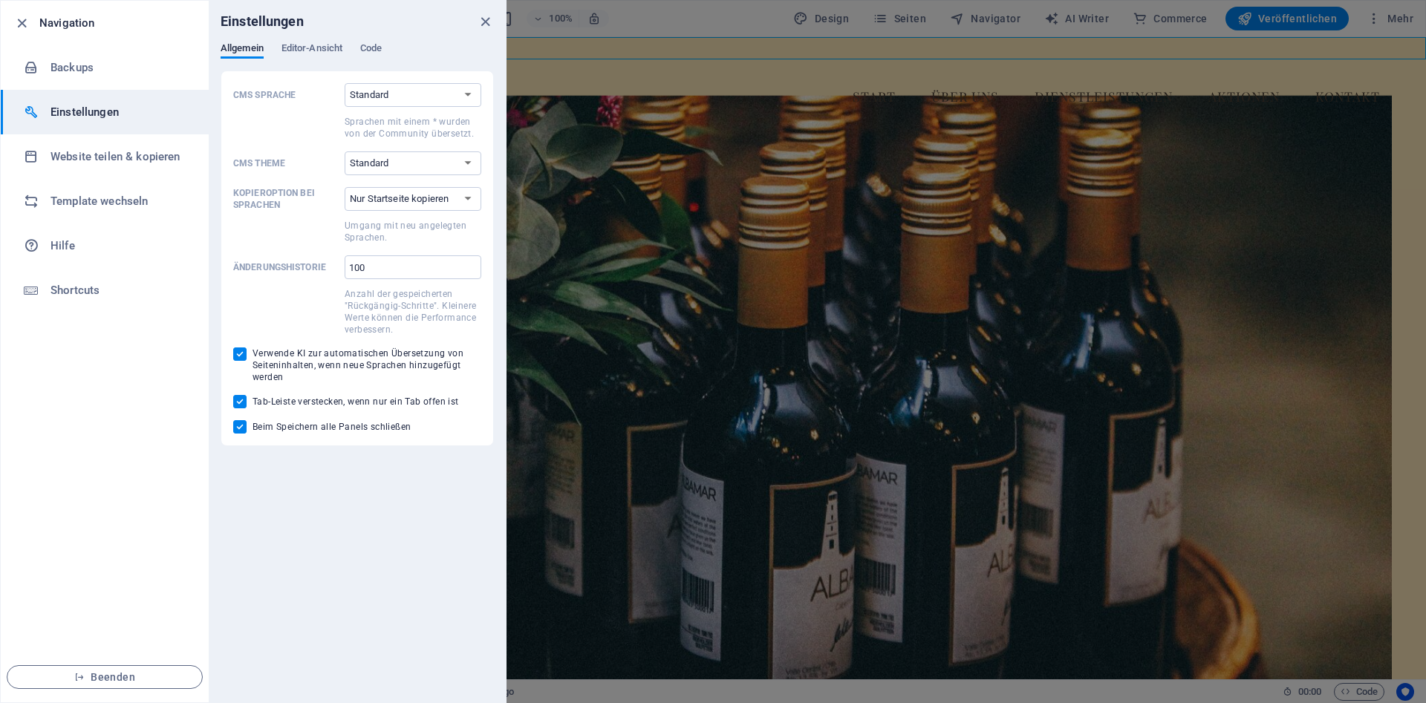
click at [100, 120] on h6 "Einstellungen" at bounding box center [119, 112] width 137 height 18
click at [328, 47] on span "Editor-Ansicht" at bounding box center [312, 49] width 61 height 21
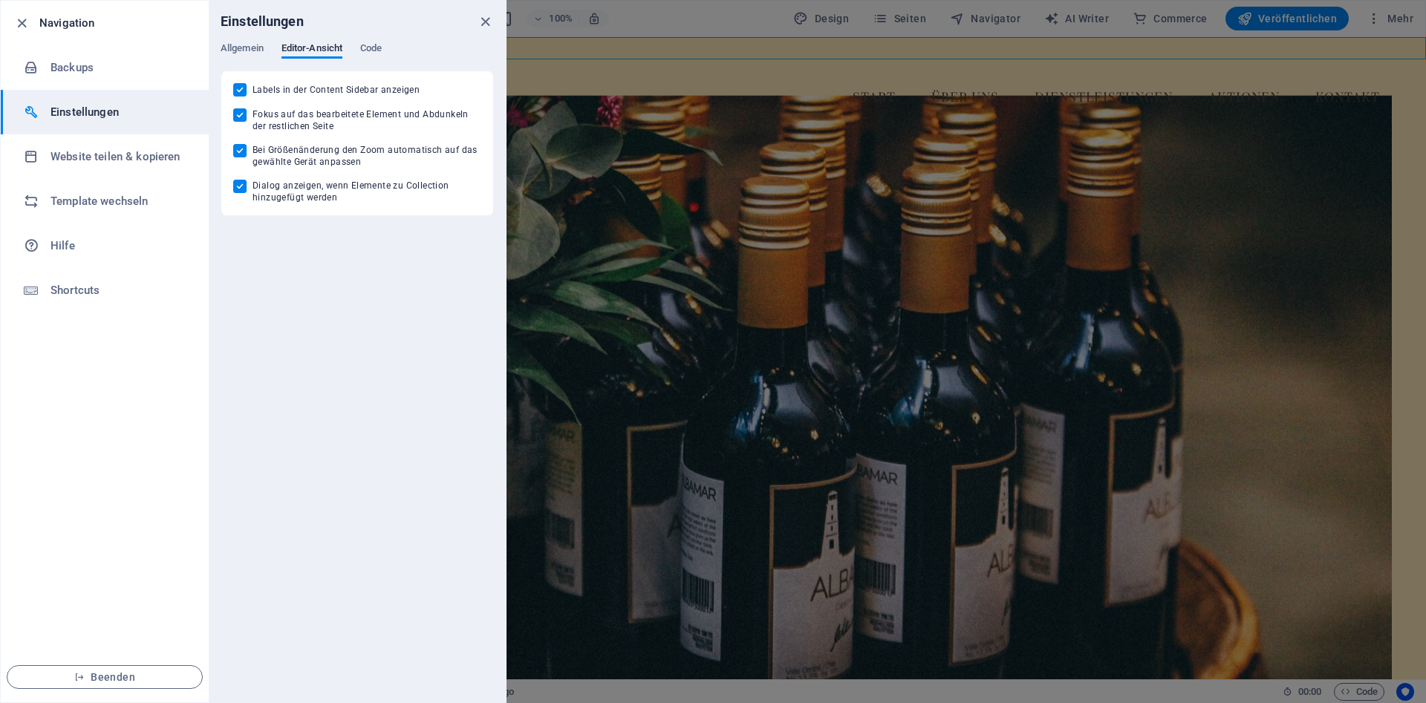
drag, startPoint x: 409, startPoint y: 42, endPoint x: 385, endPoint y: 47, distance: 24.3
click at [409, 42] on div "Einstellungen" at bounding box center [357, 22] width 297 height 42
click at [379, 48] on span "Code" at bounding box center [371, 49] width 22 height 21
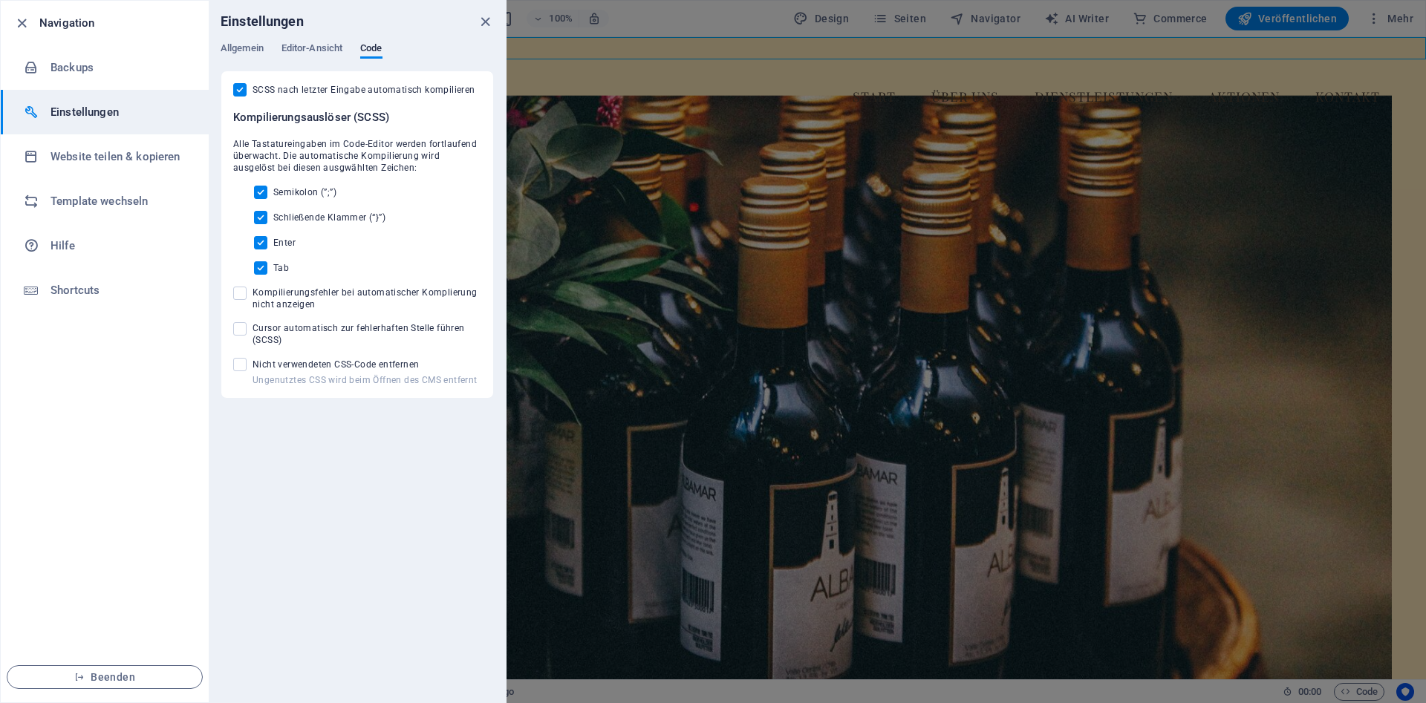
click at [498, 20] on div "Einstellungen" at bounding box center [357, 22] width 297 height 42
click at [489, 20] on icon "close" at bounding box center [485, 21] width 17 height 17
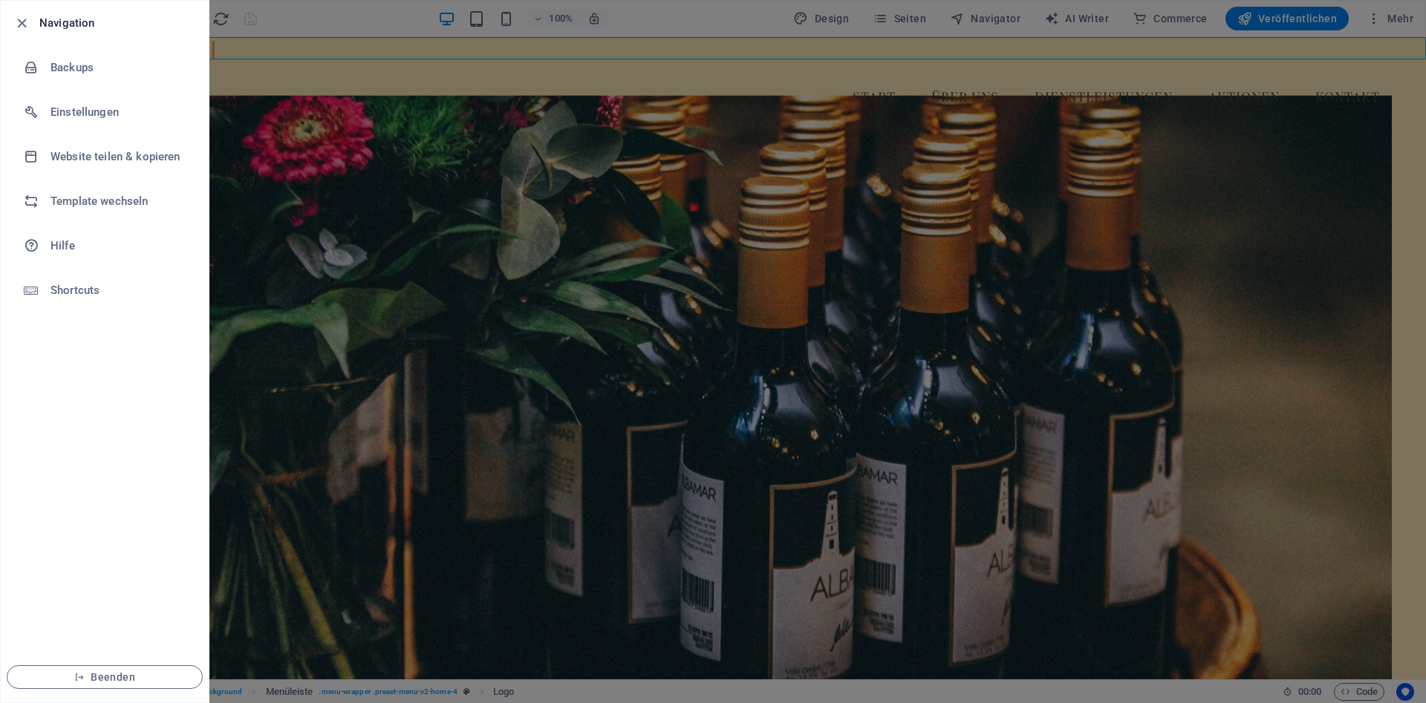
click at [749, 49] on div at bounding box center [713, 351] width 1426 height 703
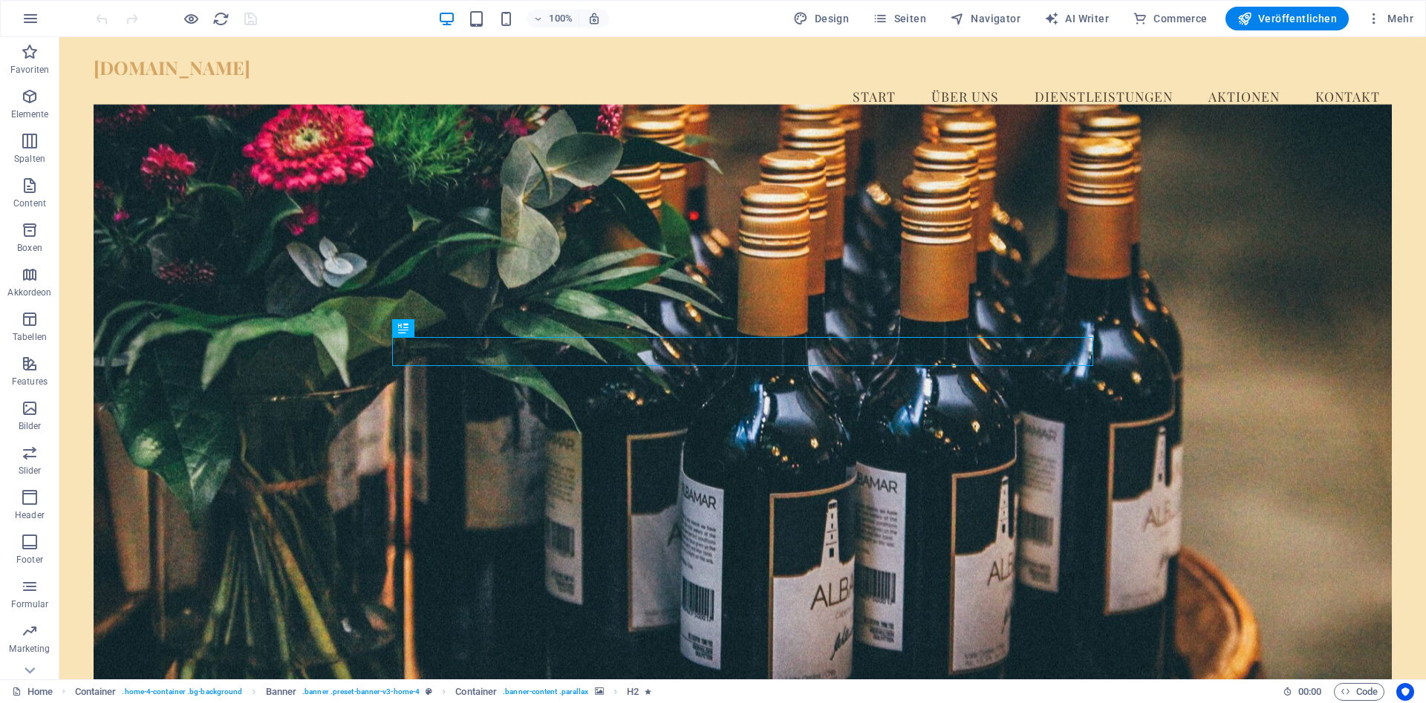
click at [1425, 21] on header "100% Design Seiten Navigator AI Writer Commerce Veröffentlichen Mehr" at bounding box center [713, 18] width 1426 height 37
click at [1414, 22] on button "Mehr" at bounding box center [1390, 19] width 59 height 24
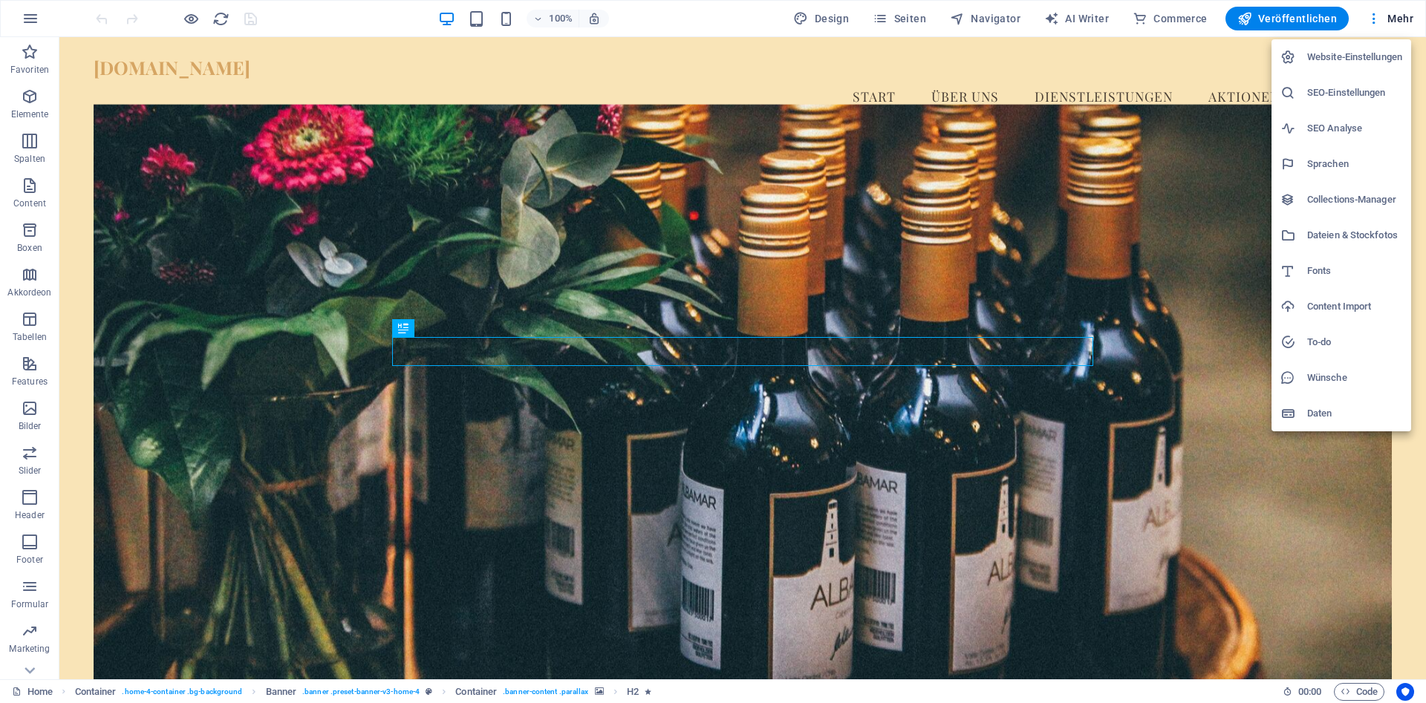
click at [1336, 49] on h6 "Website-Einstellungen" at bounding box center [1354, 57] width 95 height 18
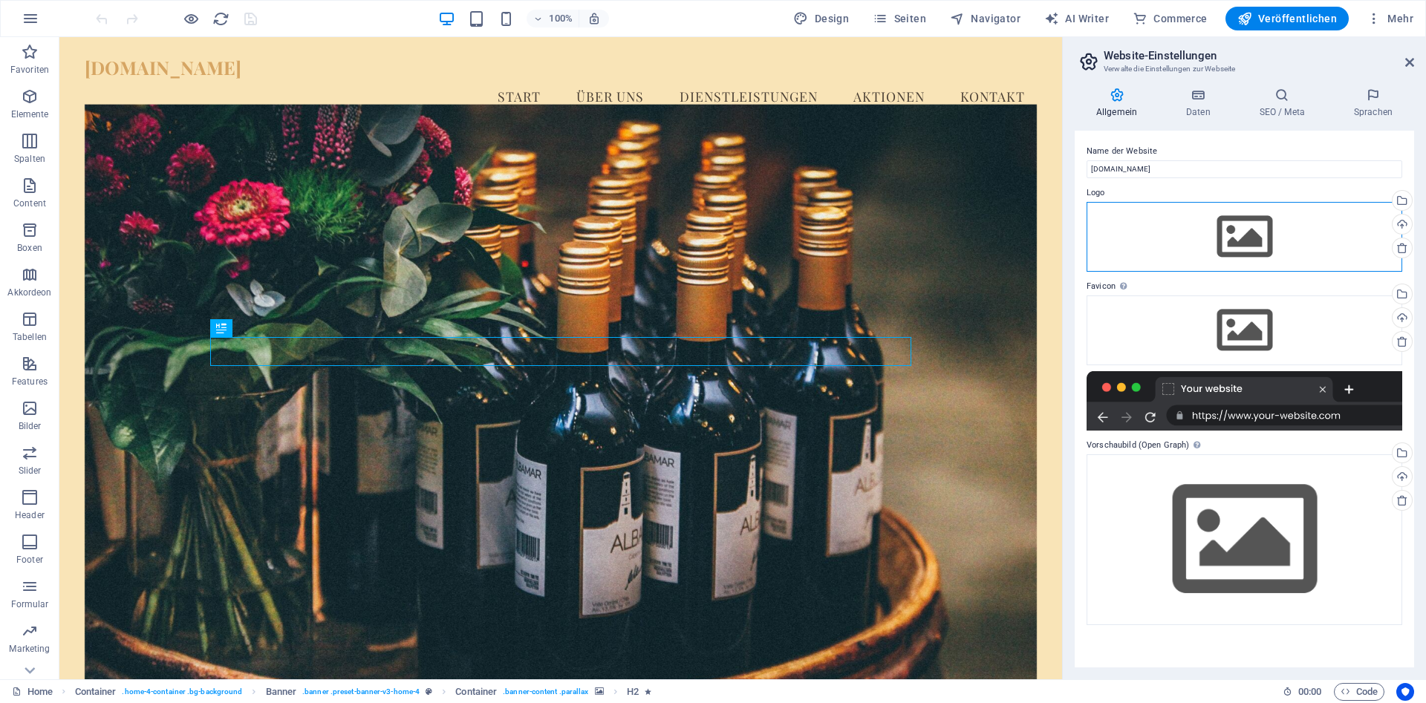
click at [1243, 245] on div "Ziehe Dateien zum Hochladen hierher oder klicke hier, um aus Dateien oder koste…" at bounding box center [1245, 237] width 316 height 70
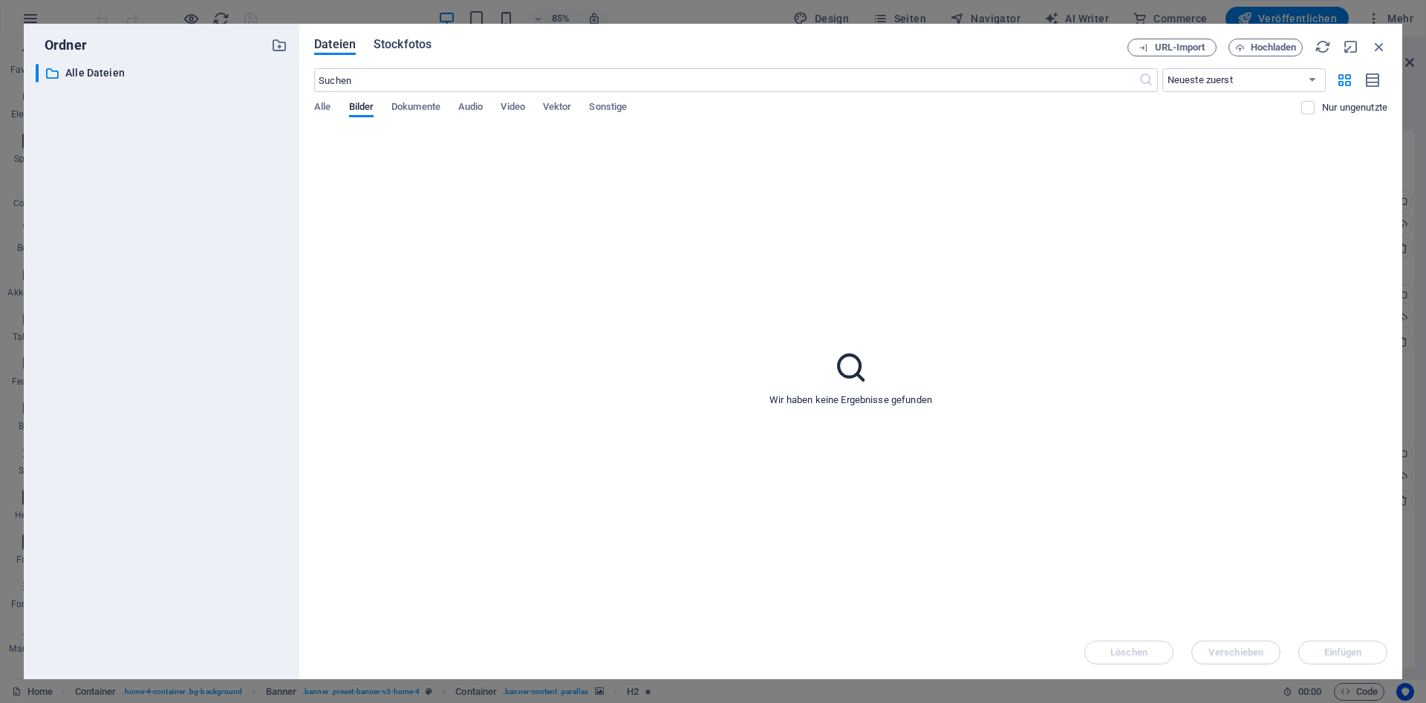
click at [411, 40] on span "Stockfotos" at bounding box center [403, 45] width 58 height 18
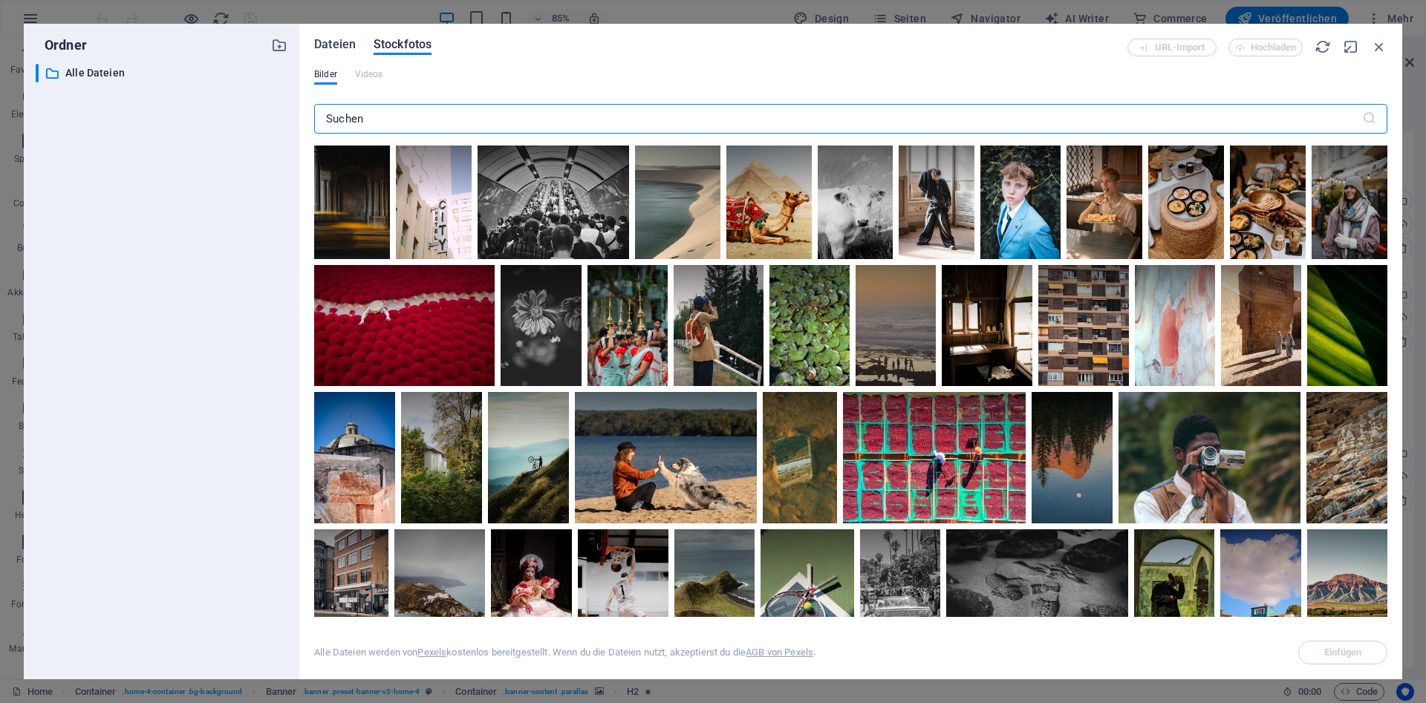
click at [341, 49] on span "Dateien" at bounding box center [335, 45] width 42 height 18
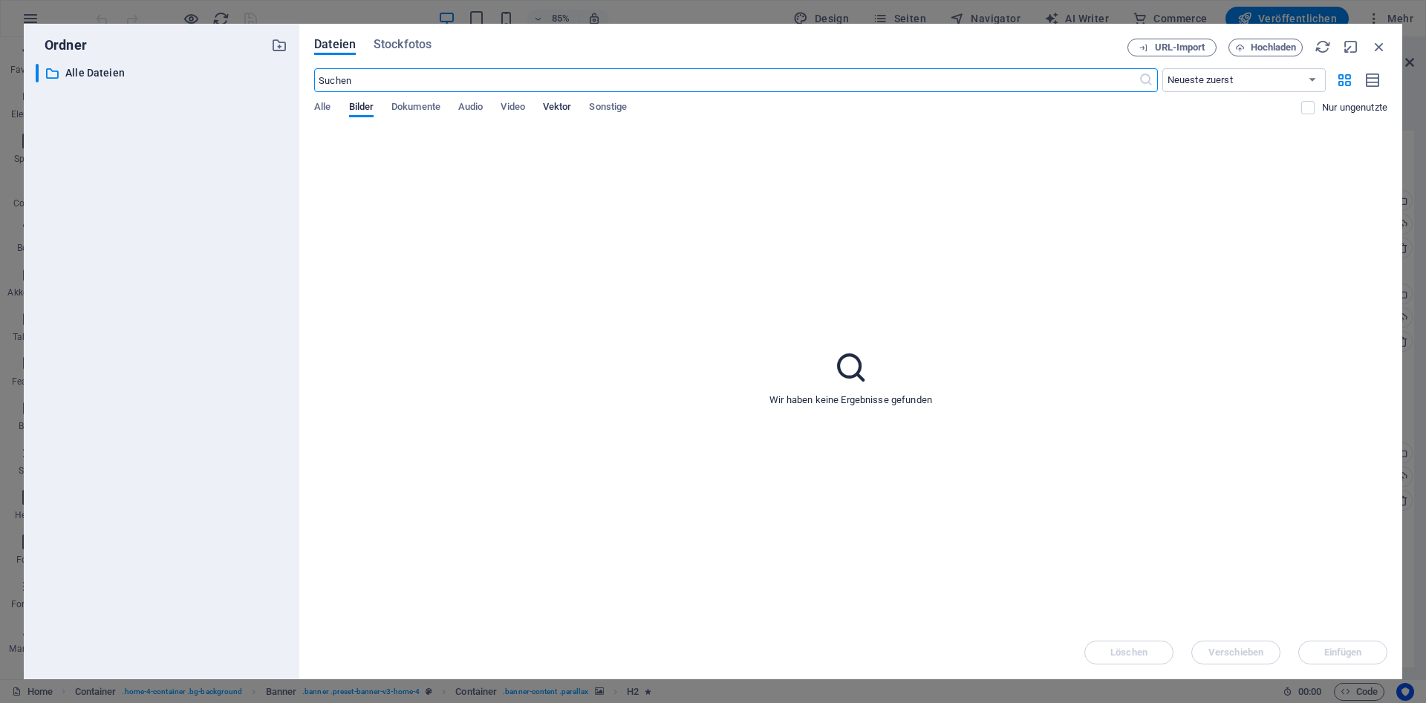
click at [567, 104] on span "Vektor" at bounding box center [557, 108] width 29 height 21
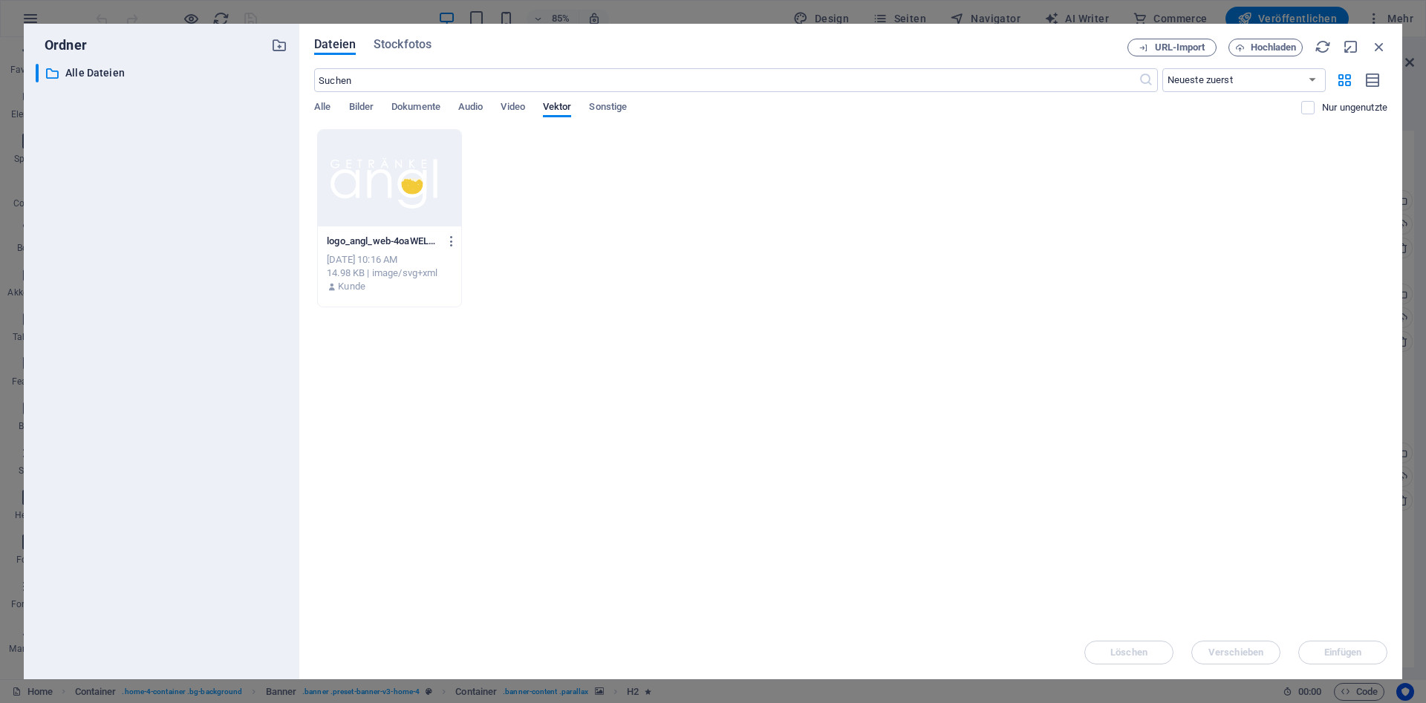
click at [364, 172] on div at bounding box center [389, 178] width 143 height 97
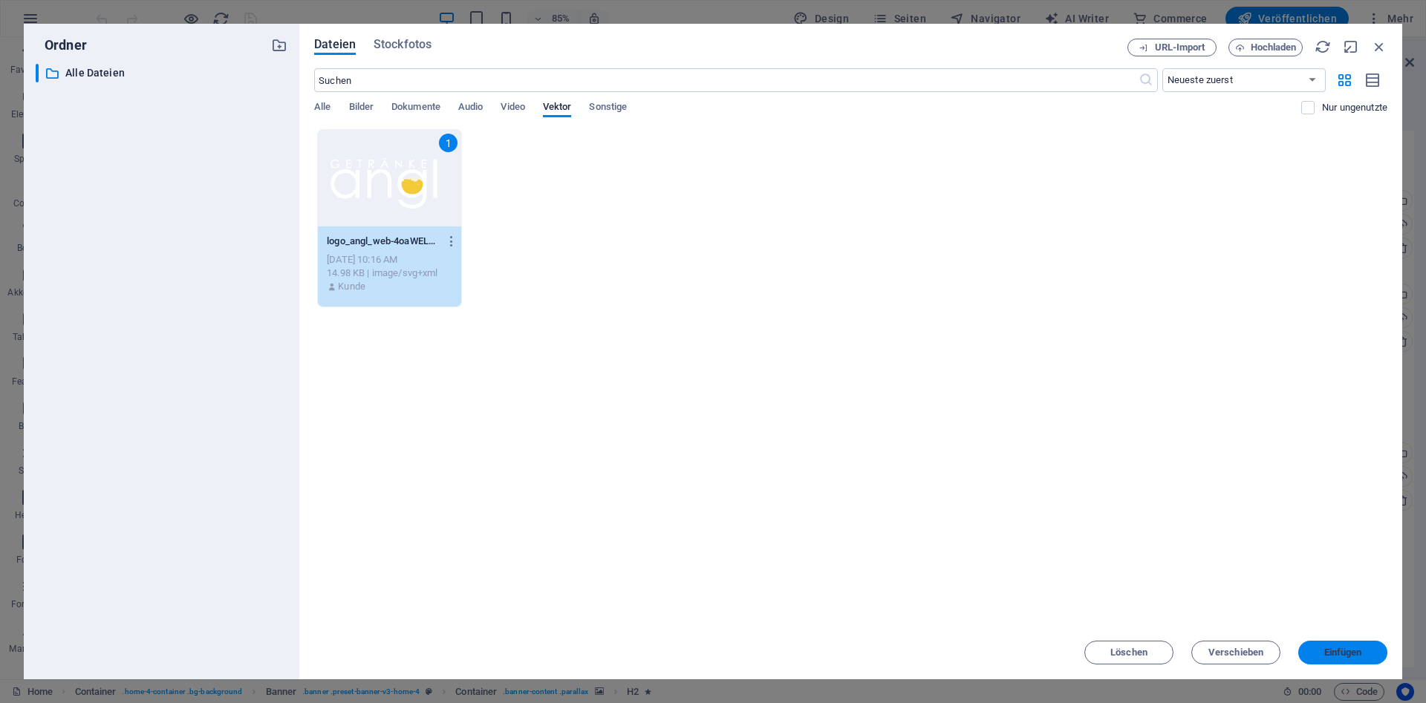
click at [1367, 651] on span "Einfügen" at bounding box center [1342, 652] width 77 height 9
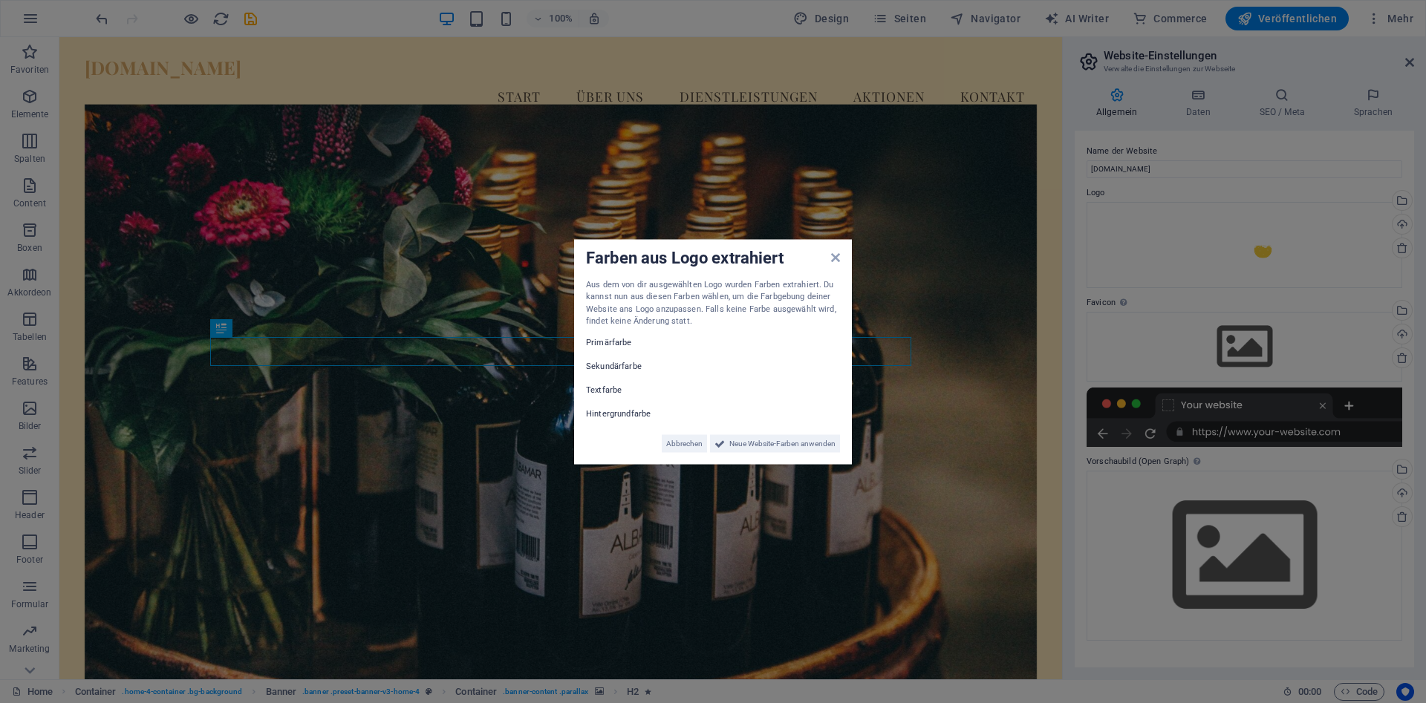
click at [611, 340] on label "Primärfarbe" at bounding box center [630, 343] width 89 height 18
click at [836, 261] on icon at bounding box center [835, 257] width 9 height 12
